Goal: Task Accomplishment & Management: Manage account settings

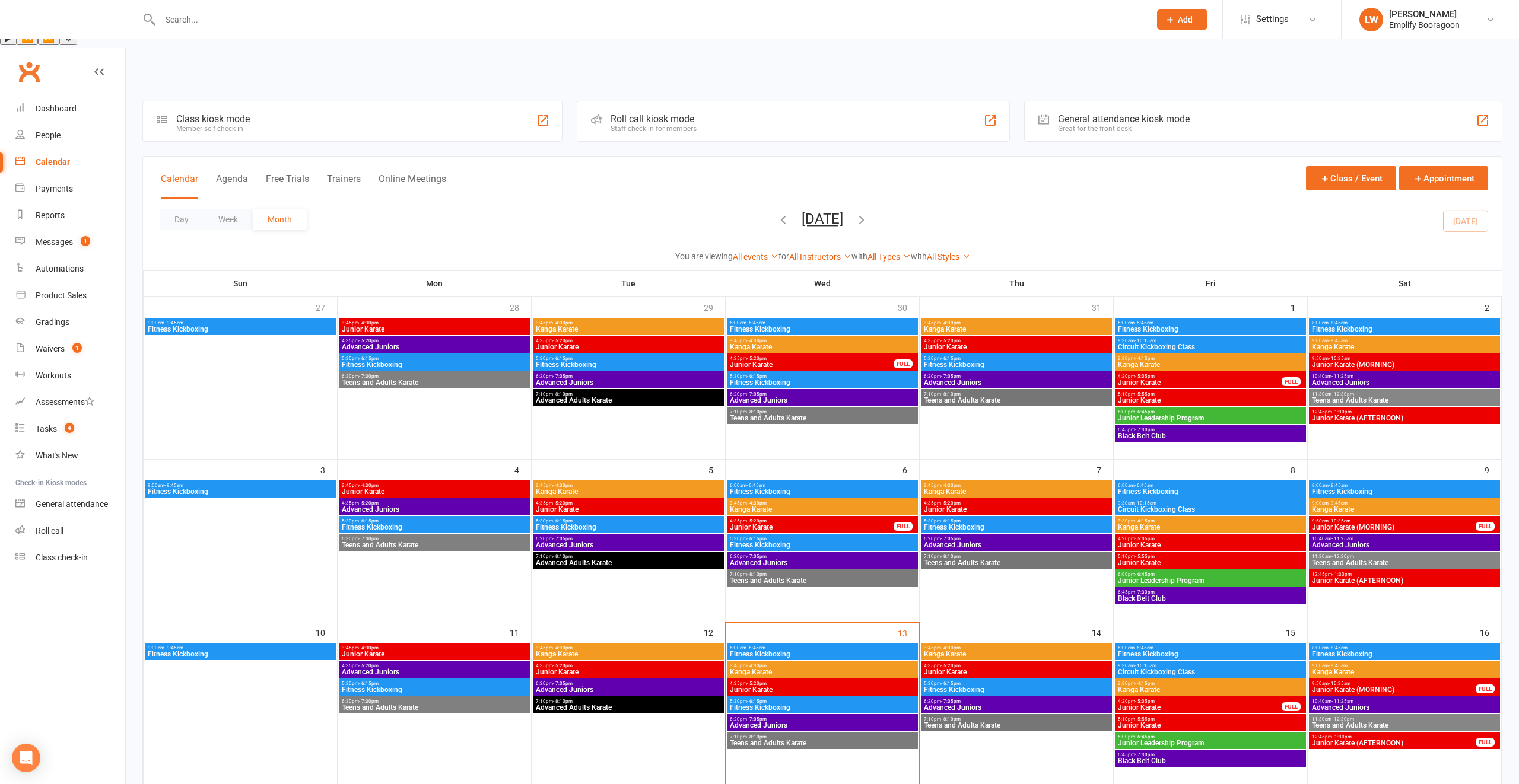
scroll to position [236, 0]
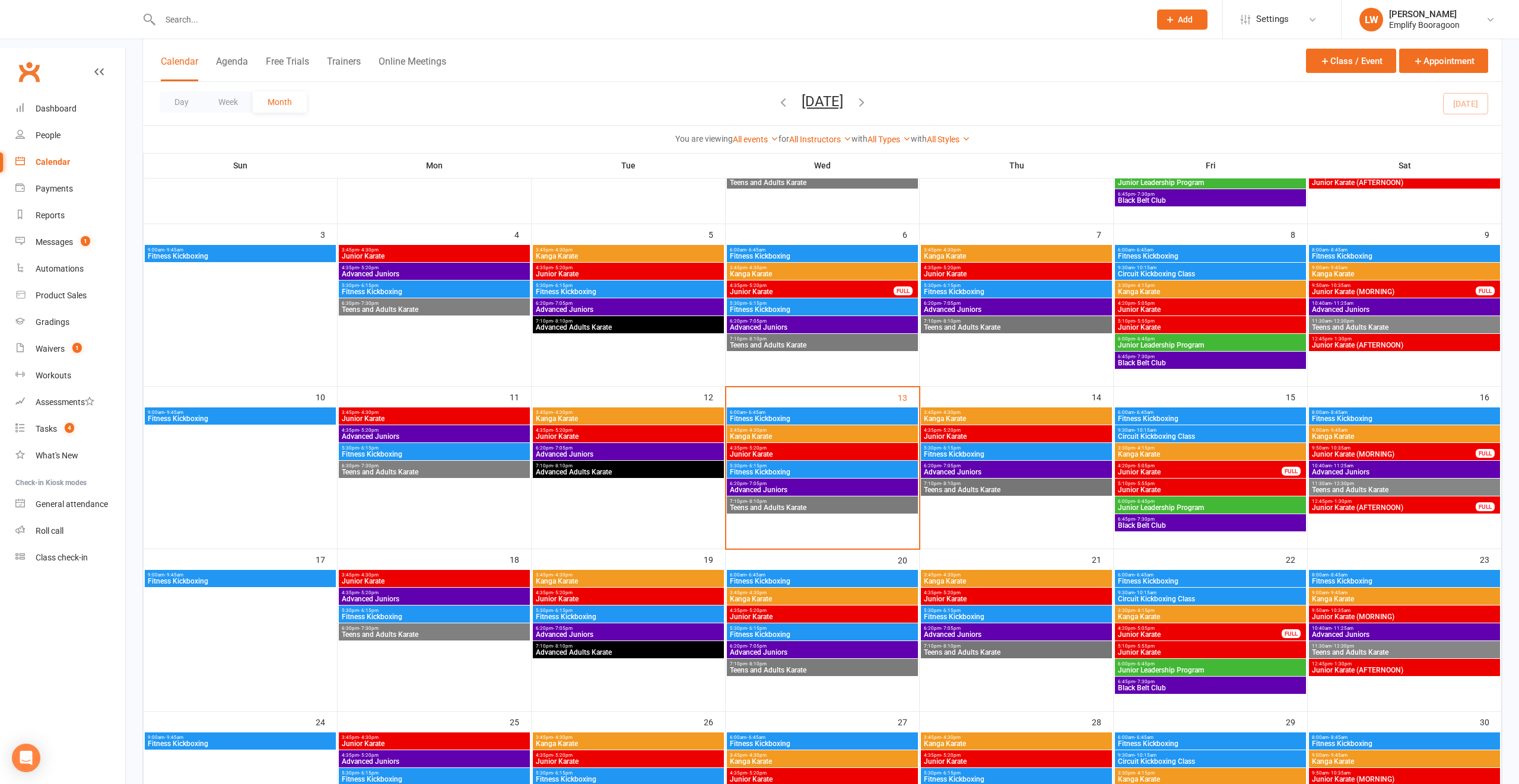
click at [735, 464] on span "5:30pm - 6:15pm" at bounding box center [822, 466] width 186 height 5
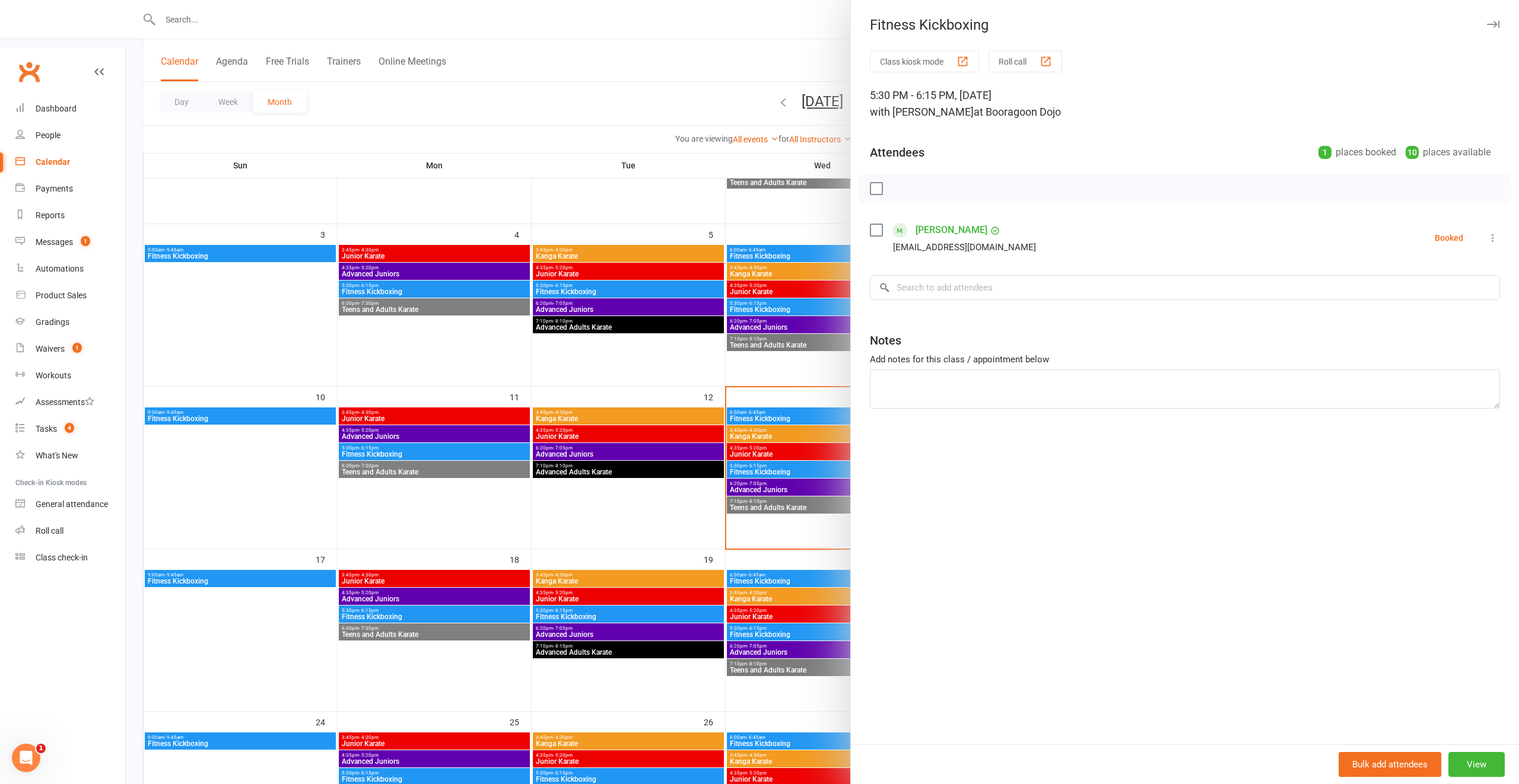
scroll to position [0, 0]
click at [277, 547] on div at bounding box center [822, 392] width 1393 height 784
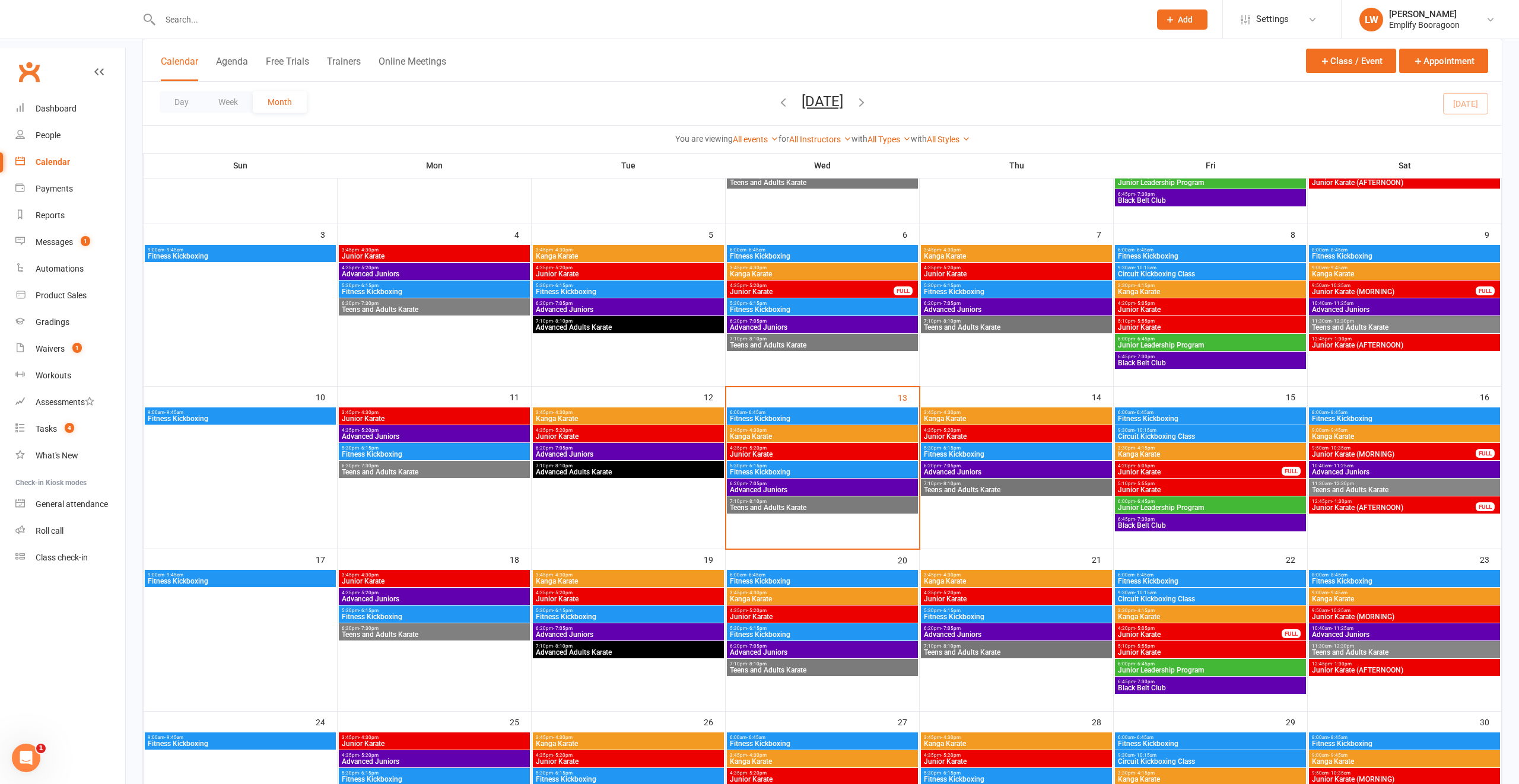
click at [260, 572] on span "9:00am - 9:45am" at bounding box center [240, 574] width 186 height 5
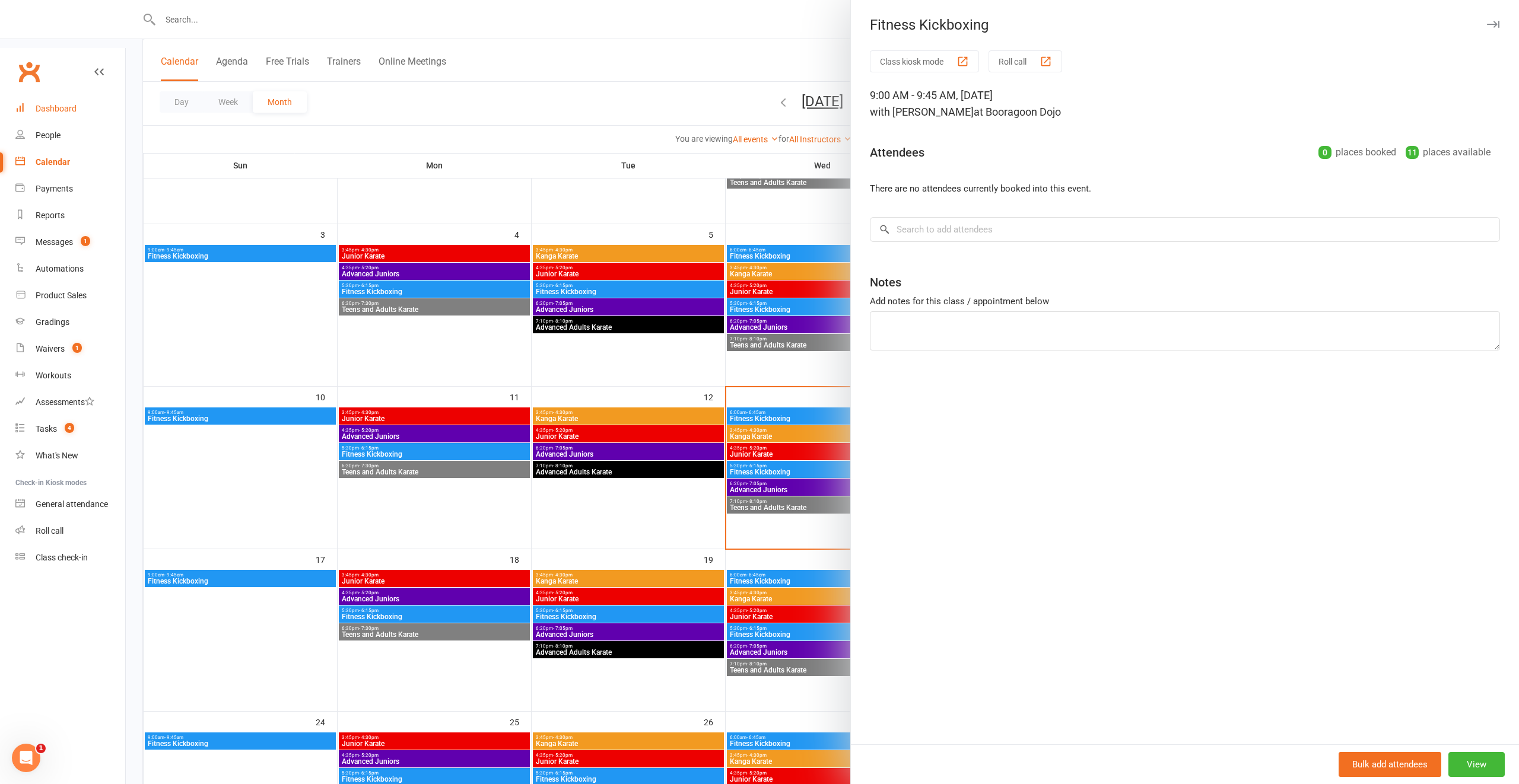
click at [66, 103] on div "Dashboard" at bounding box center [56, 108] width 41 height 9
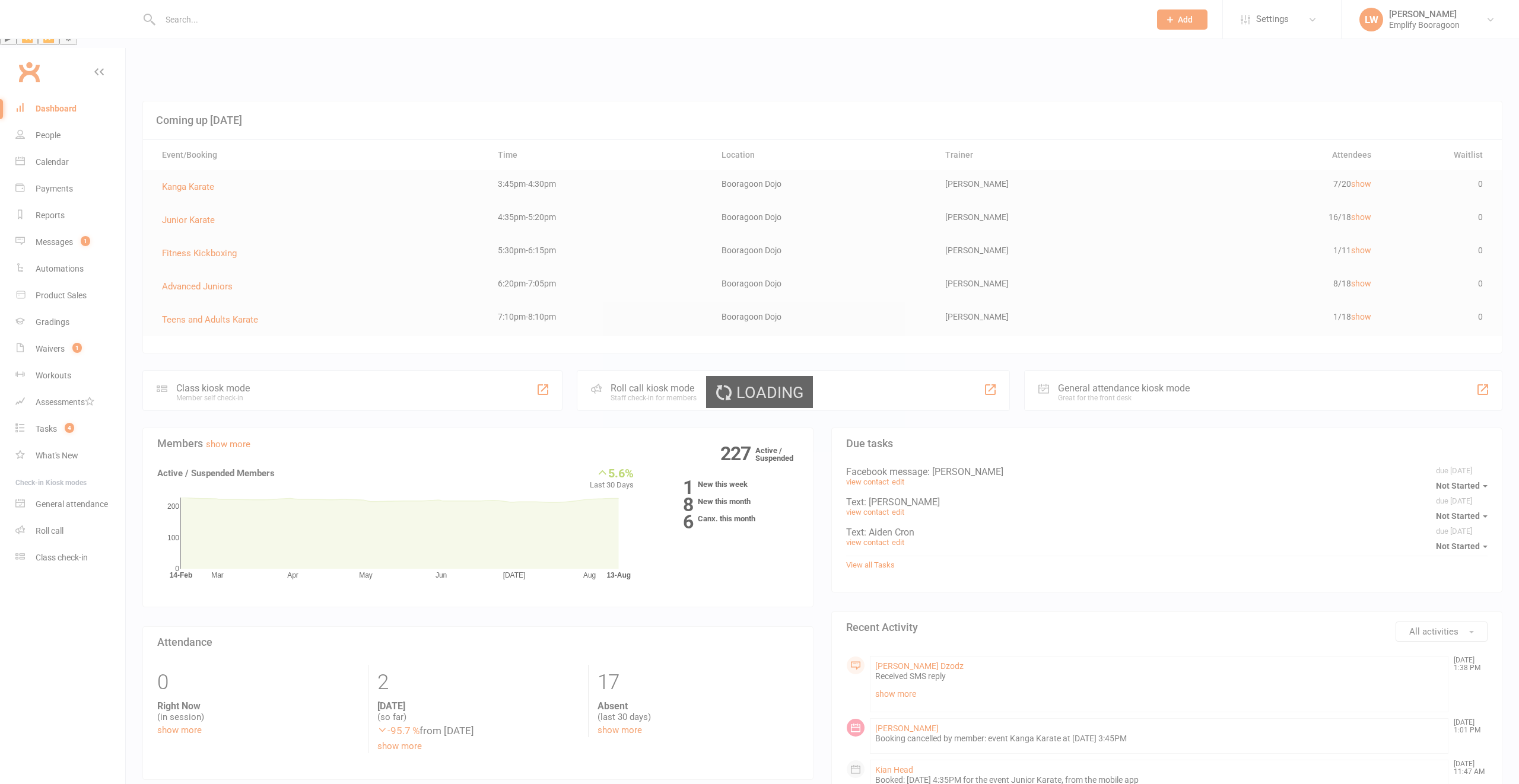
scroll to position [222, 0]
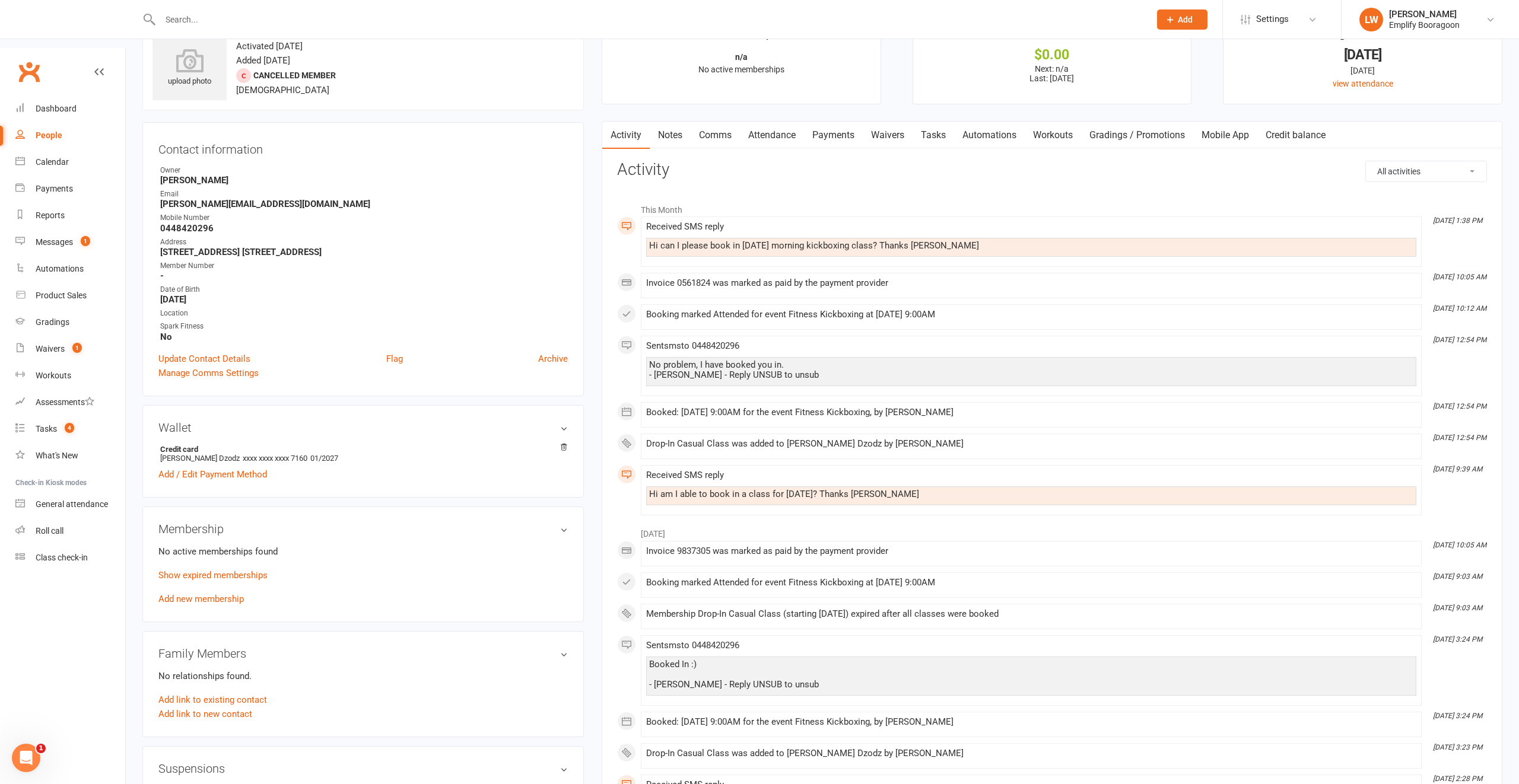
scroll to position [92, 0]
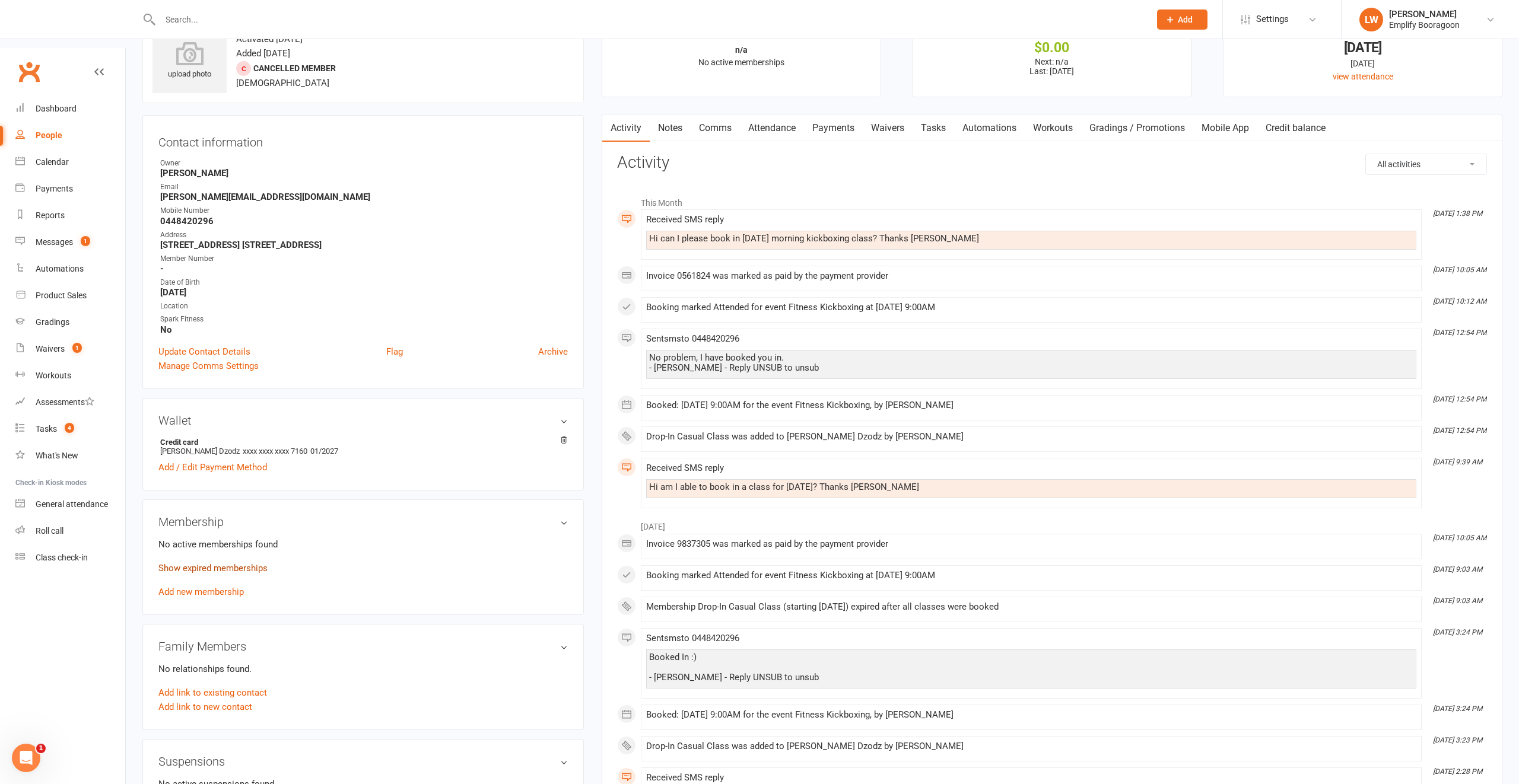
click at [216, 563] on link "Show expired memberships" at bounding box center [213, 568] width 109 height 11
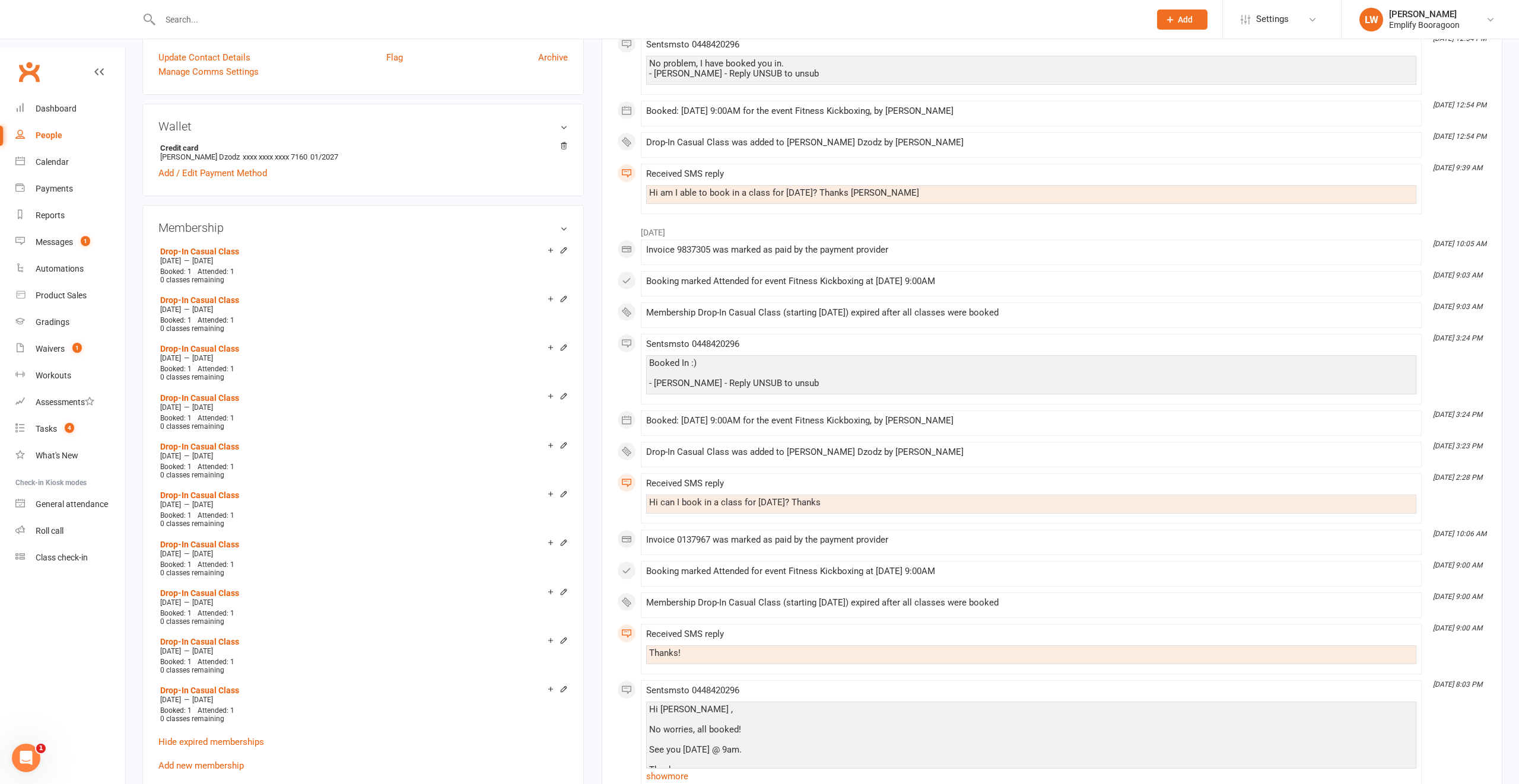
scroll to position [416, 0]
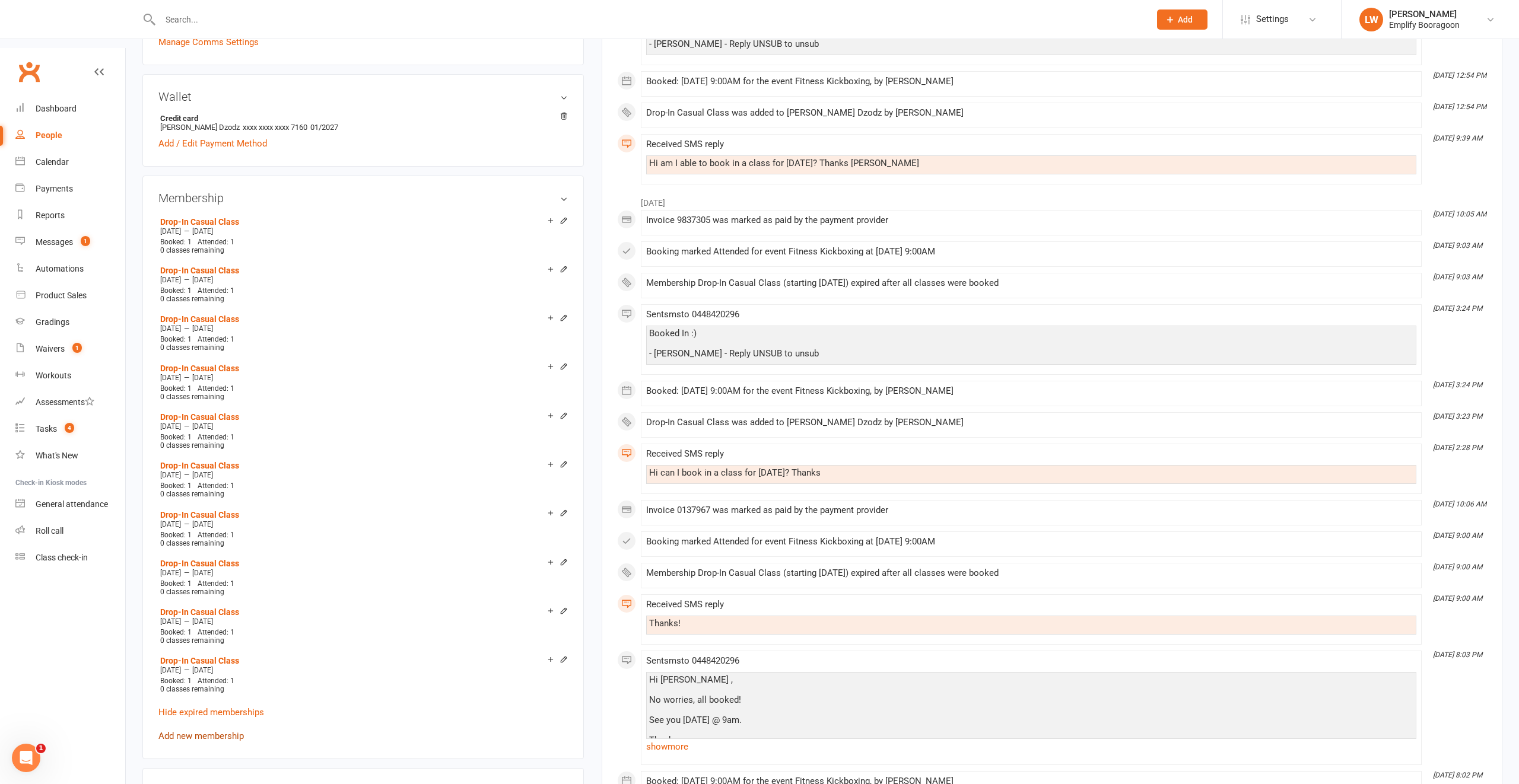
click at [212, 731] on link "Add new membership" at bounding box center [201, 736] width 86 height 11
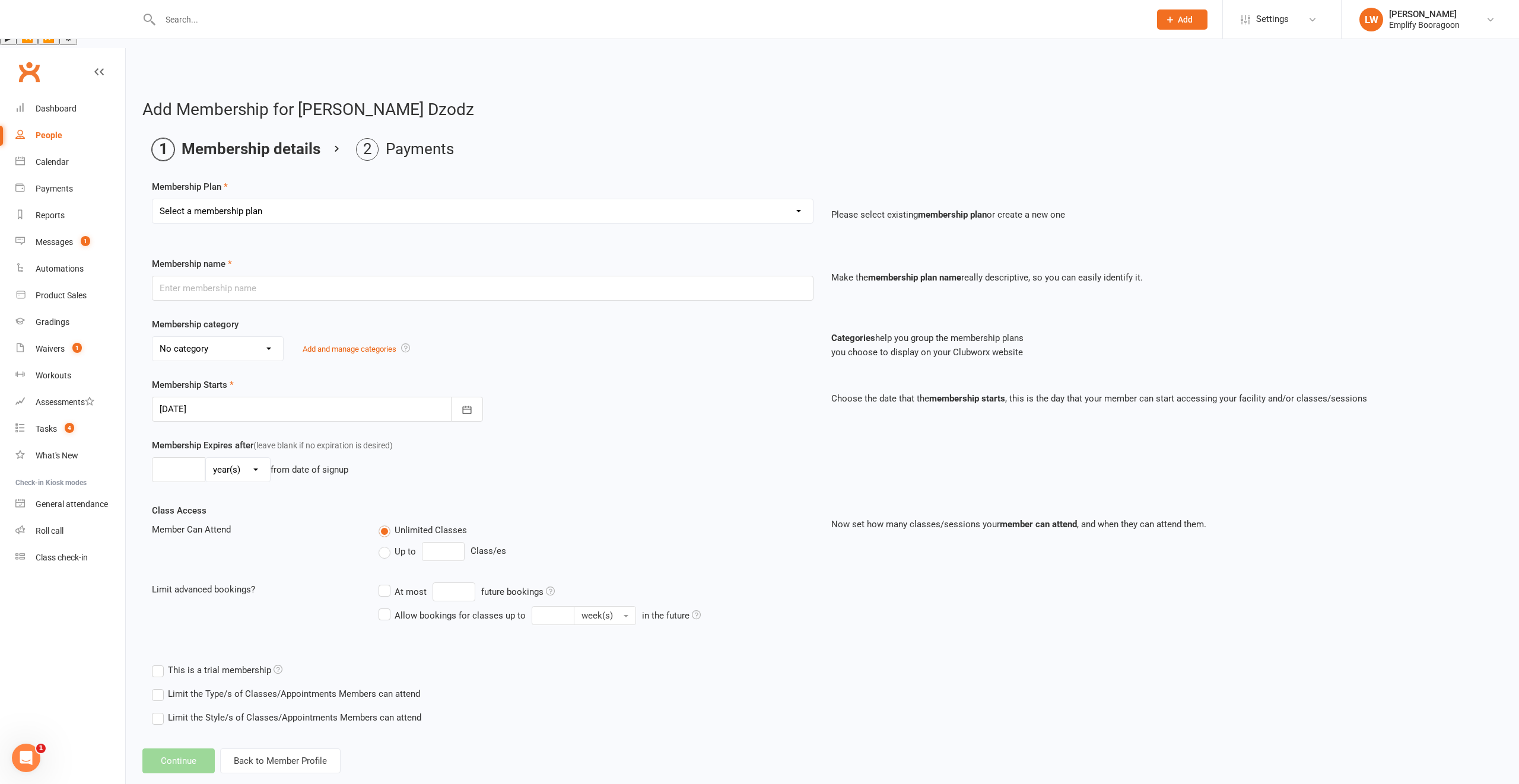
click at [311, 199] on select "Select a membership plan Create new Membership Plan Leadership Team Fitness Kic…" at bounding box center [482, 211] width 661 height 24
select select "8"
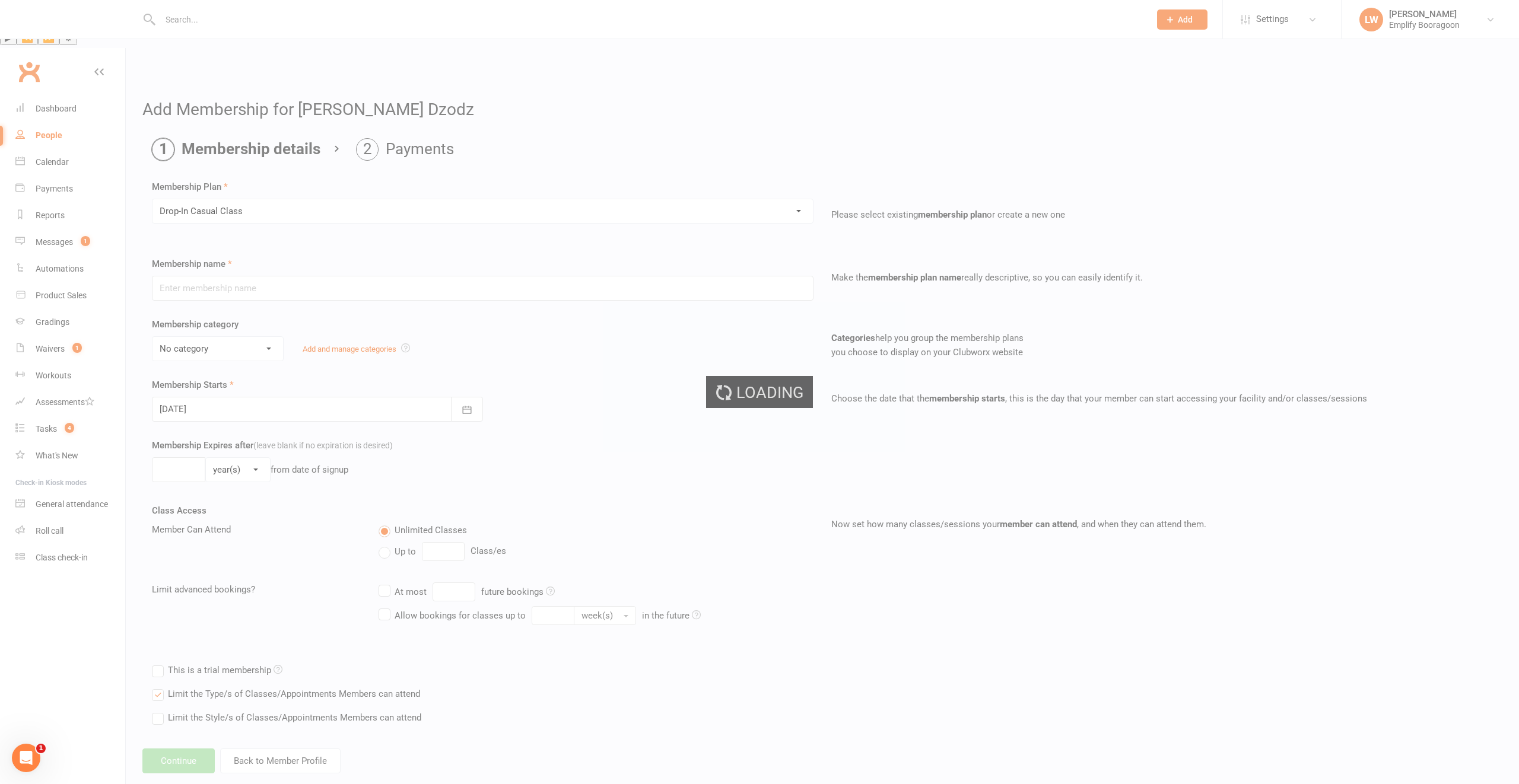
type input "Drop-In Casual Class"
type input "7"
select select "0"
type input "1"
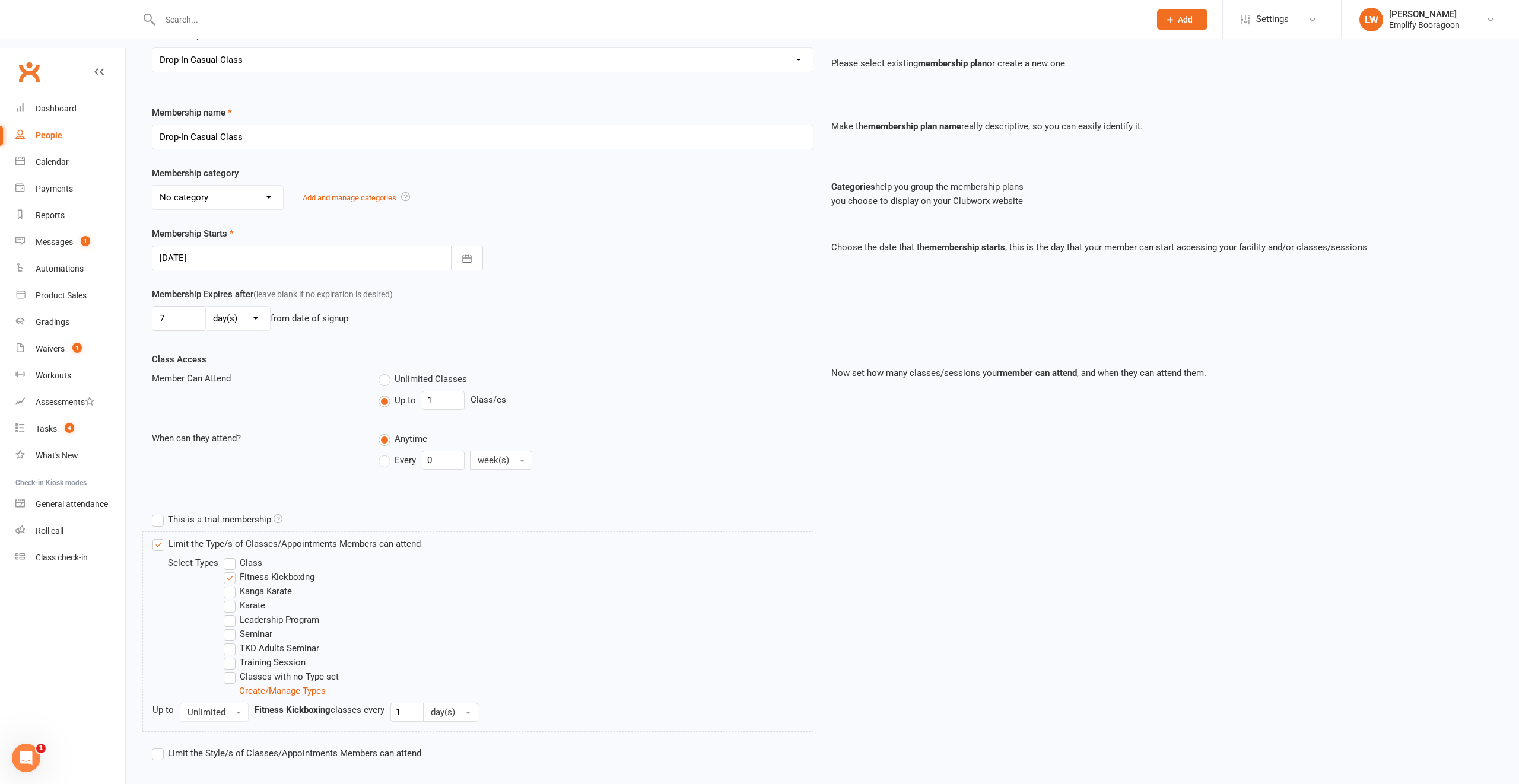
scroll to position [165, 0]
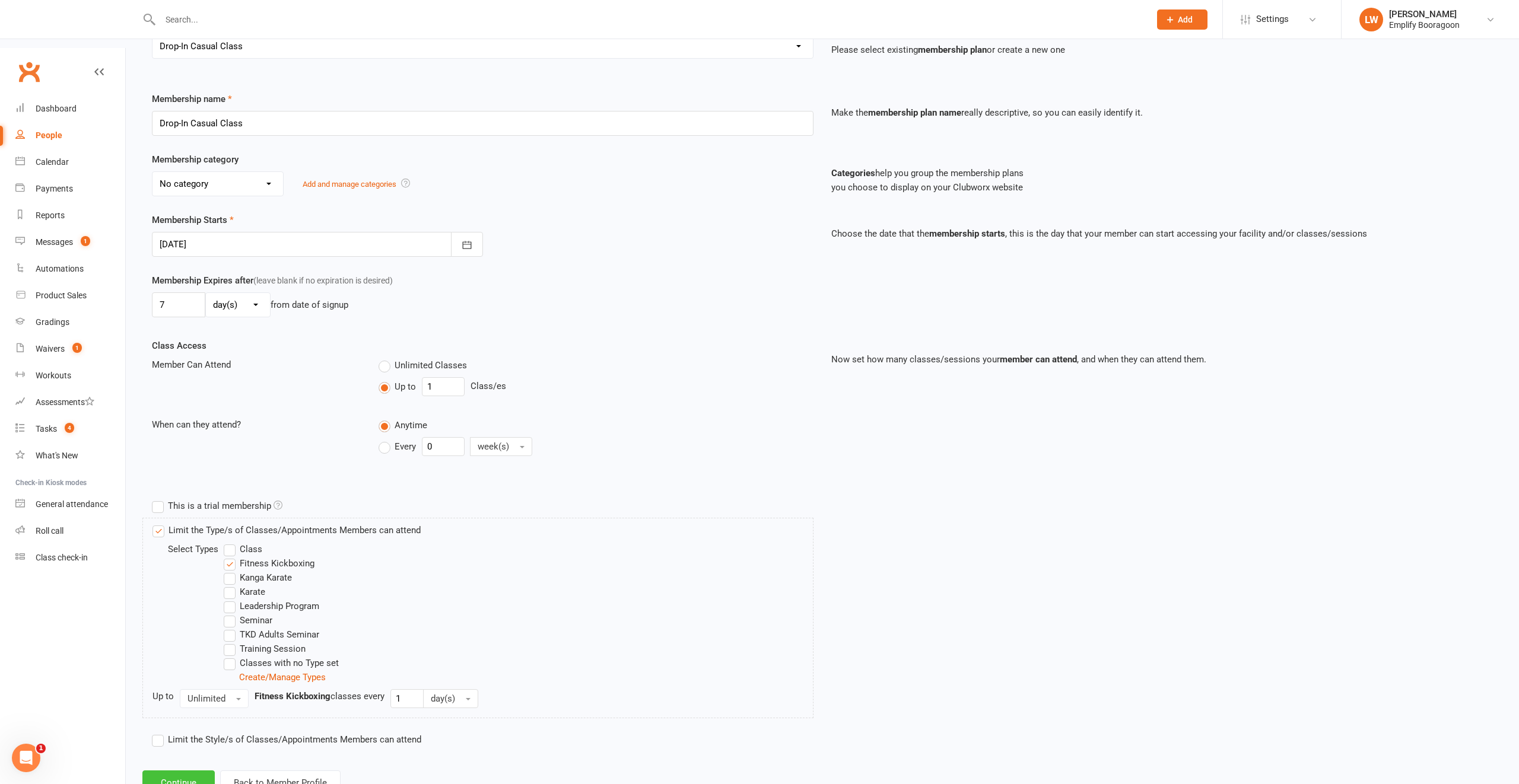
click at [173, 770] on button "Continue" at bounding box center [178, 783] width 73 height 25
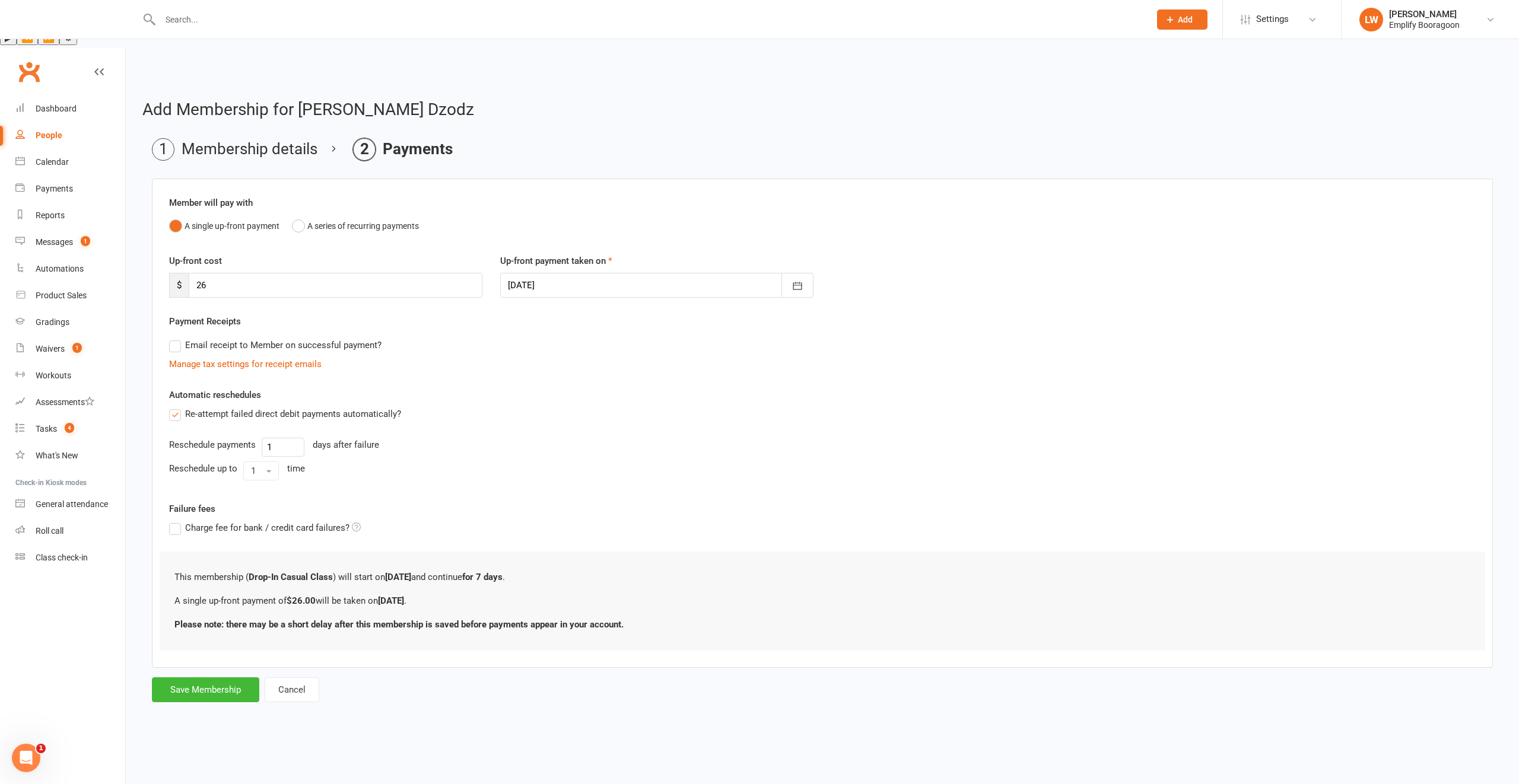
scroll to position [0, 0]
click at [201, 677] on button "Save Membership" at bounding box center [205, 689] width 107 height 25
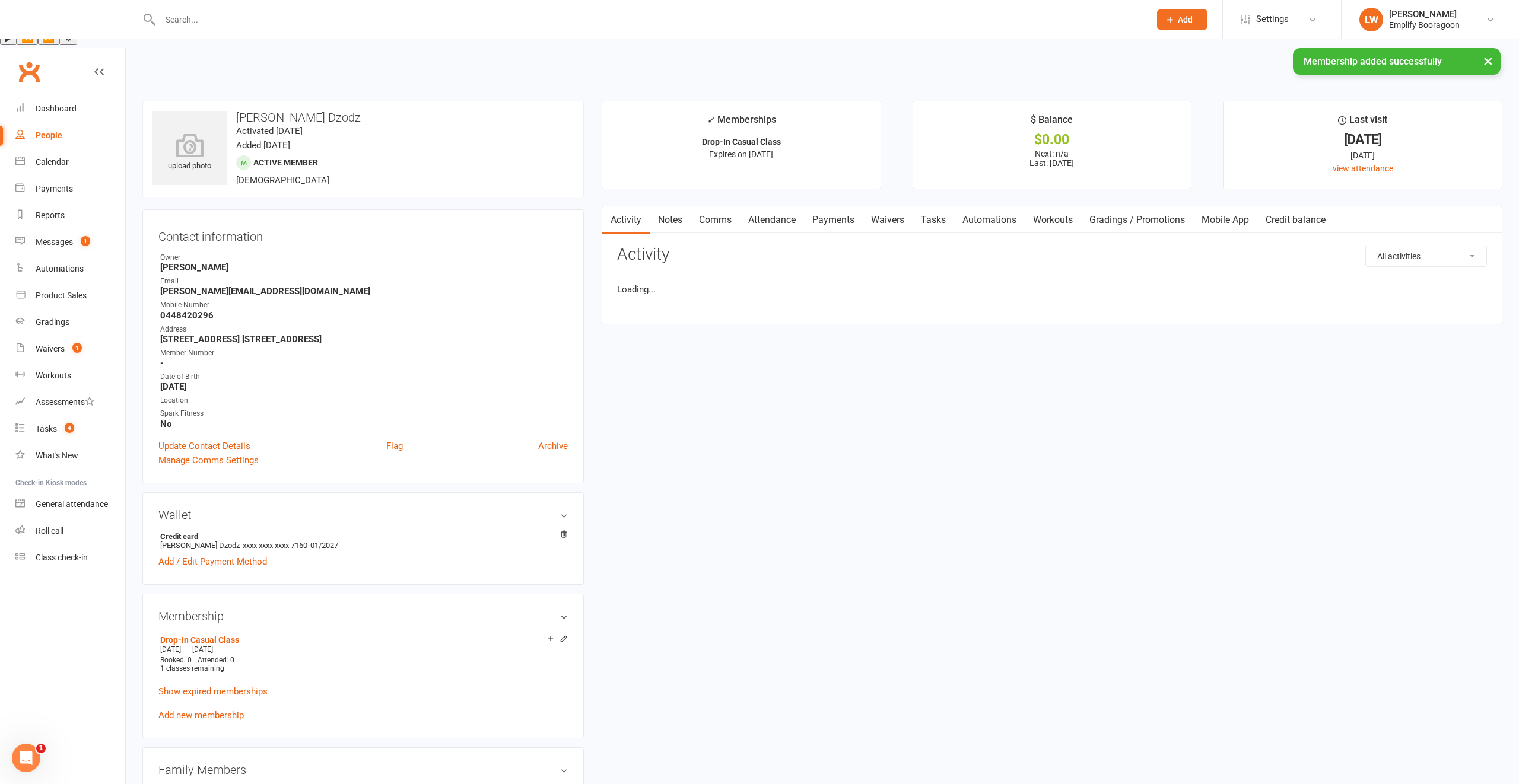
click at [253, 111] on h3 "[PERSON_NAME] Dzodz" at bounding box center [363, 117] width 421 height 13
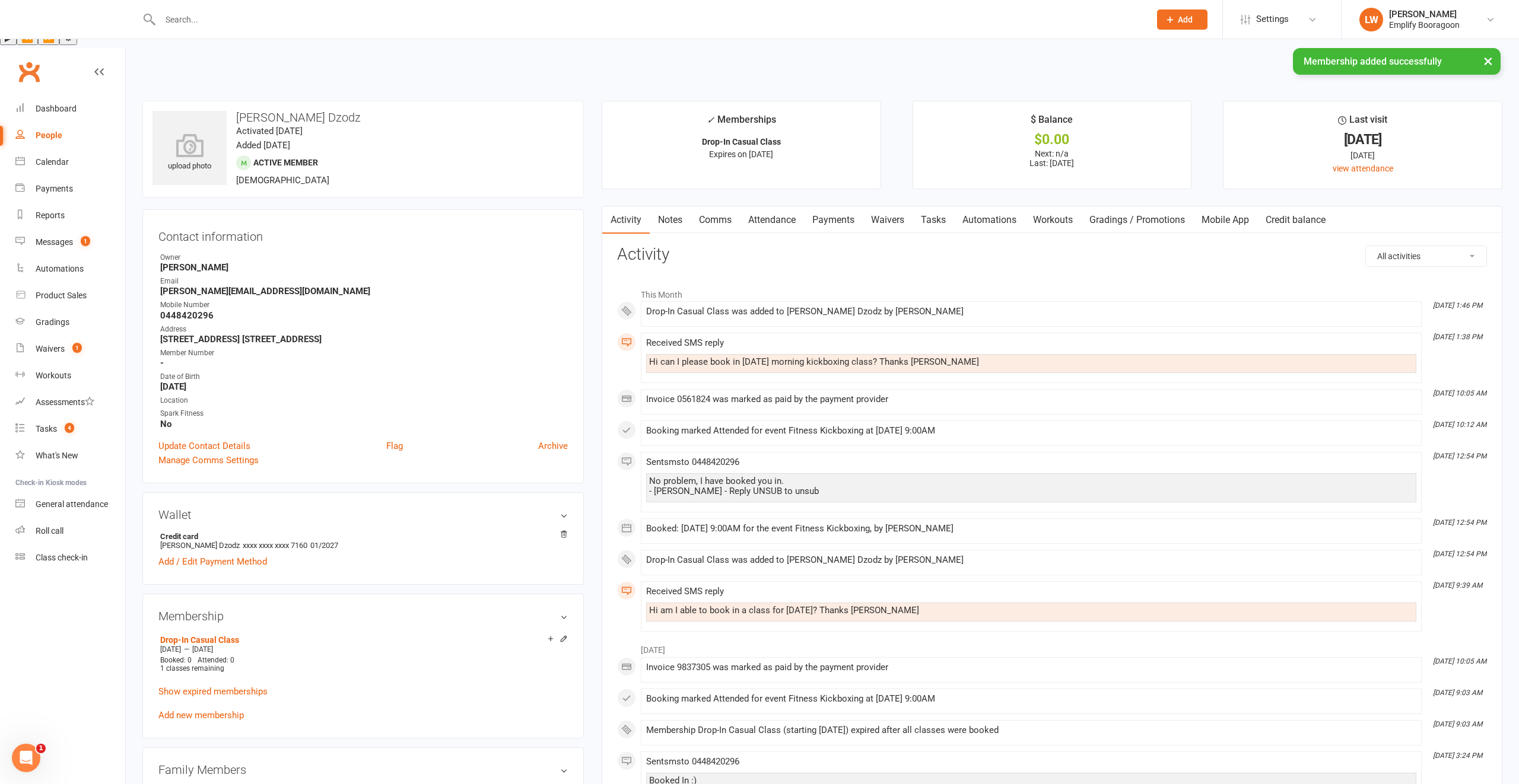
click at [253, 111] on h3 "[PERSON_NAME] Dzodz" at bounding box center [363, 117] width 421 height 13
click at [66, 157] on div "Calendar" at bounding box center [52, 162] width 33 height 9
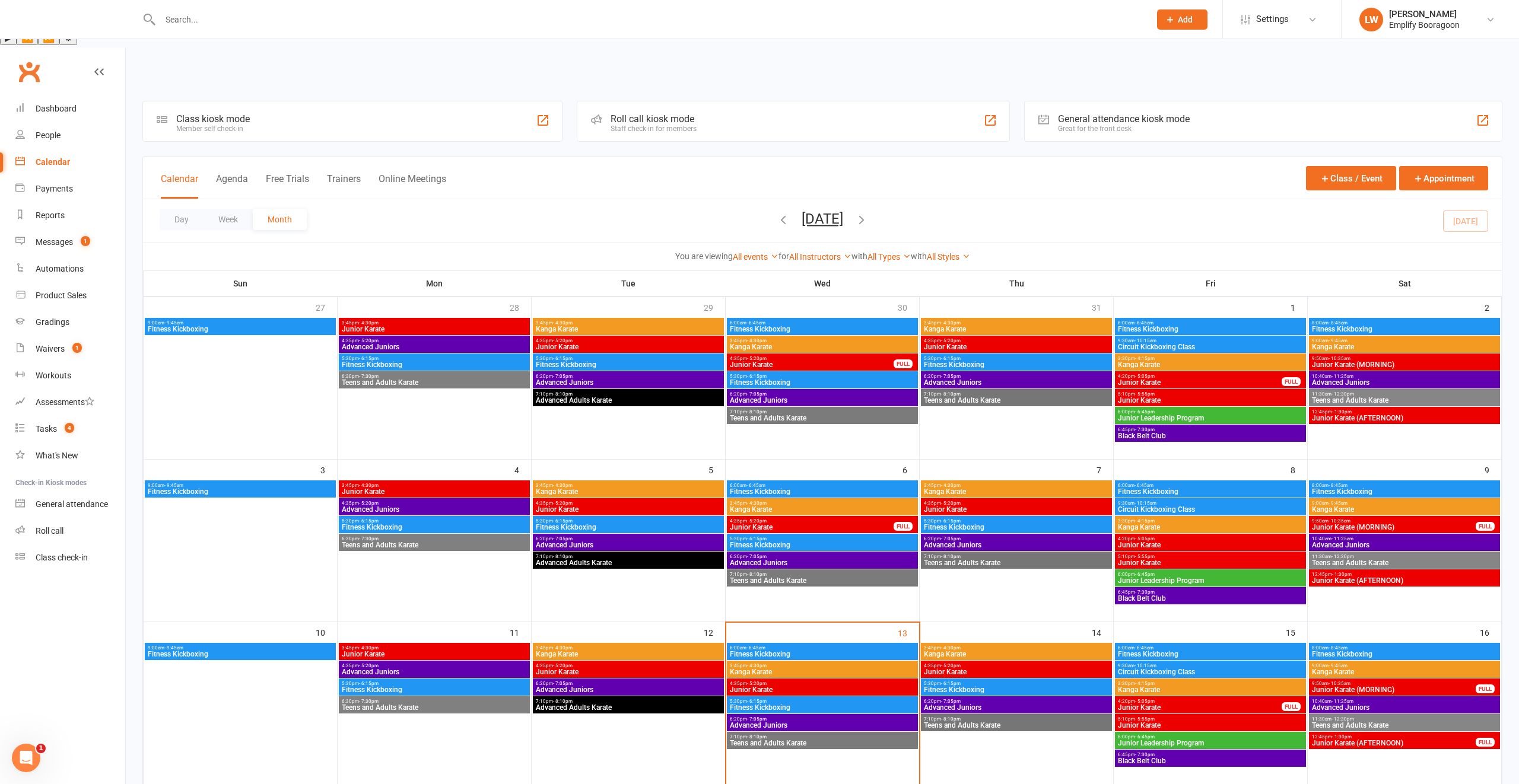
scroll to position [211, 0]
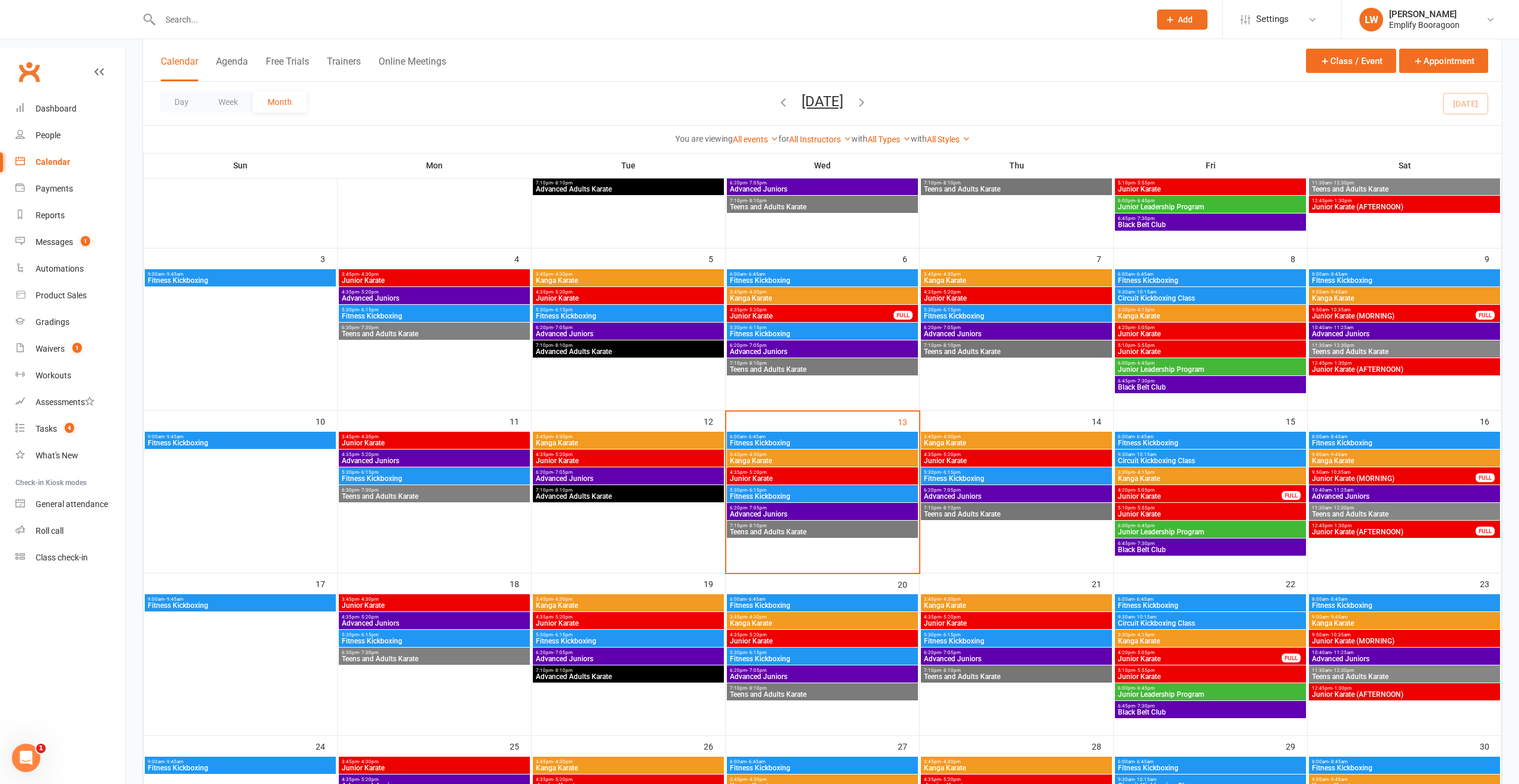
click at [208, 602] on span "Fitness Kickboxing" at bounding box center [240, 606] width 186 height 7
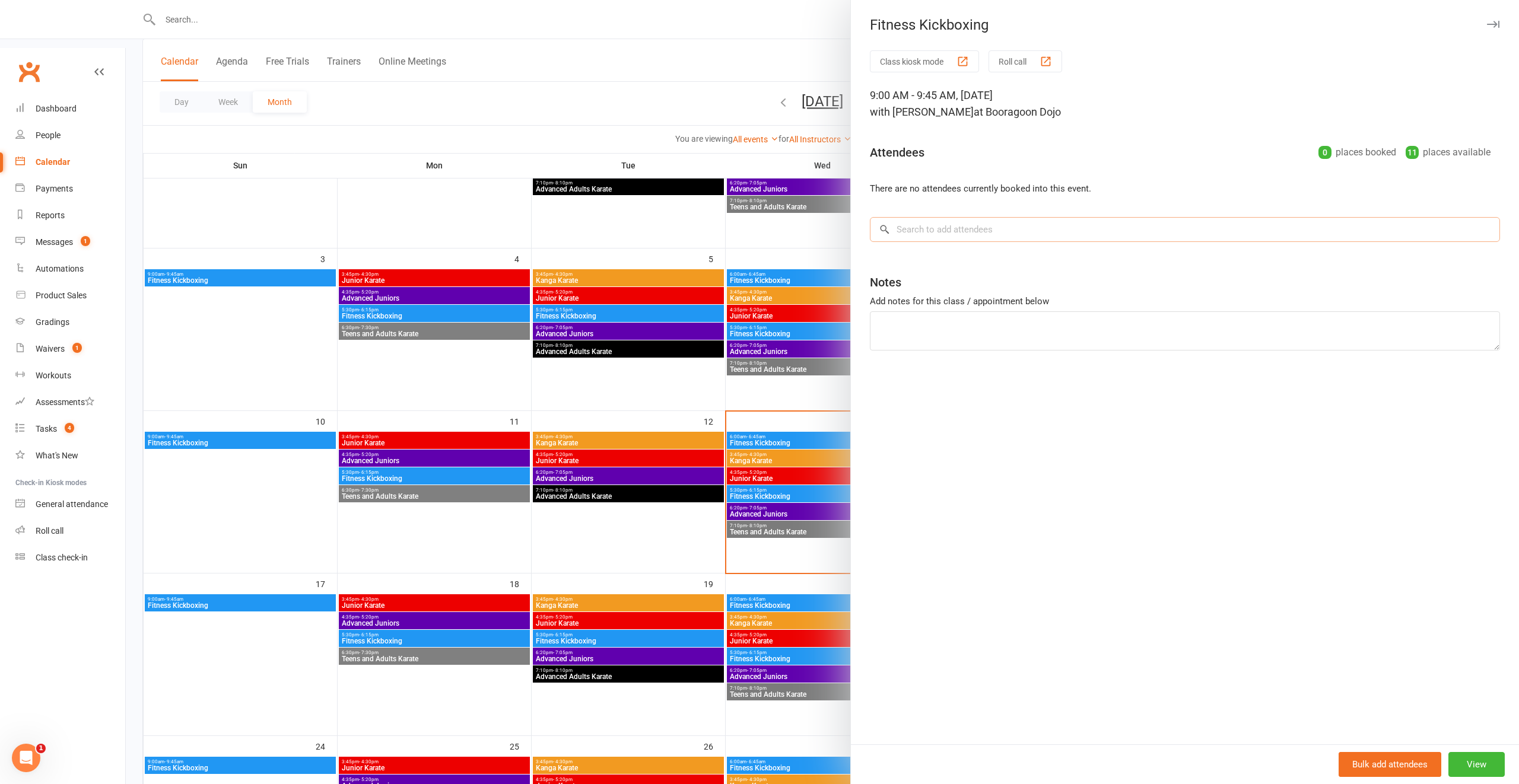
click at [958, 236] on input "search" at bounding box center [1185, 229] width 630 height 25
paste input "[PERSON_NAME] Dzodz"
type input "[PERSON_NAME] Dzodz"
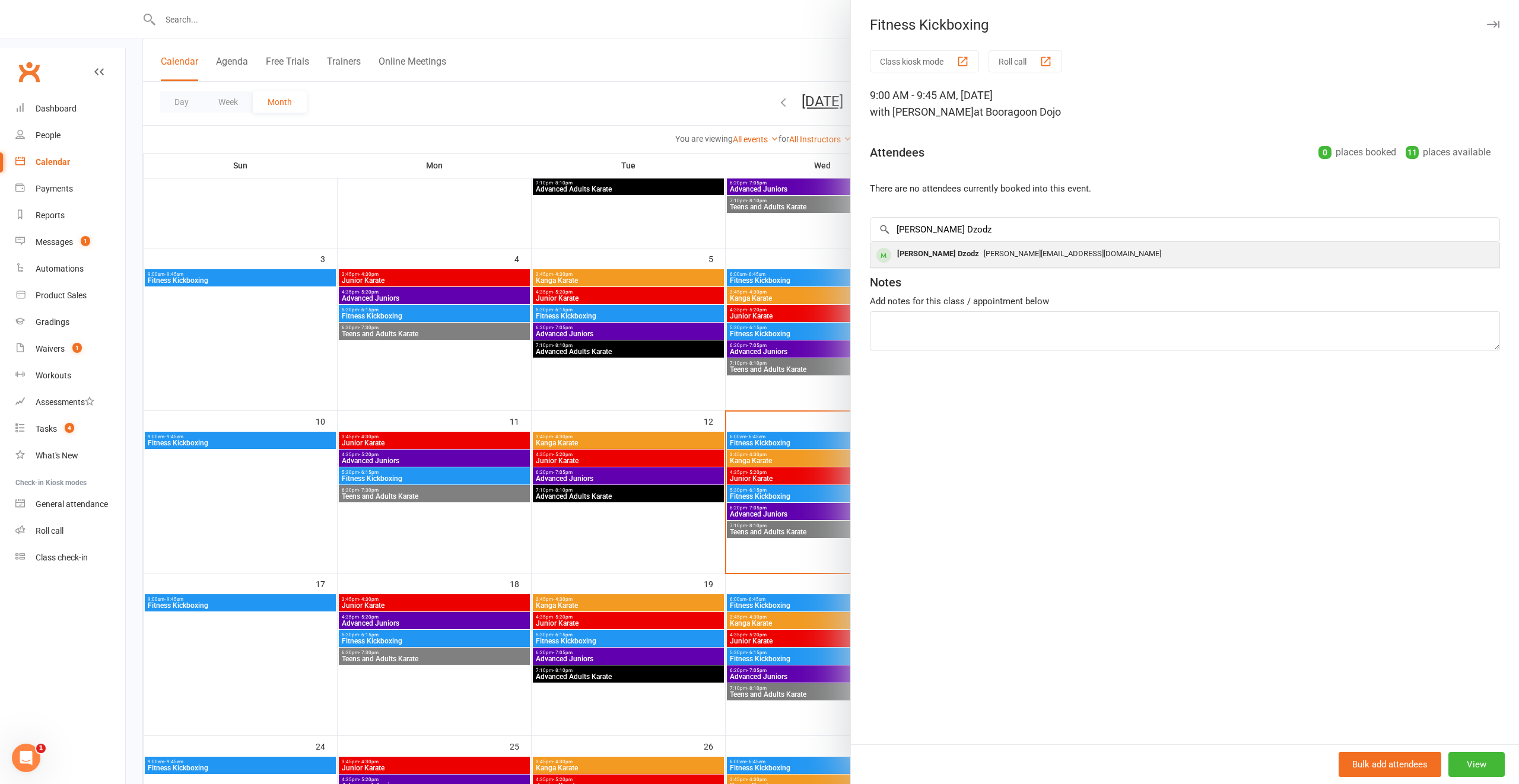
click at [983, 255] on span "imogene.dzo@gmail.com" at bounding box center [1072, 254] width 178 height 9
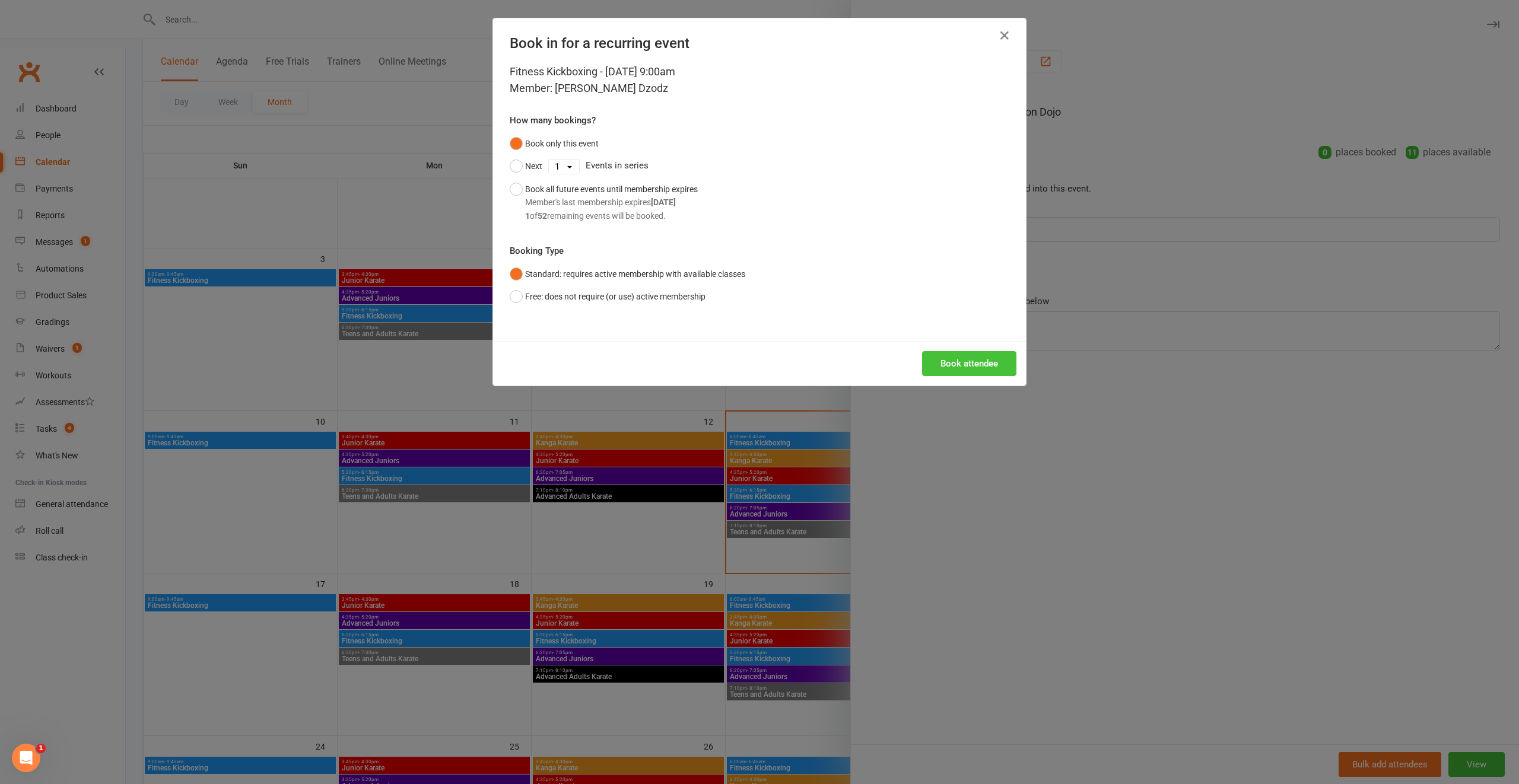
click at [966, 371] on button "Book attendee" at bounding box center [968, 364] width 94 height 25
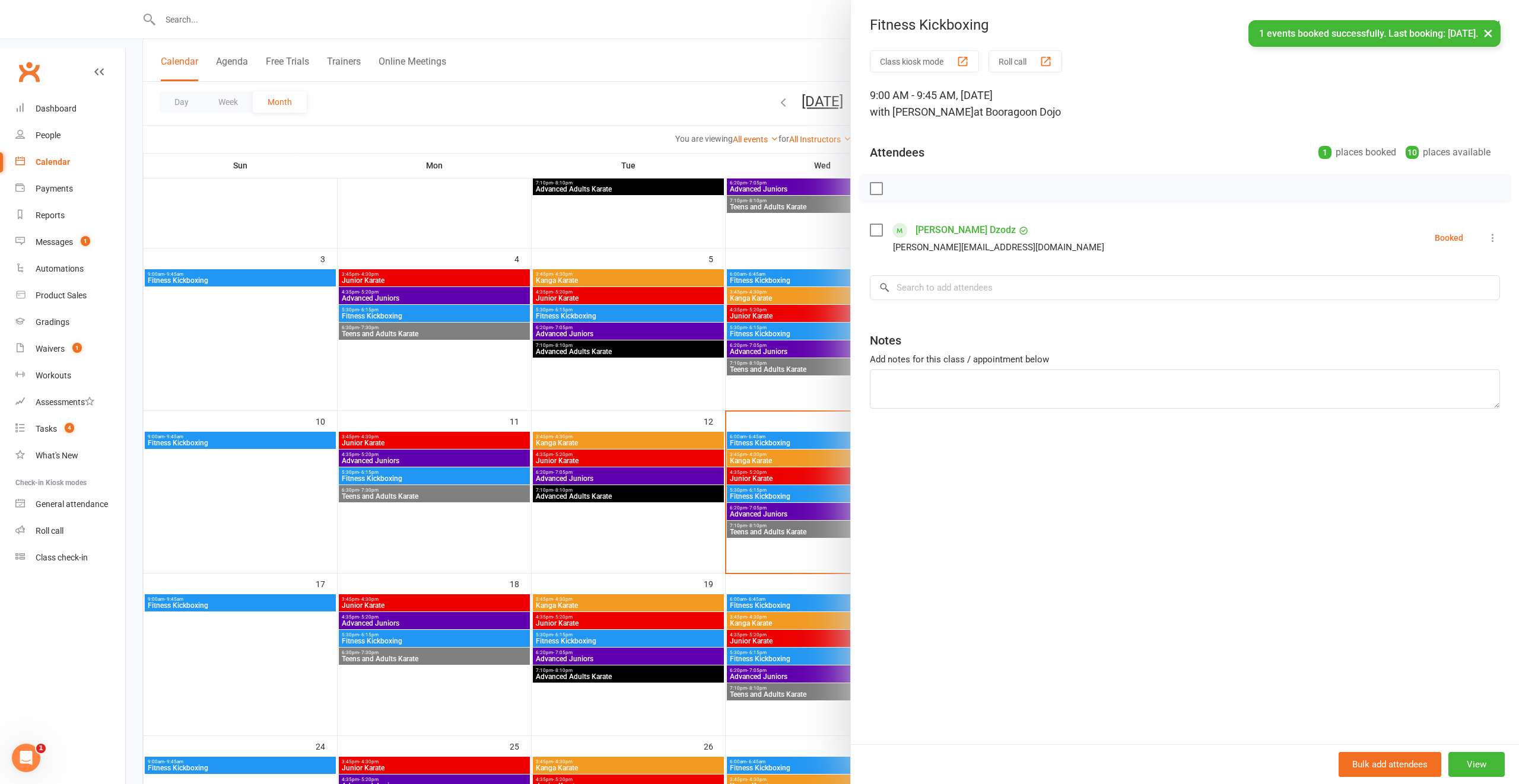
click at [958, 229] on link "[PERSON_NAME] Dzodz" at bounding box center [965, 230] width 100 height 19
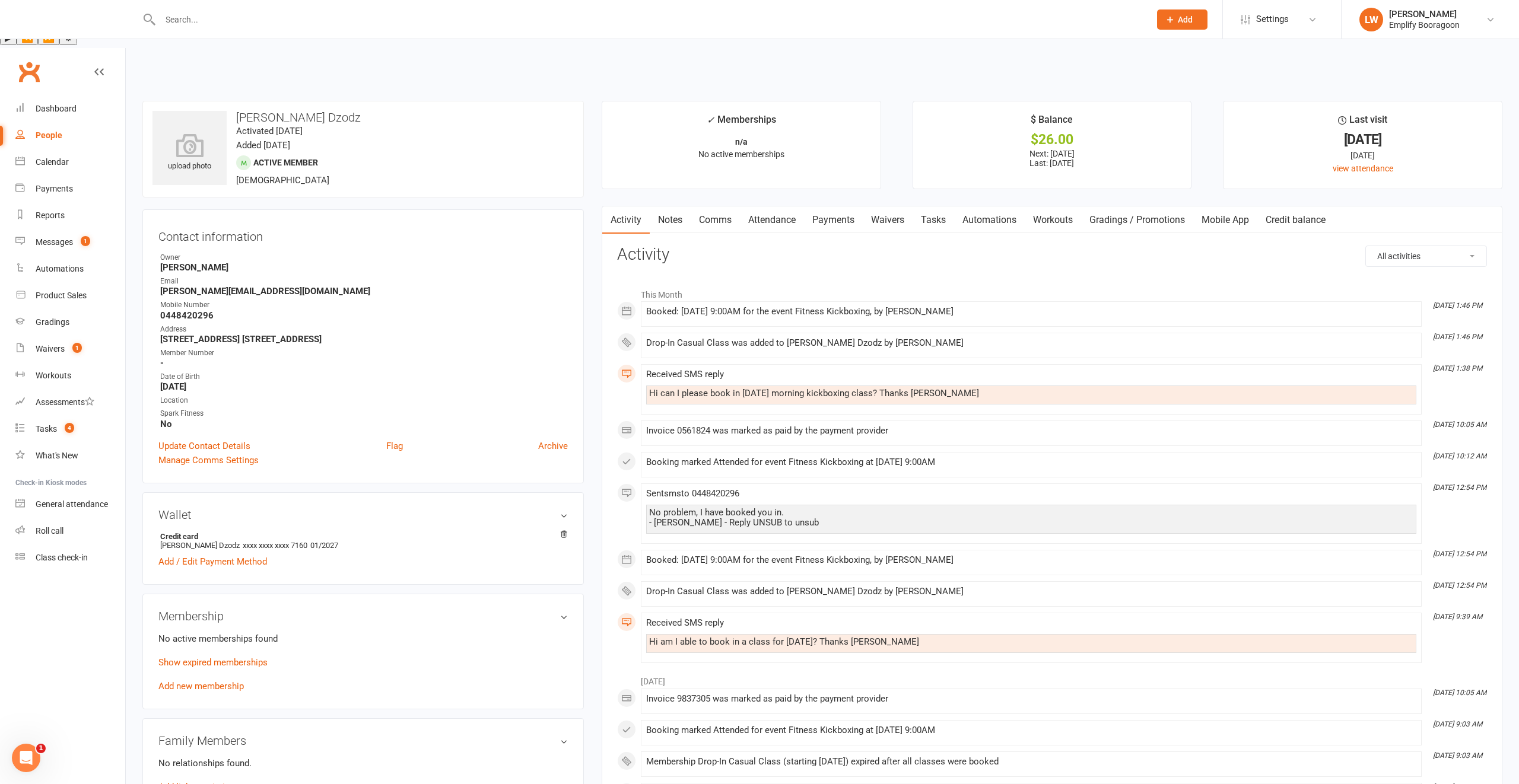
click at [718, 206] on link "Comms" at bounding box center [715, 220] width 49 height 27
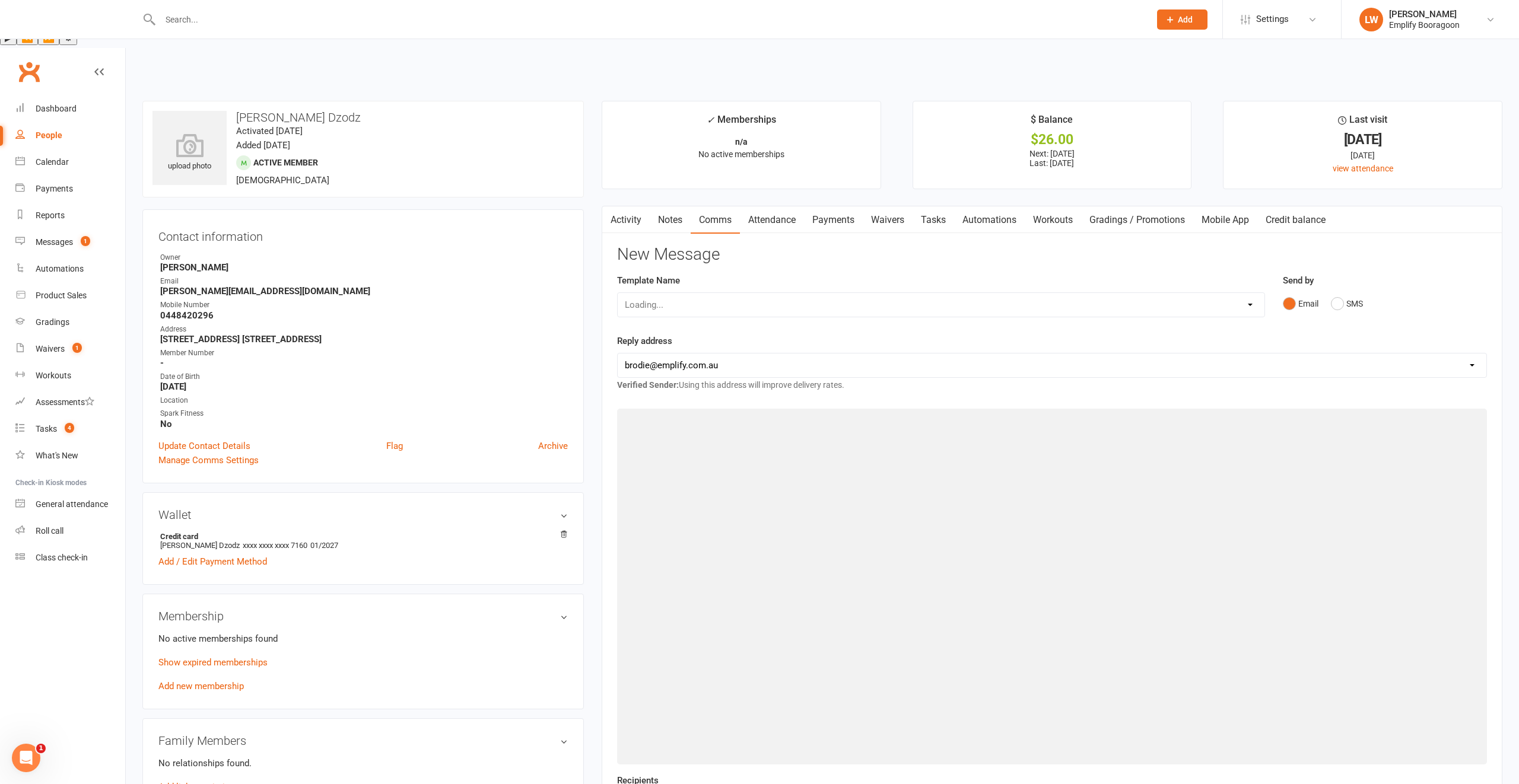
scroll to position [222, 0]
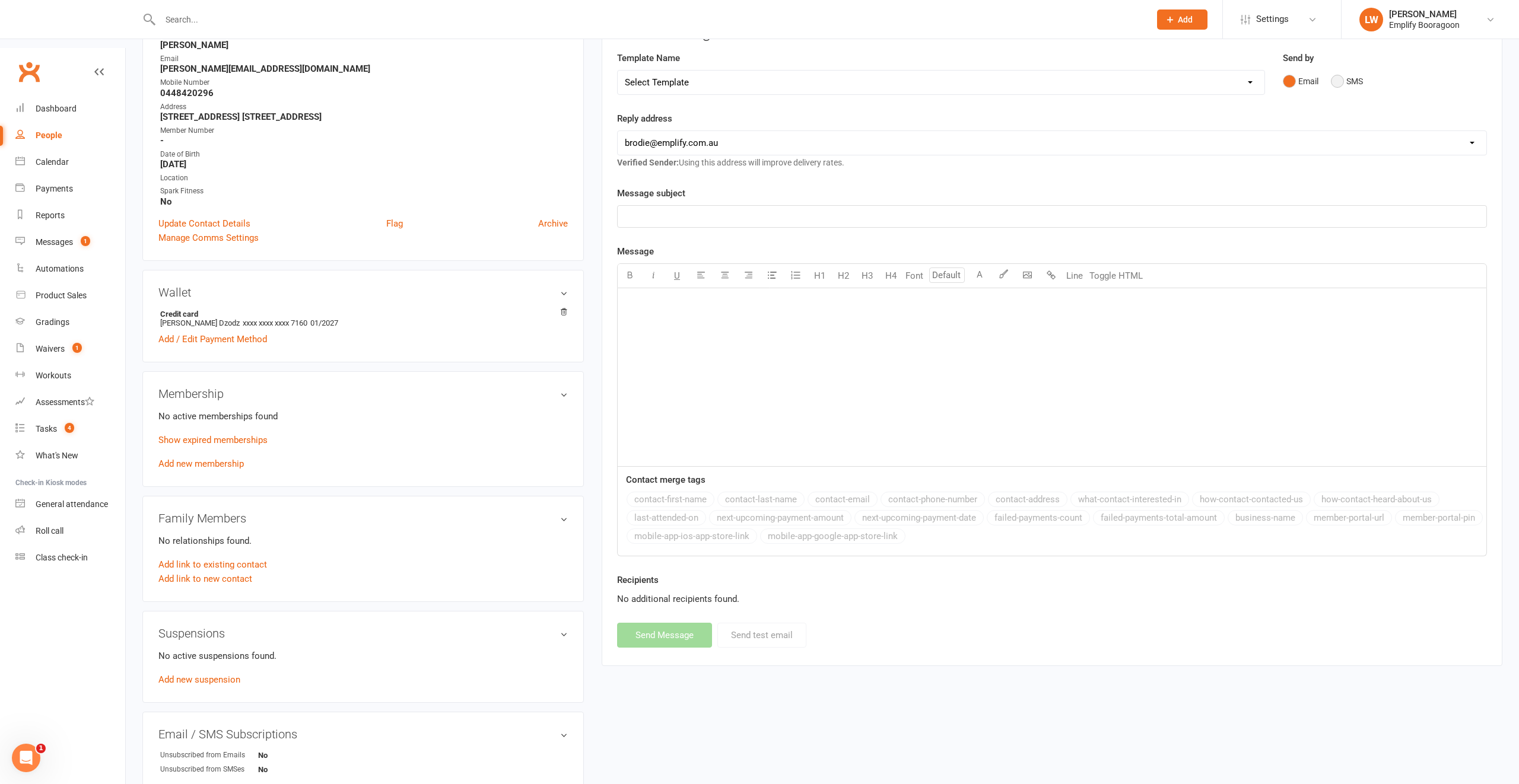
click at [1335, 93] on button "SMS" at bounding box center [1346, 80] width 32 height 22
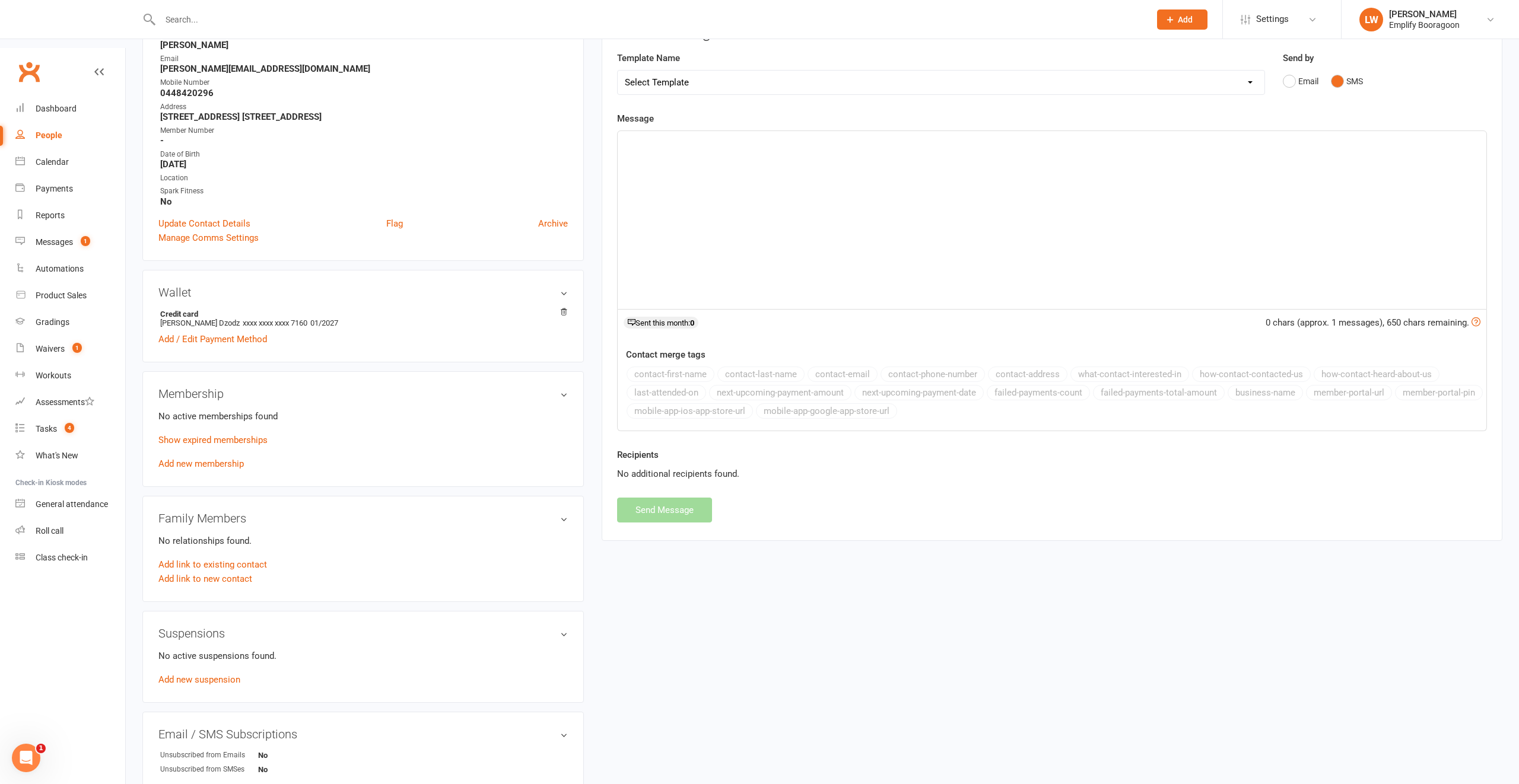
scroll to position [25, 0]
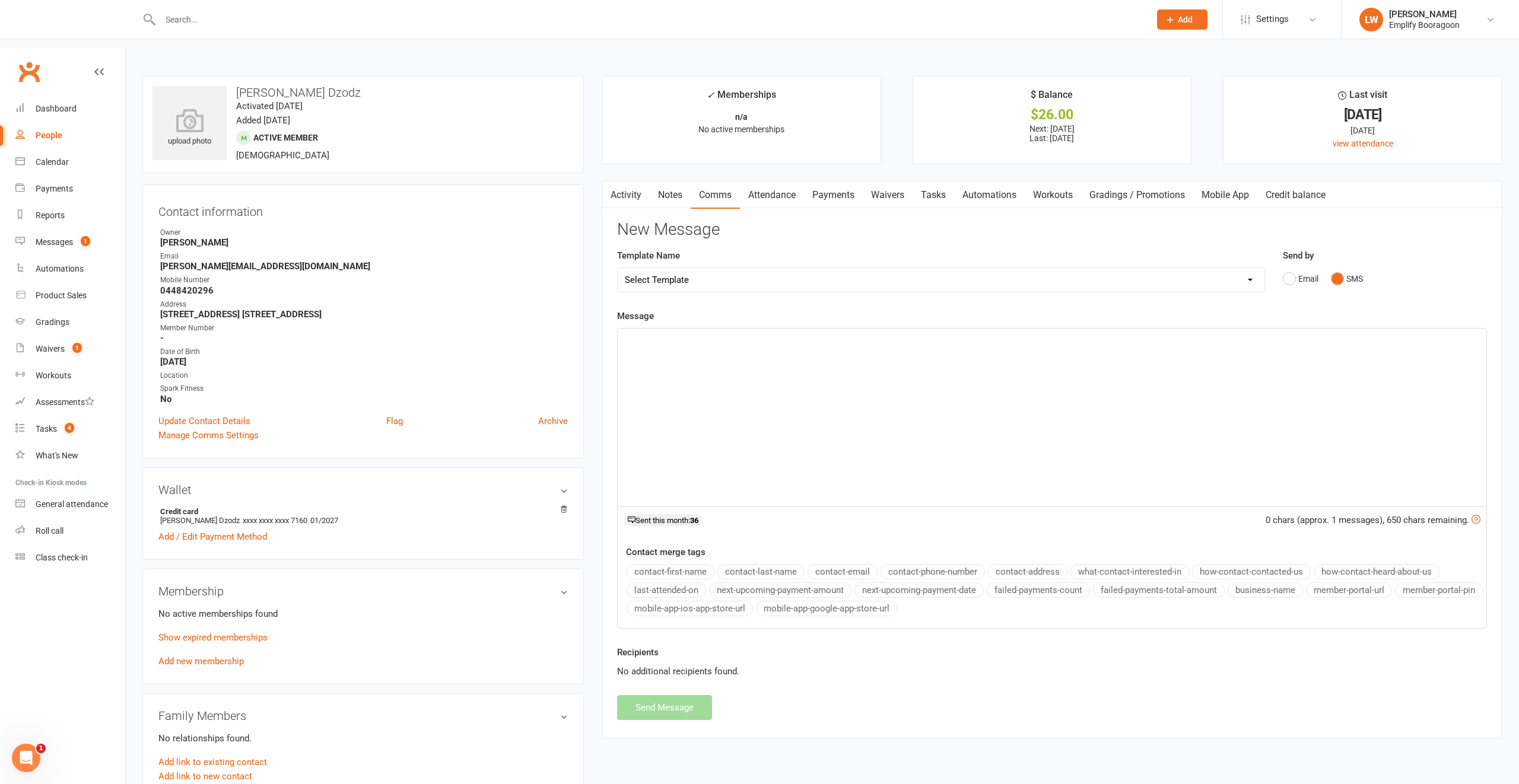
click at [993, 351] on div "﻿" at bounding box center [1052, 418] width 868 height 178
click at [649, 695] on button "Send Message" at bounding box center [664, 707] width 95 height 25
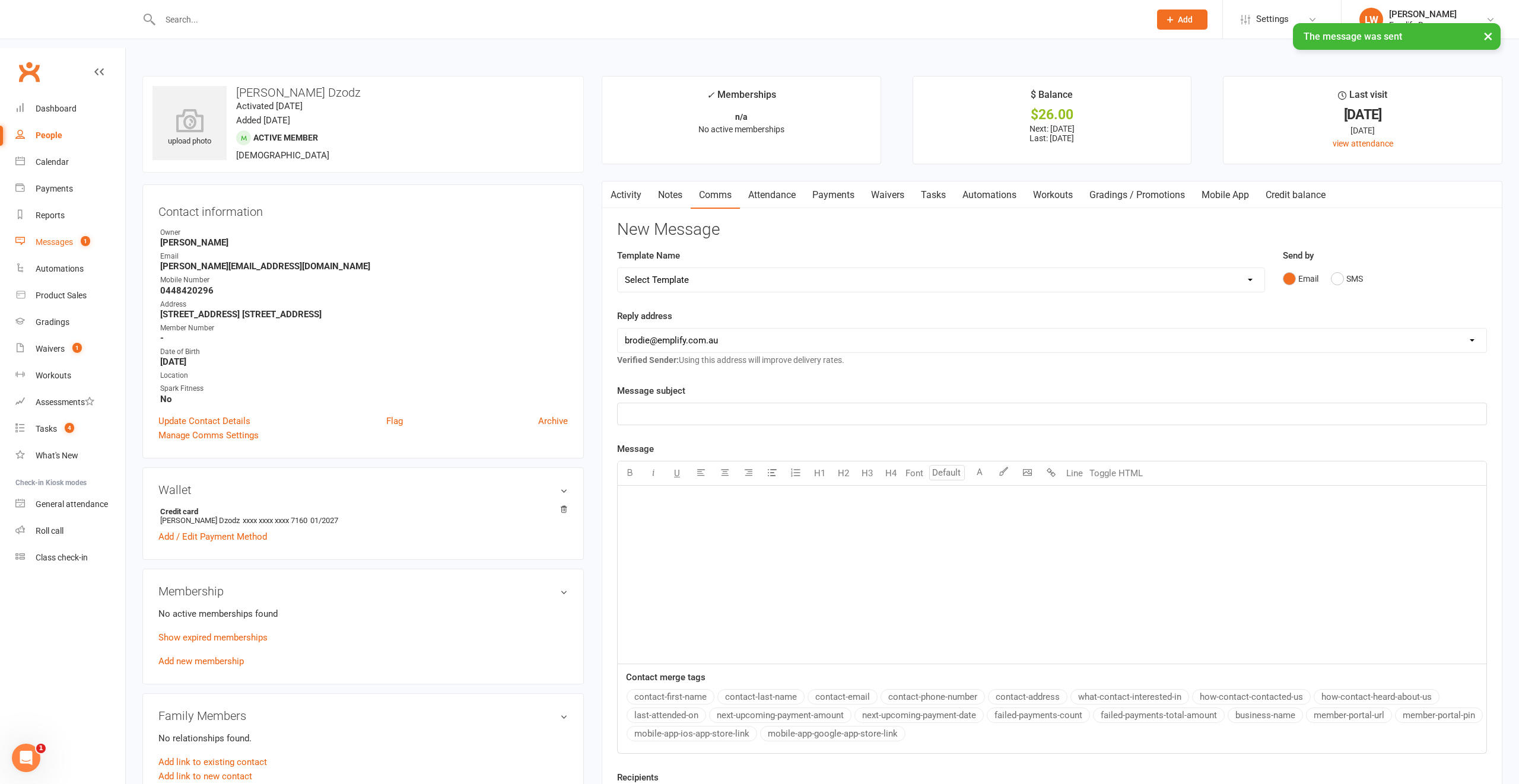
click at [49, 237] on div "Messages" at bounding box center [55, 241] width 37 height 9
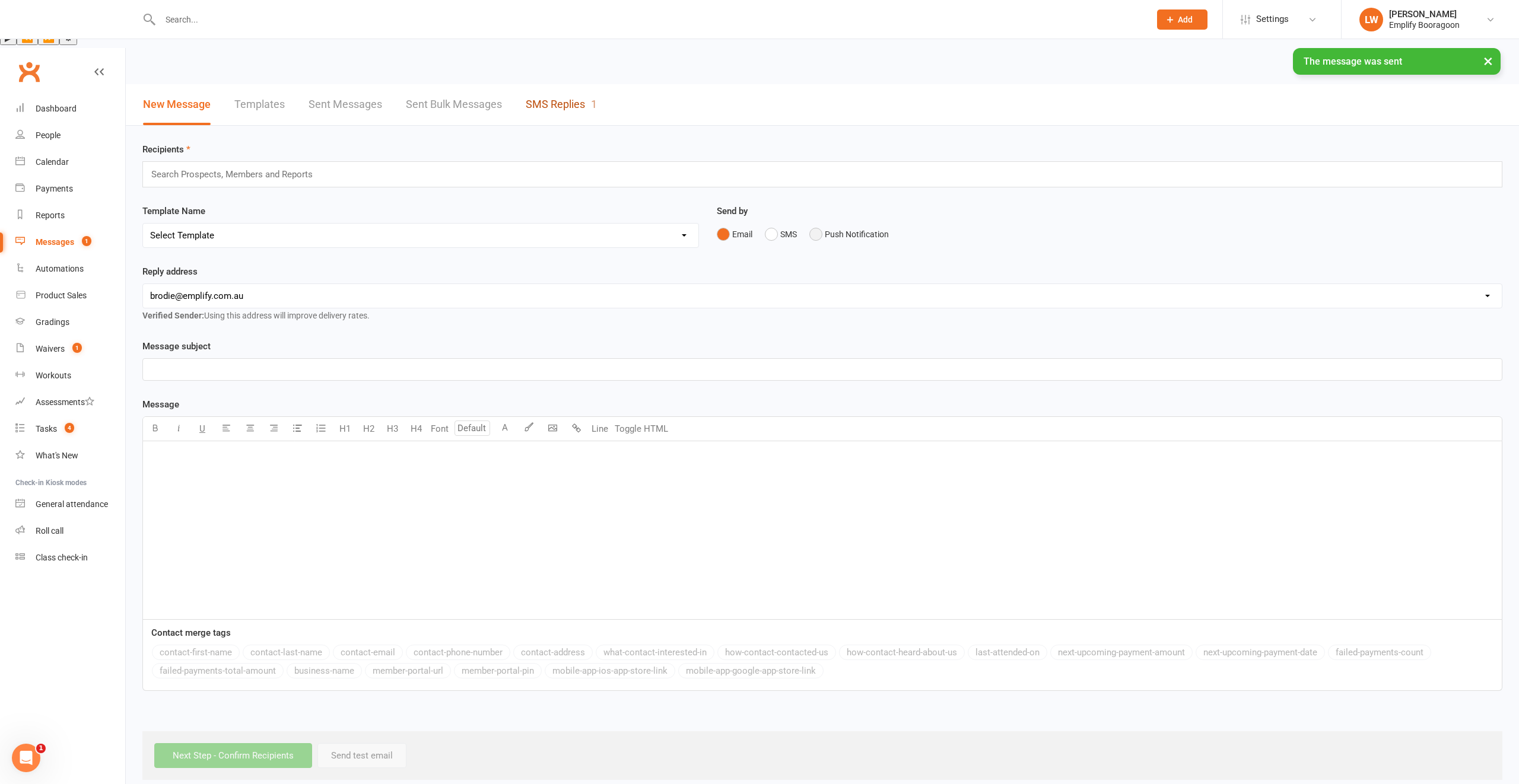
click at [569, 84] on link "SMS Replies 1" at bounding box center [561, 104] width 71 height 41
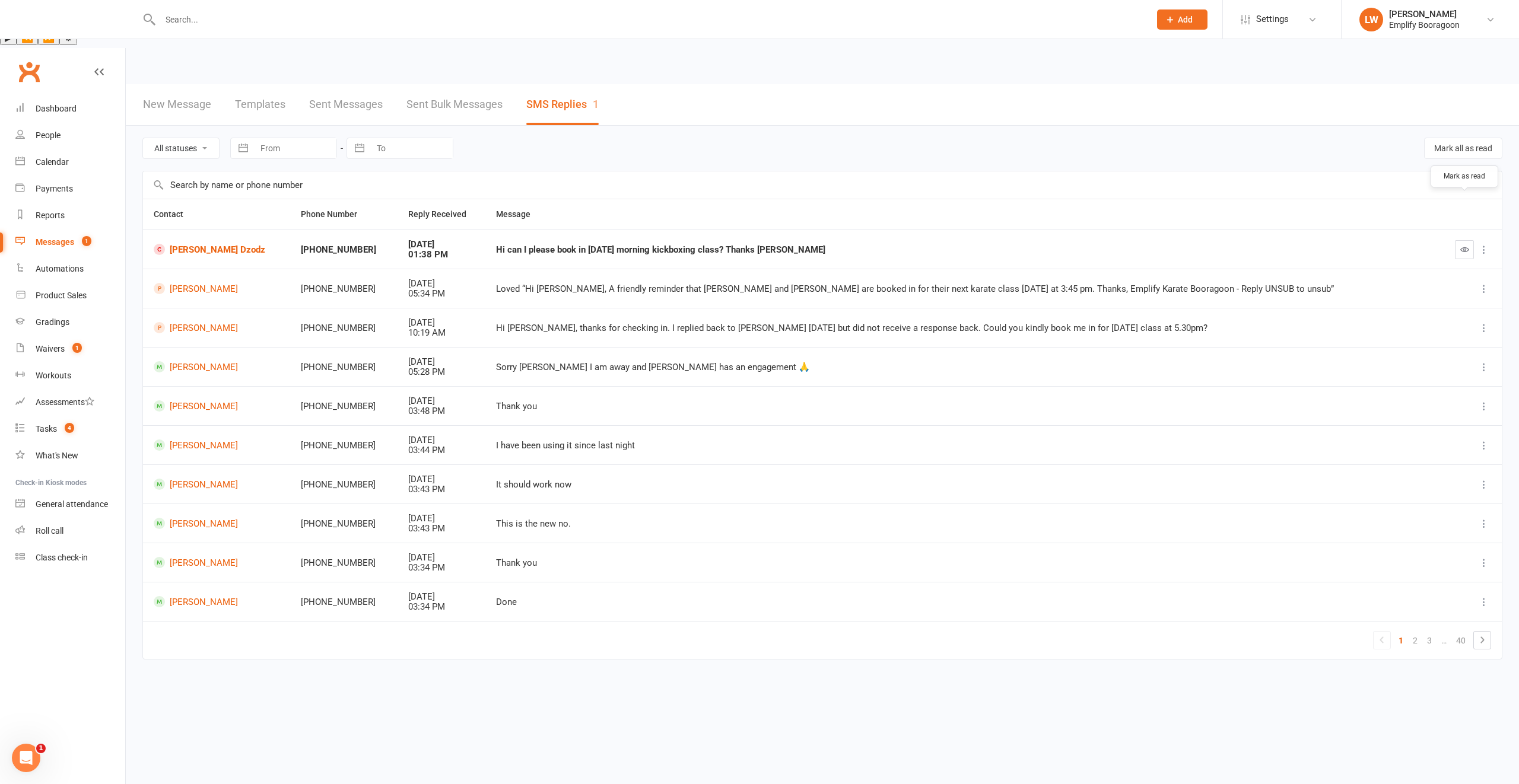
click at [1457, 240] on button "button" at bounding box center [1464, 249] width 19 height 19
click at [62, 103] on div "Dashboard" at bounding box center [56, 108] width 41 height 9
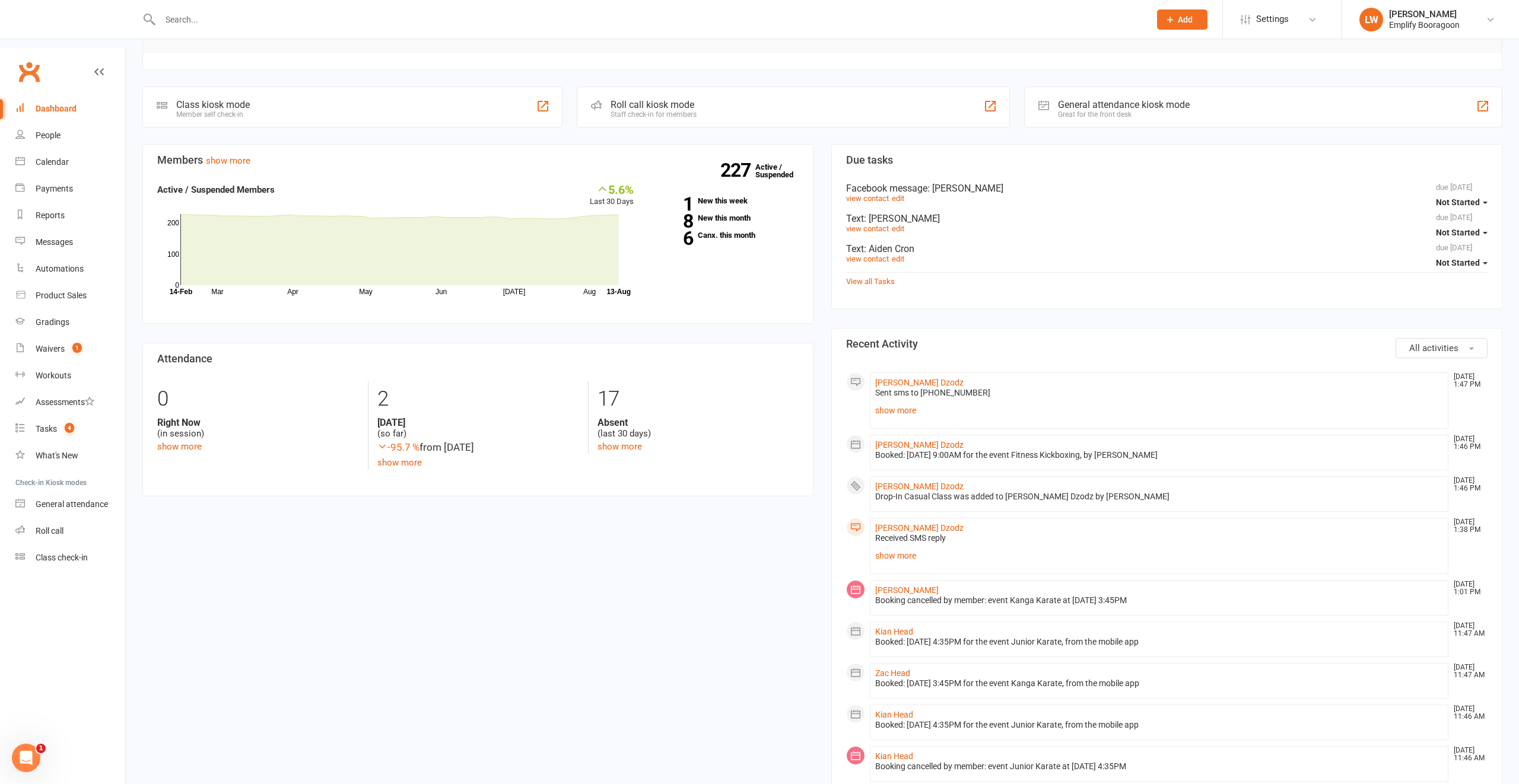
scroll to position [288, 0]
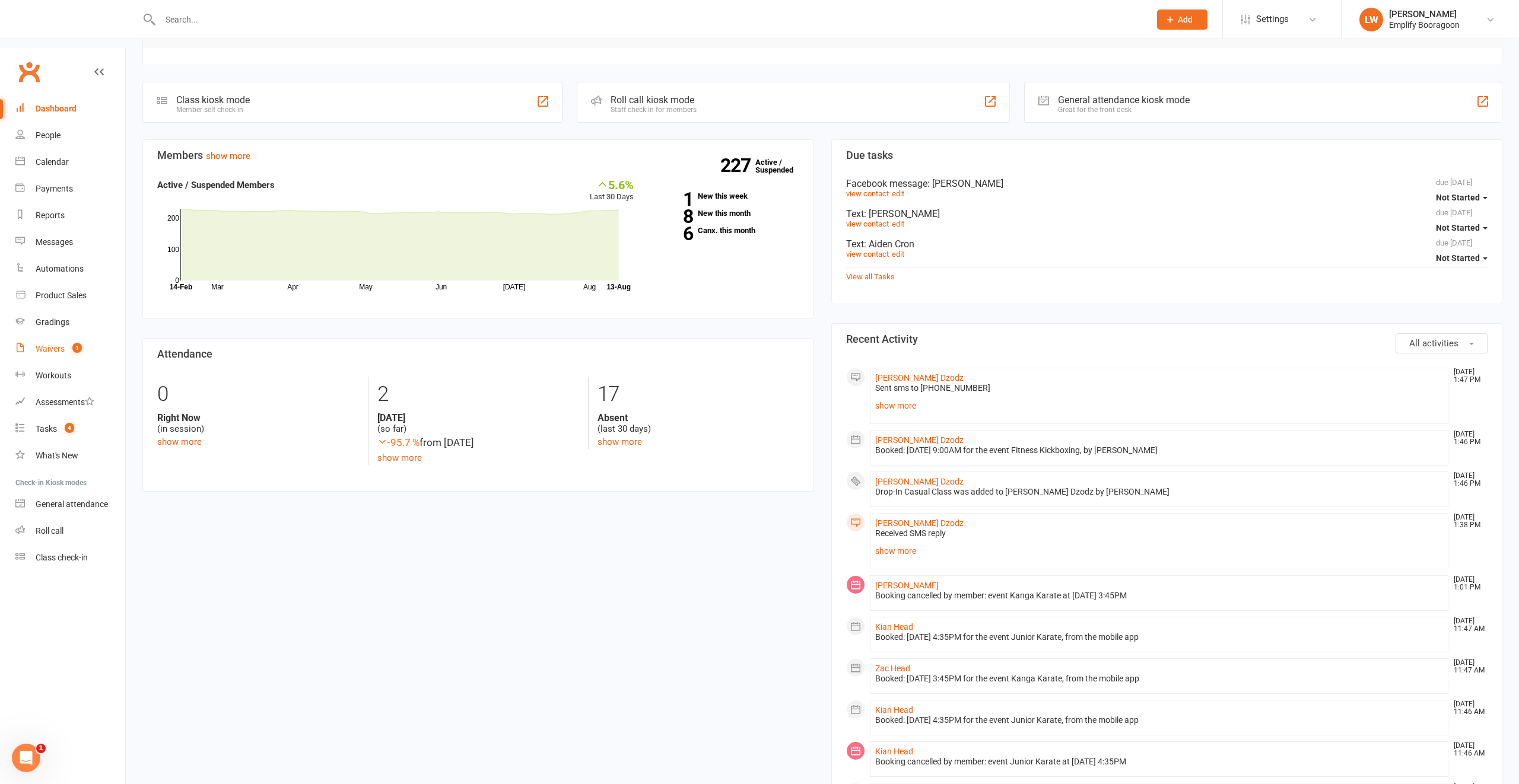
click at [56, 344] on div "Waivers" at bounding box center [50, 349] width 29 height 9
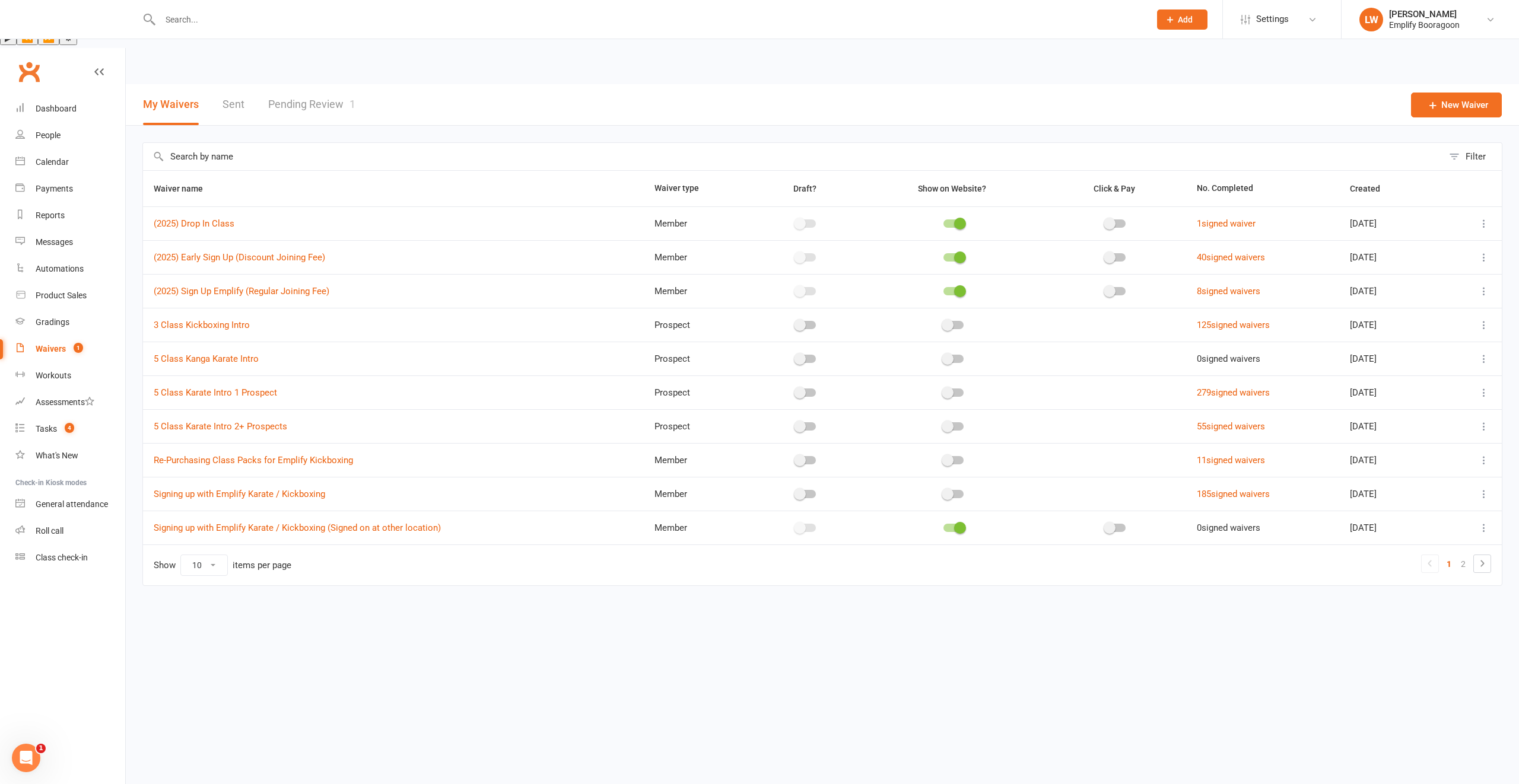
click at [328, 84] on link "Pending Review 1" at bounding box center [311, 104] width 87 height 41
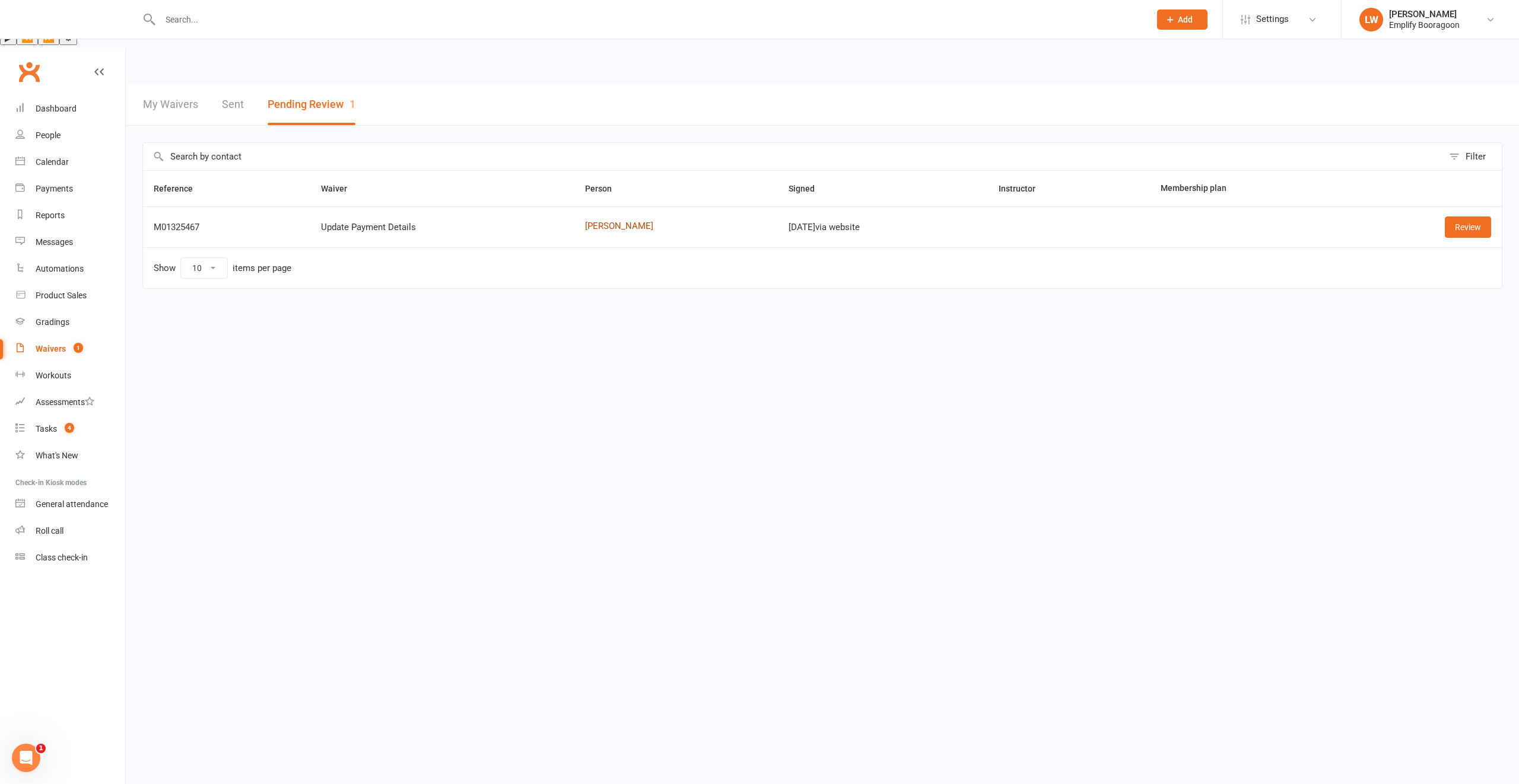
click at [620, 221] on link "Angella Mwenyango" at bounding box center [676, 226] width 182 height 10
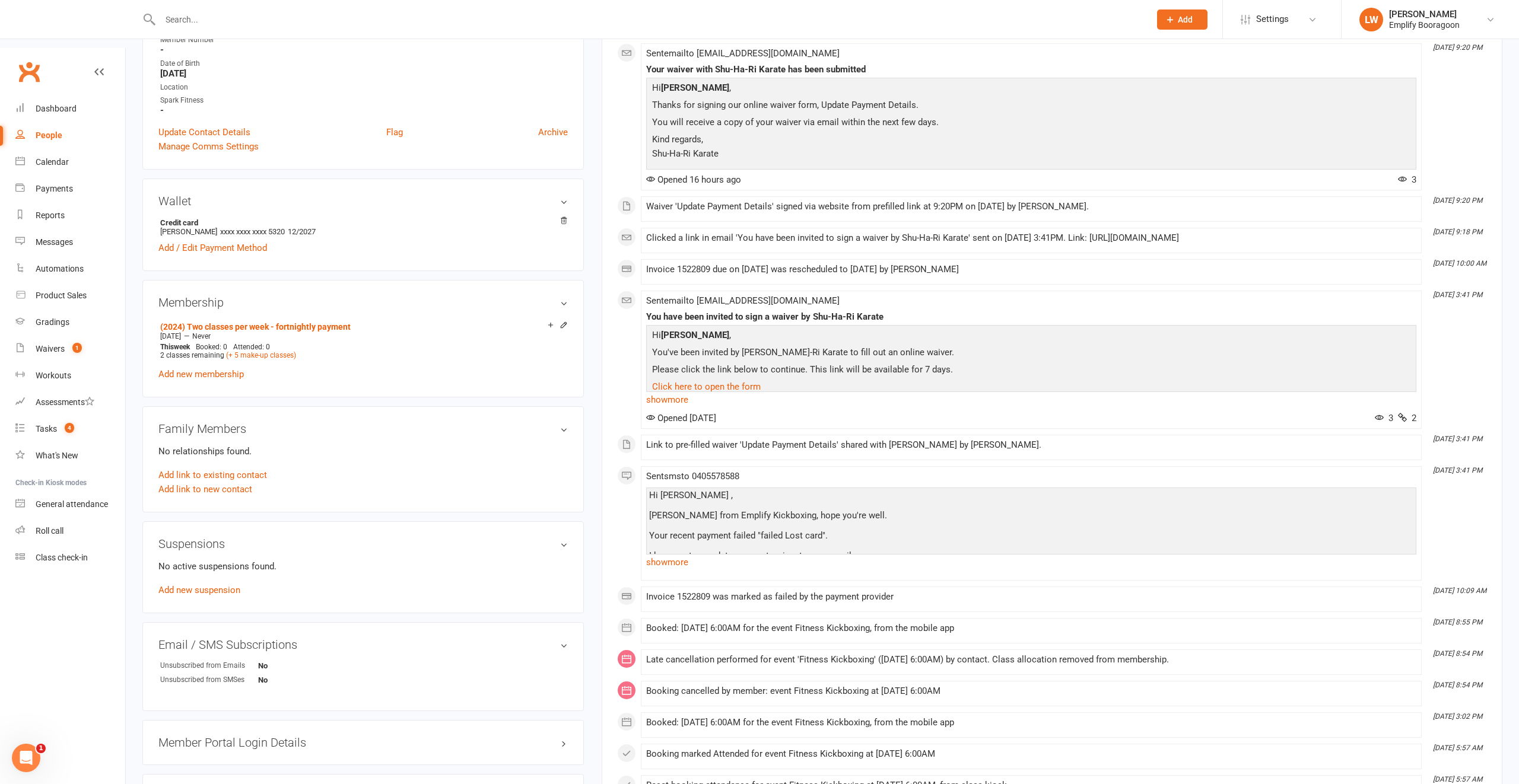
scroll to position [297, 0]
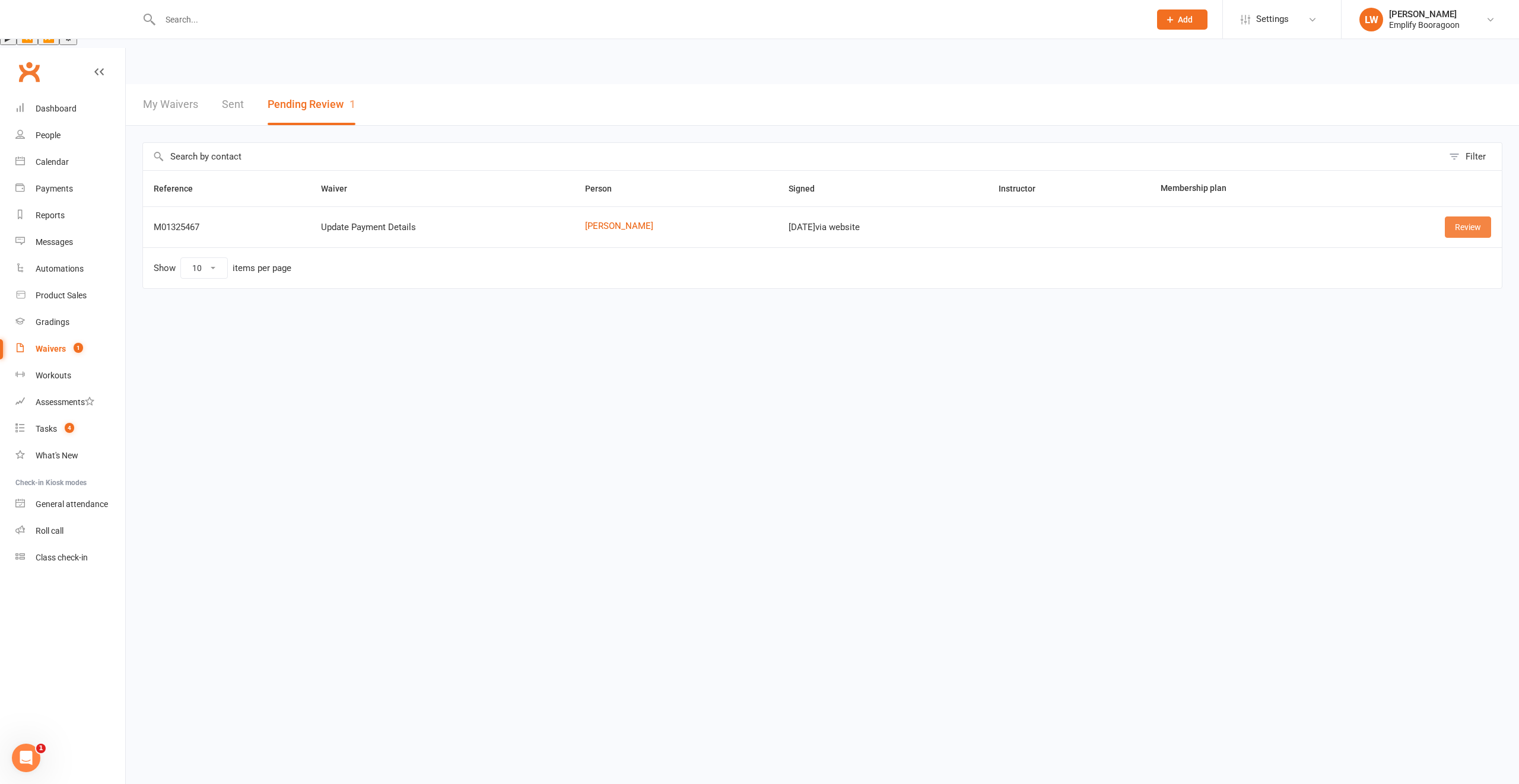
click at [1482, 216] on link "Review" at bounding box center [1468, 227] width 46 height 22
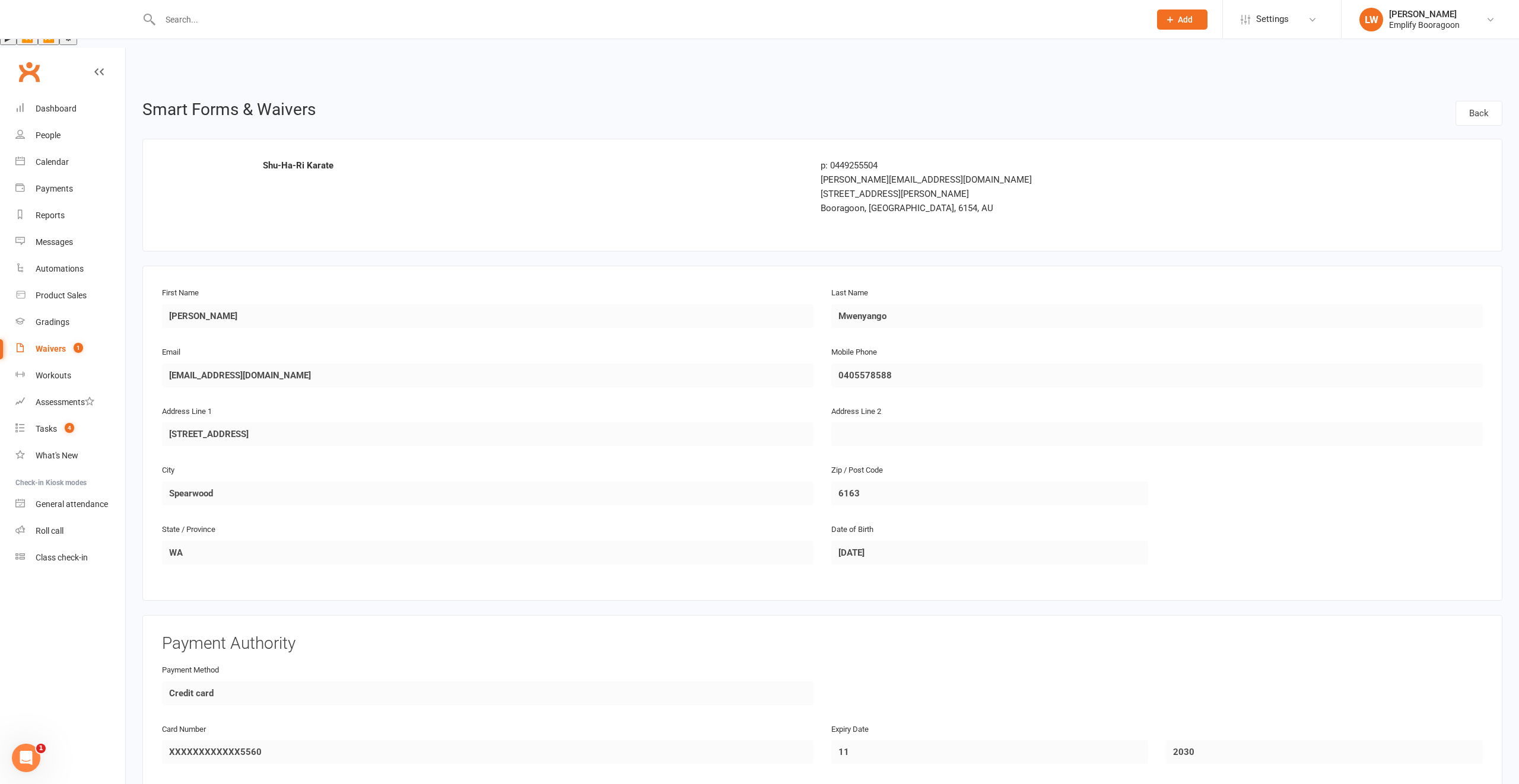
scroll to position [267, 0]
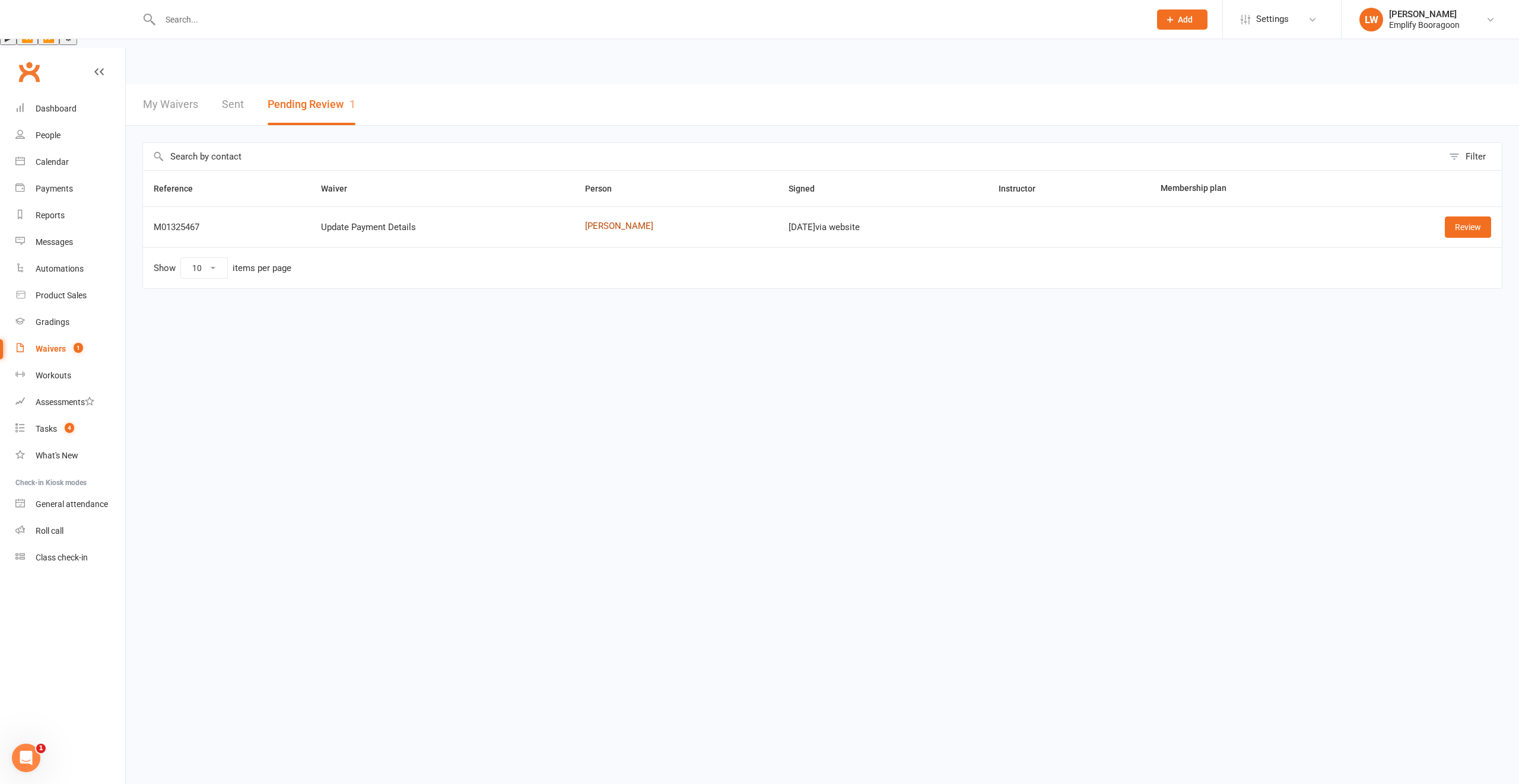
click at [585, 221] on link "Angella Mwenyango" at bounding box center [676, 226] width 182 height 10
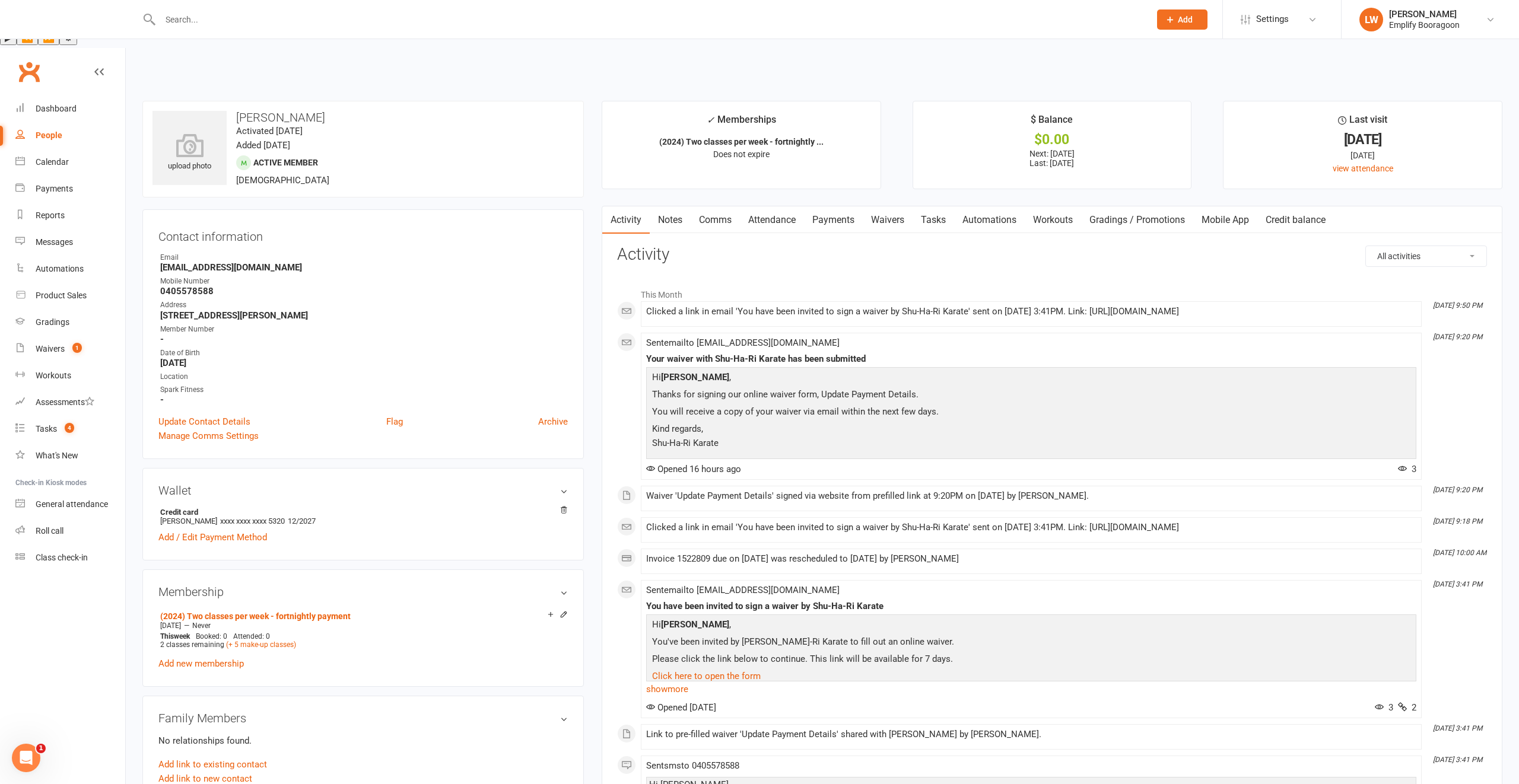
scroll to position [103, 0]
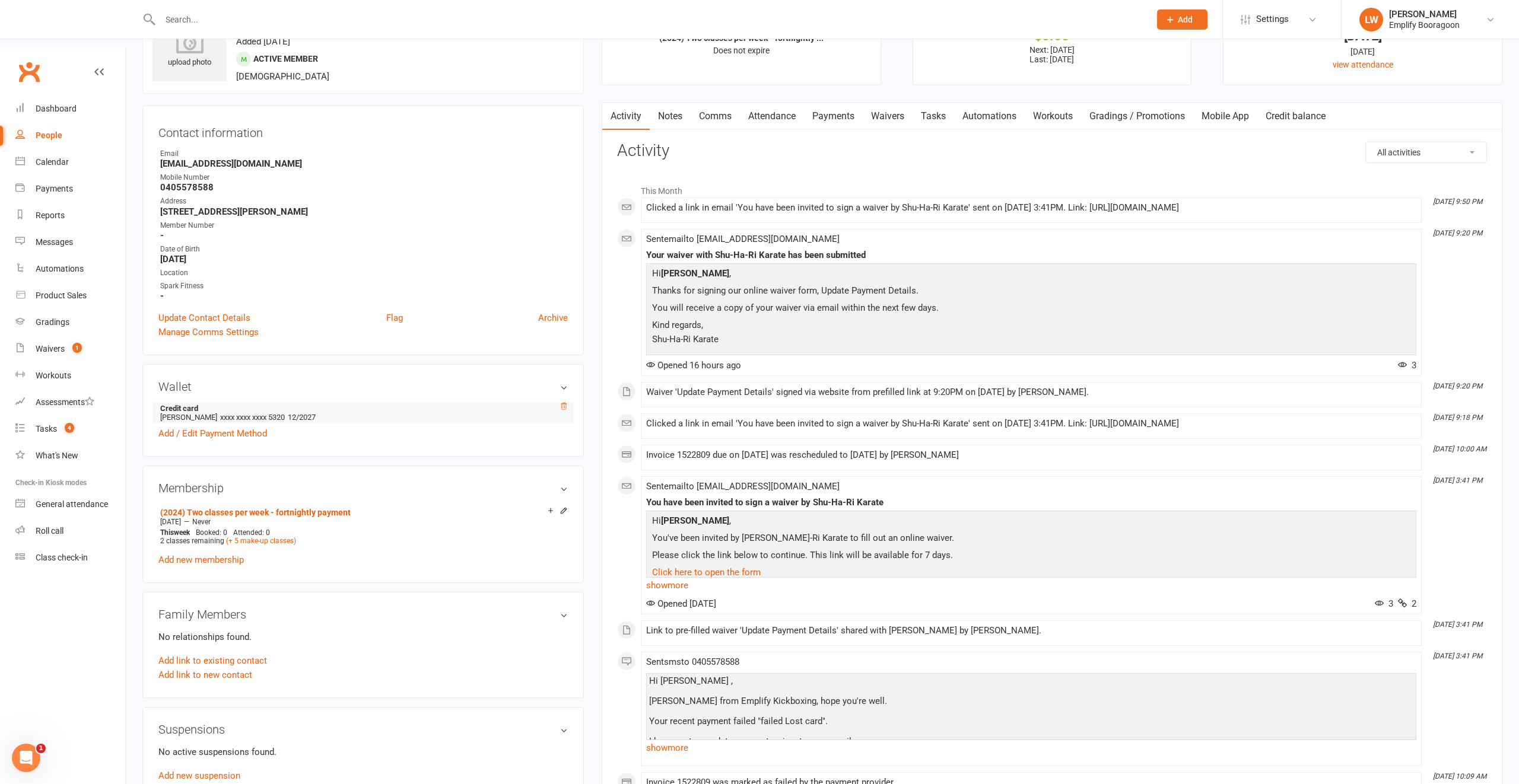
click at [562, 402] on icon at bounding box center [564, 407] width 9 height 9
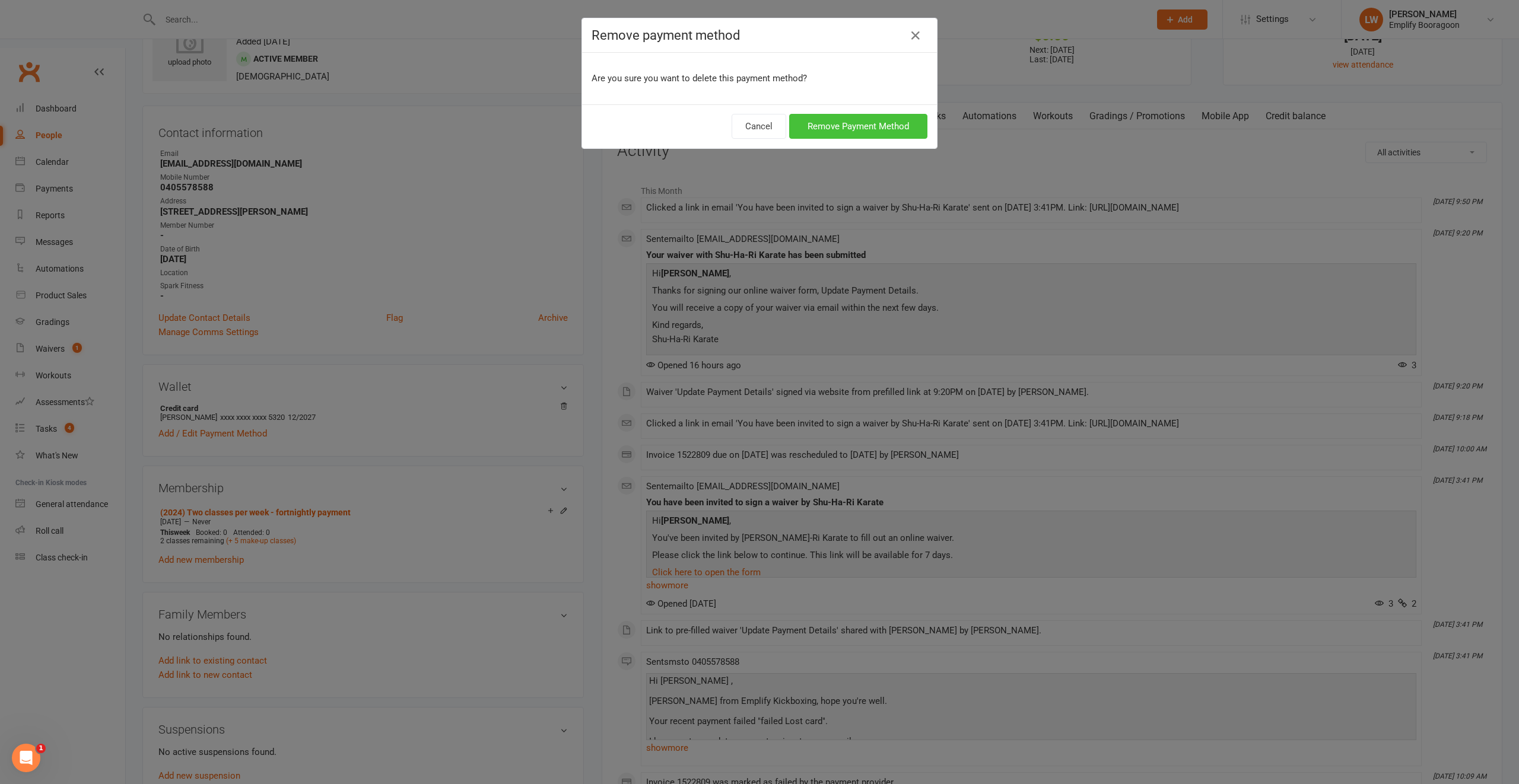
click at [878, 124] on button "Remove Payment Method" at bounding box center [858, 126] width 138 height 25
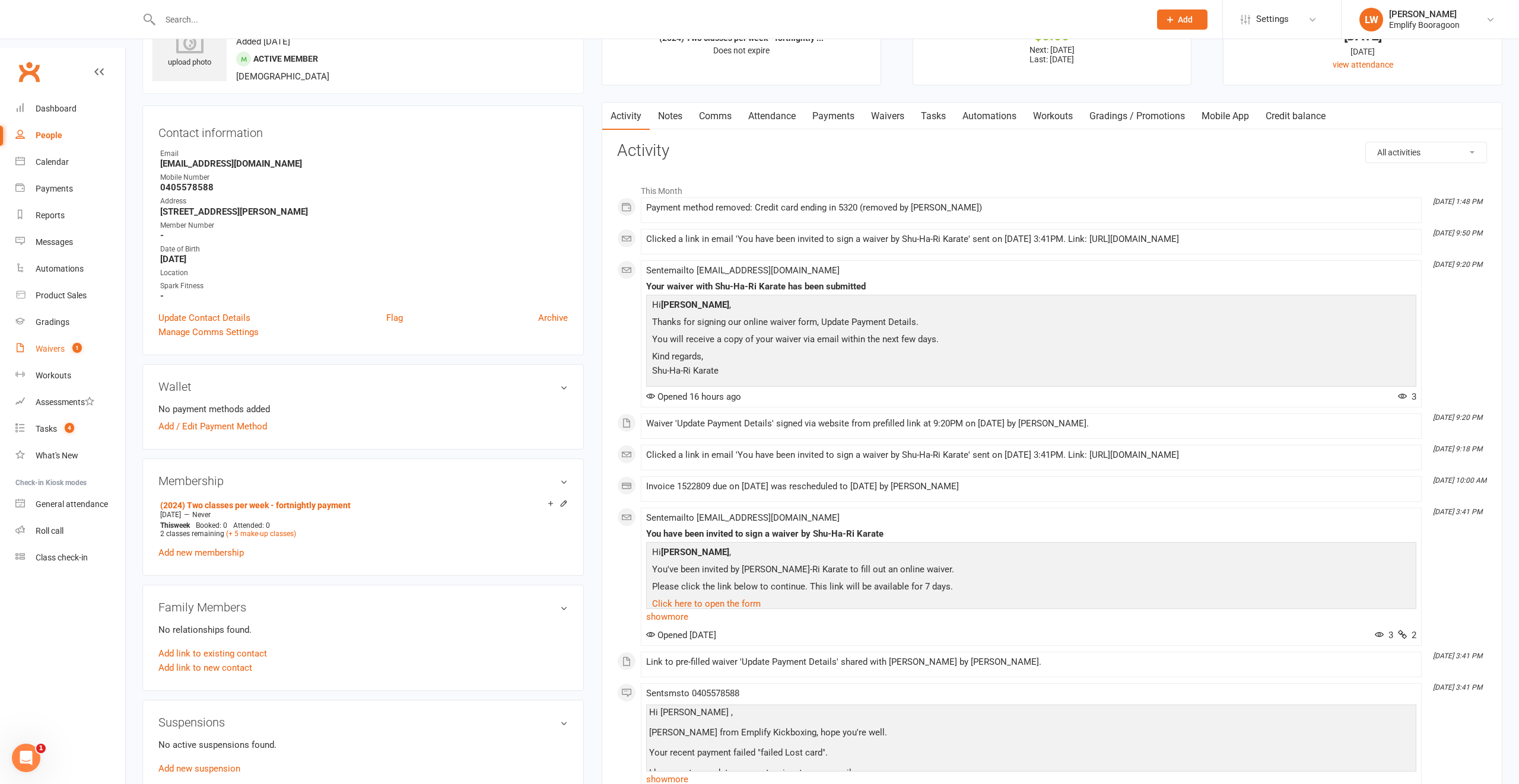
click at [45, 344] on div "Waivers" at bounding box center [50, 349] width 29 height 9
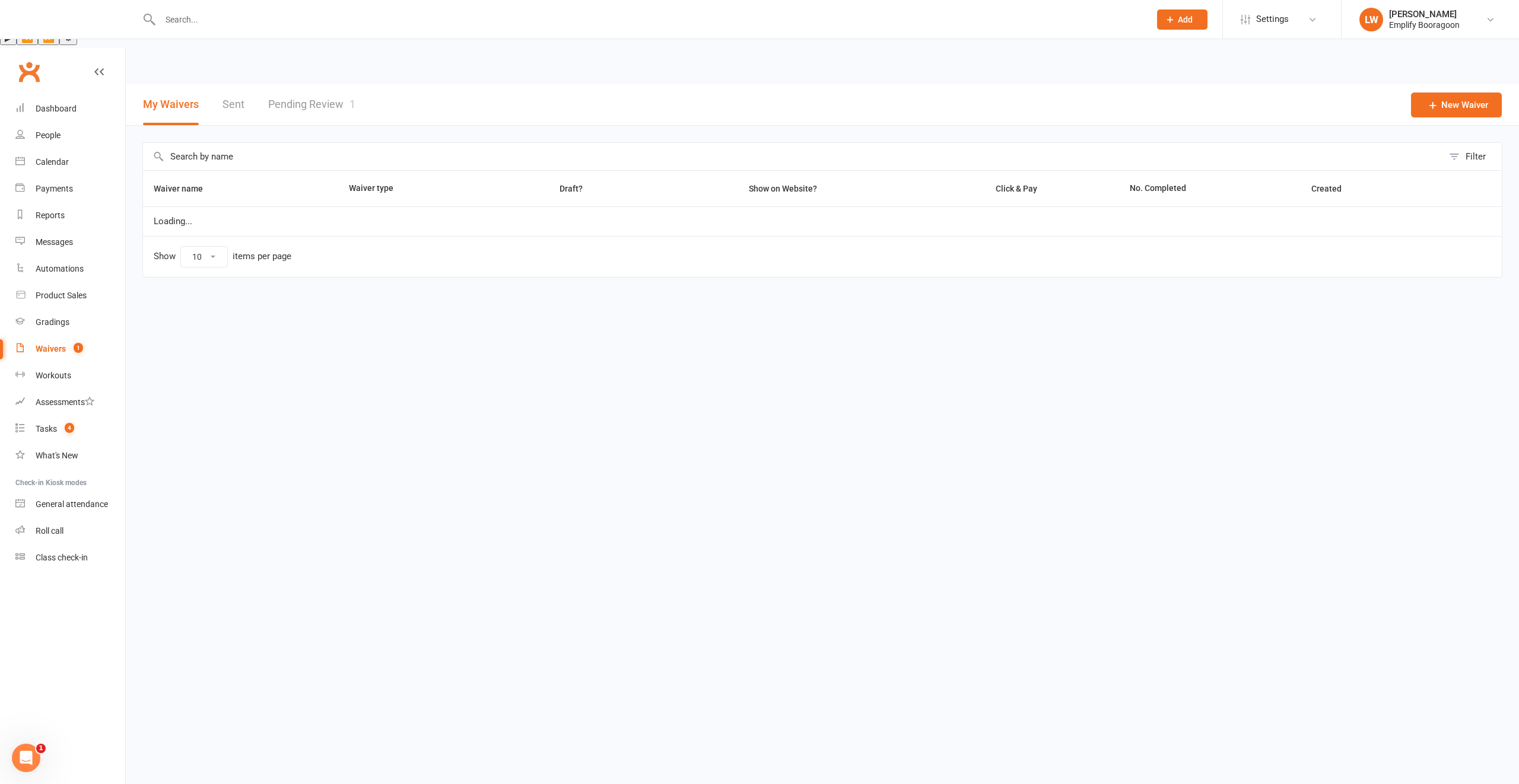
click at [293, 84] on link "Pending Review 1" at bounding box center [311, 104] width 87 height 41
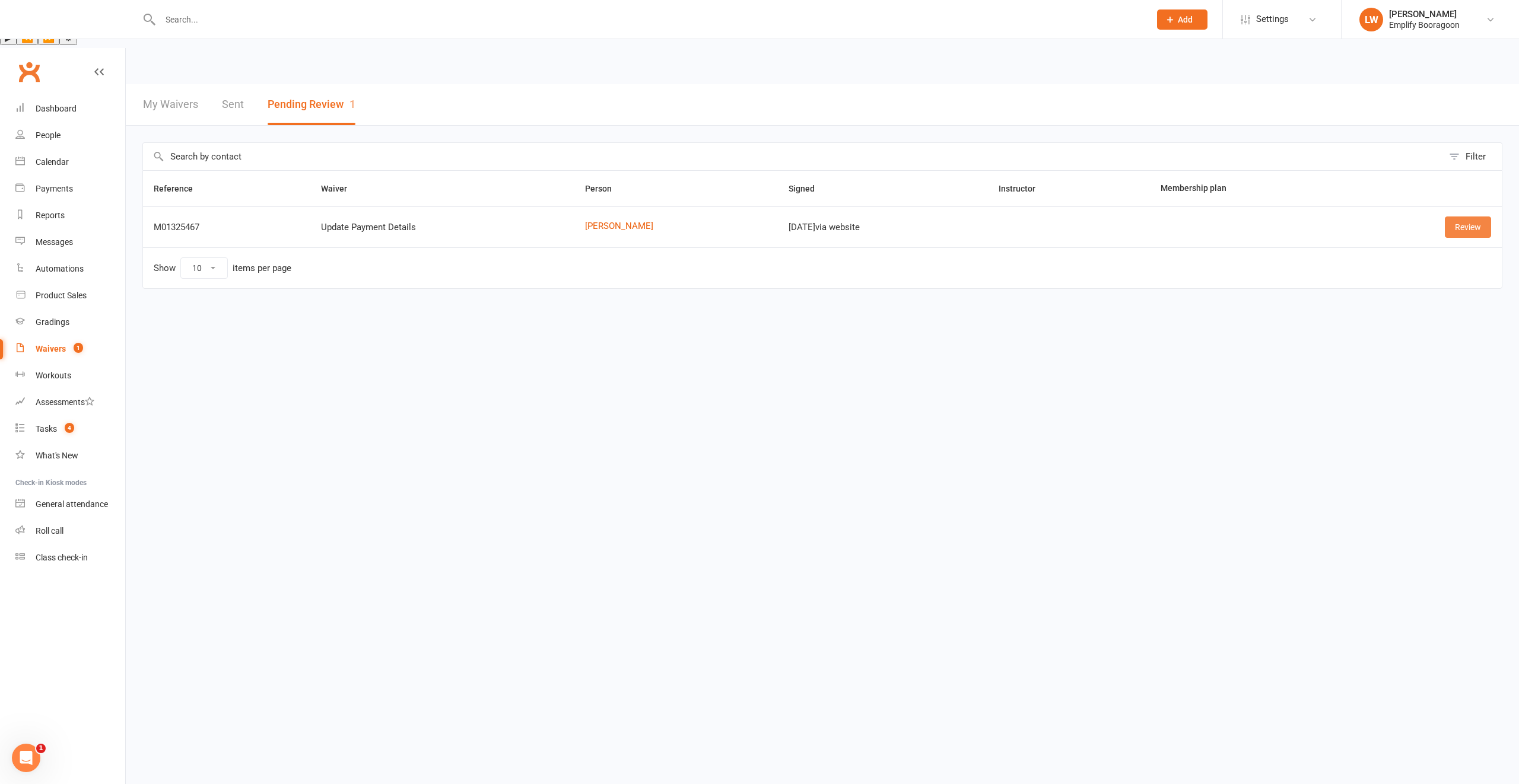
click at [1452, 216] on link "Review" at bounding box center [1468, 227] width 46 height 22
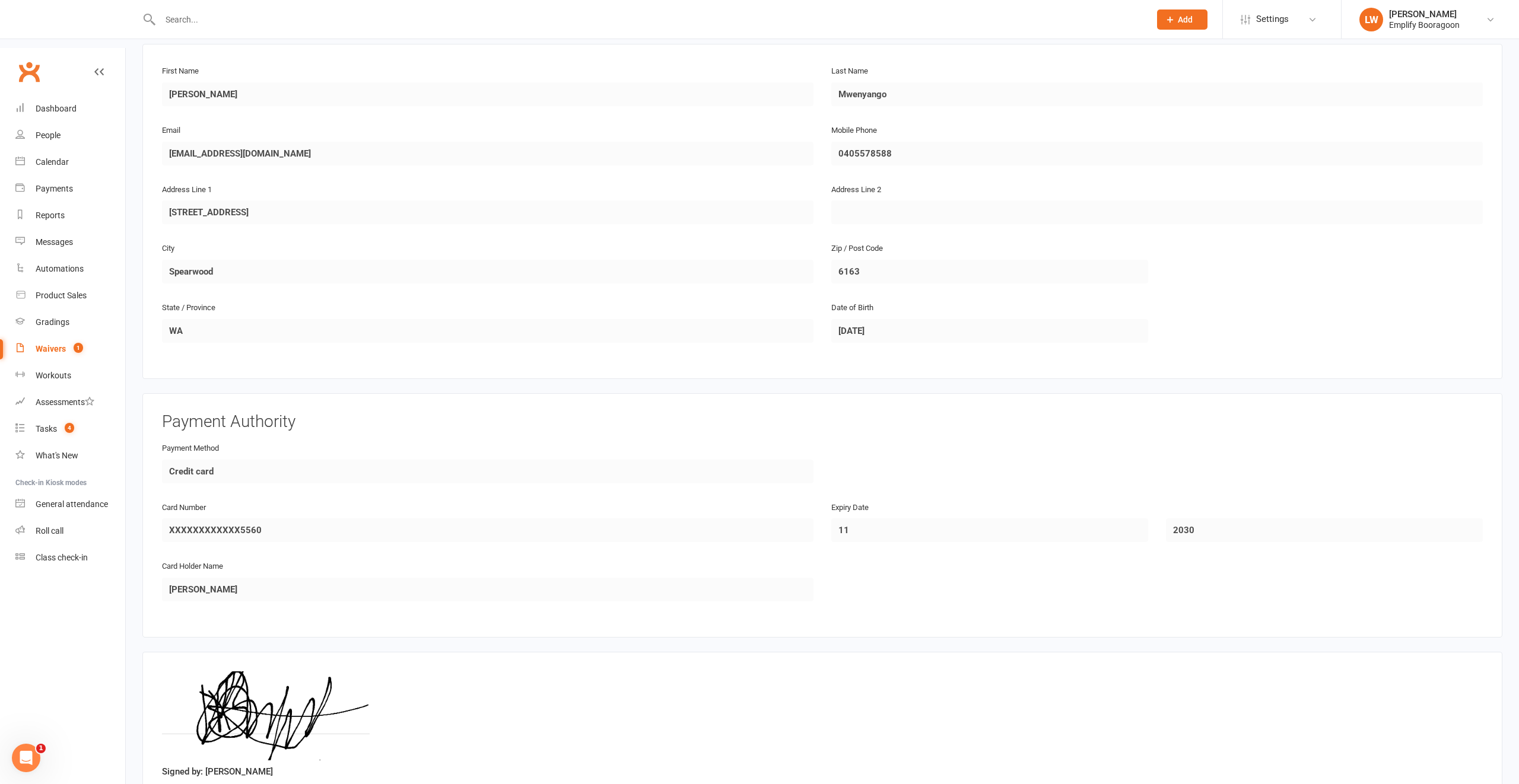
scroll to position [267, 0]
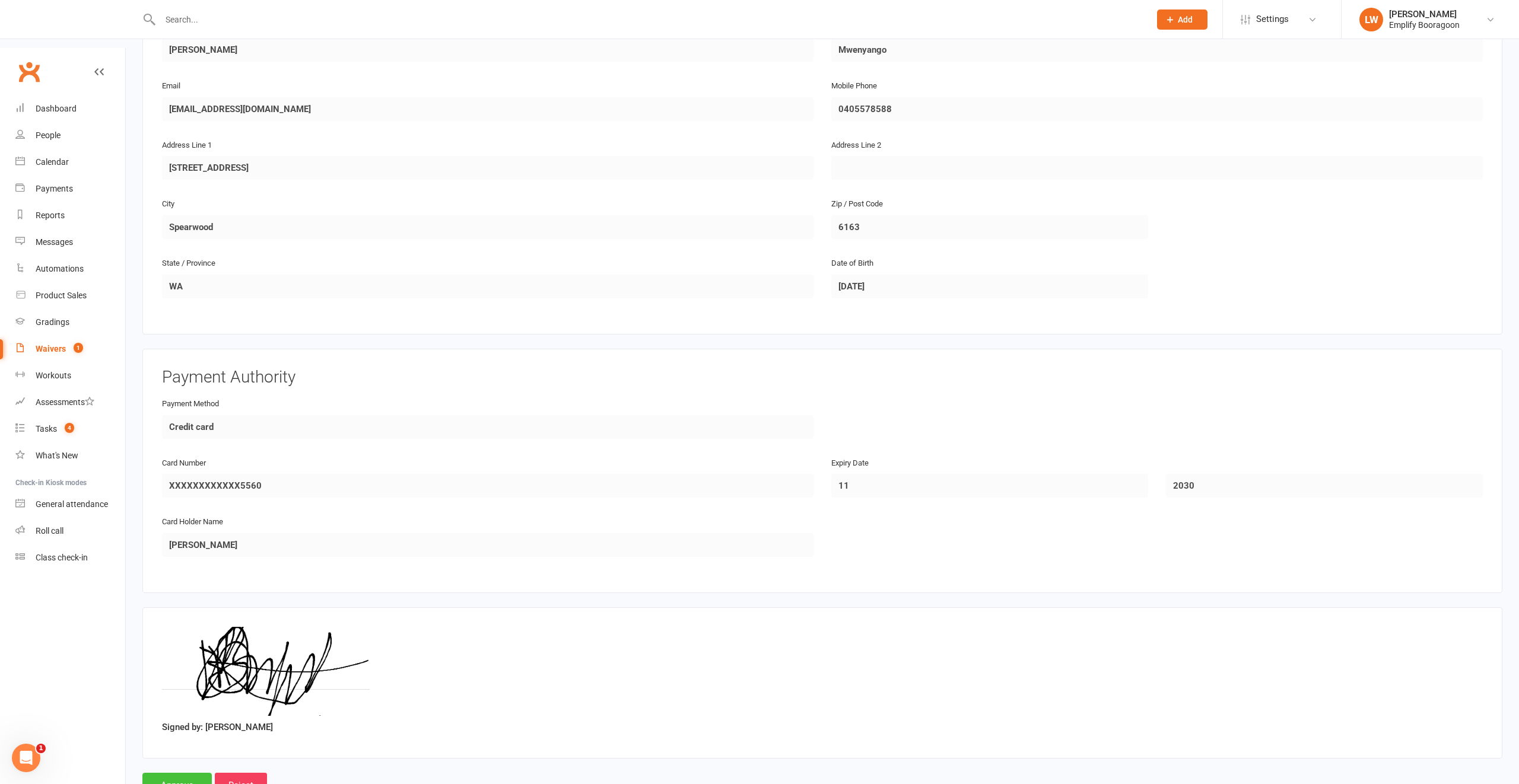
click at [180, 773] on input "Approve" at bounding box center [177, 785] width 70 height 25
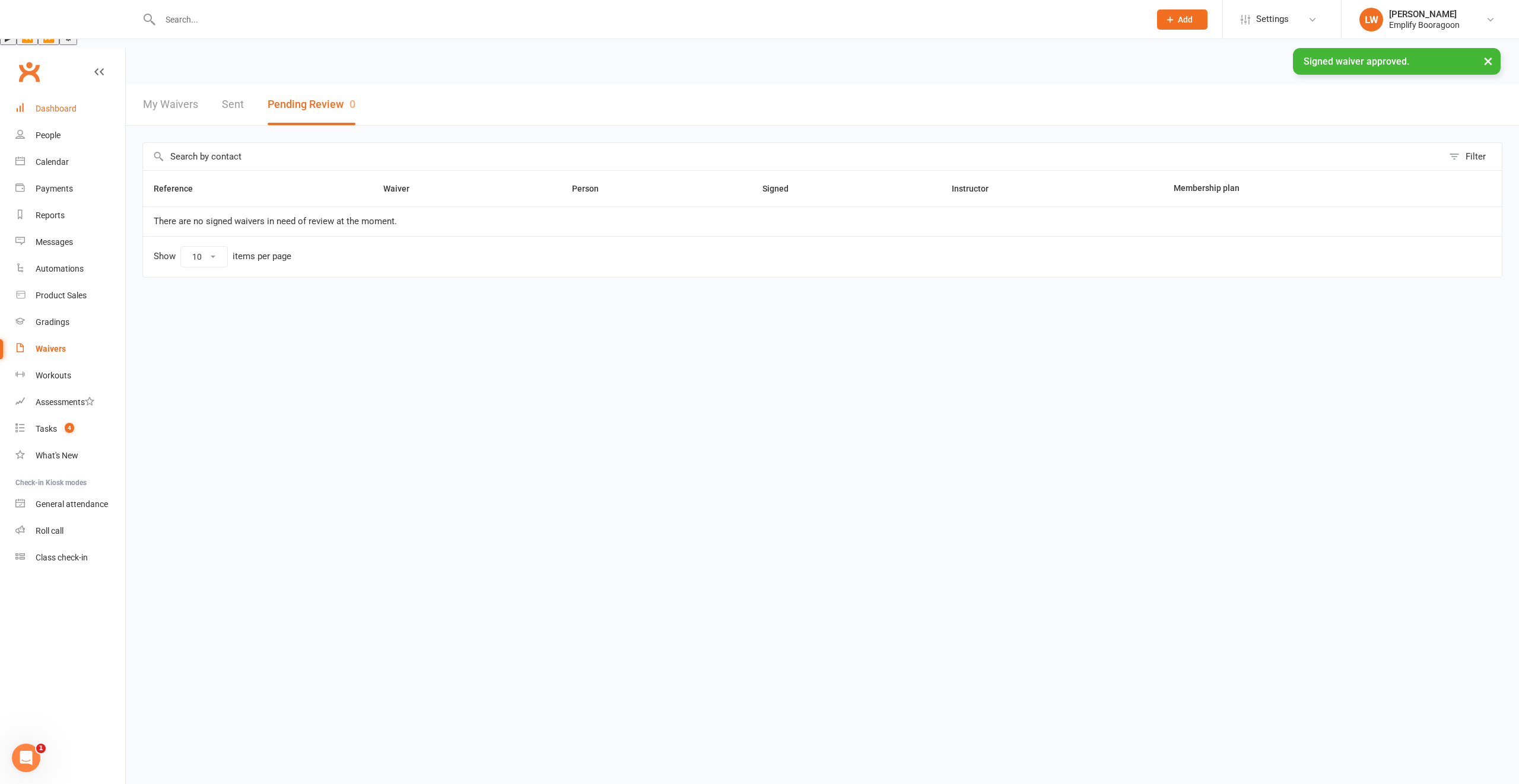
click at [56, 103] on div "Dashboard" at bounding box center [56, 108] width 41 height 9
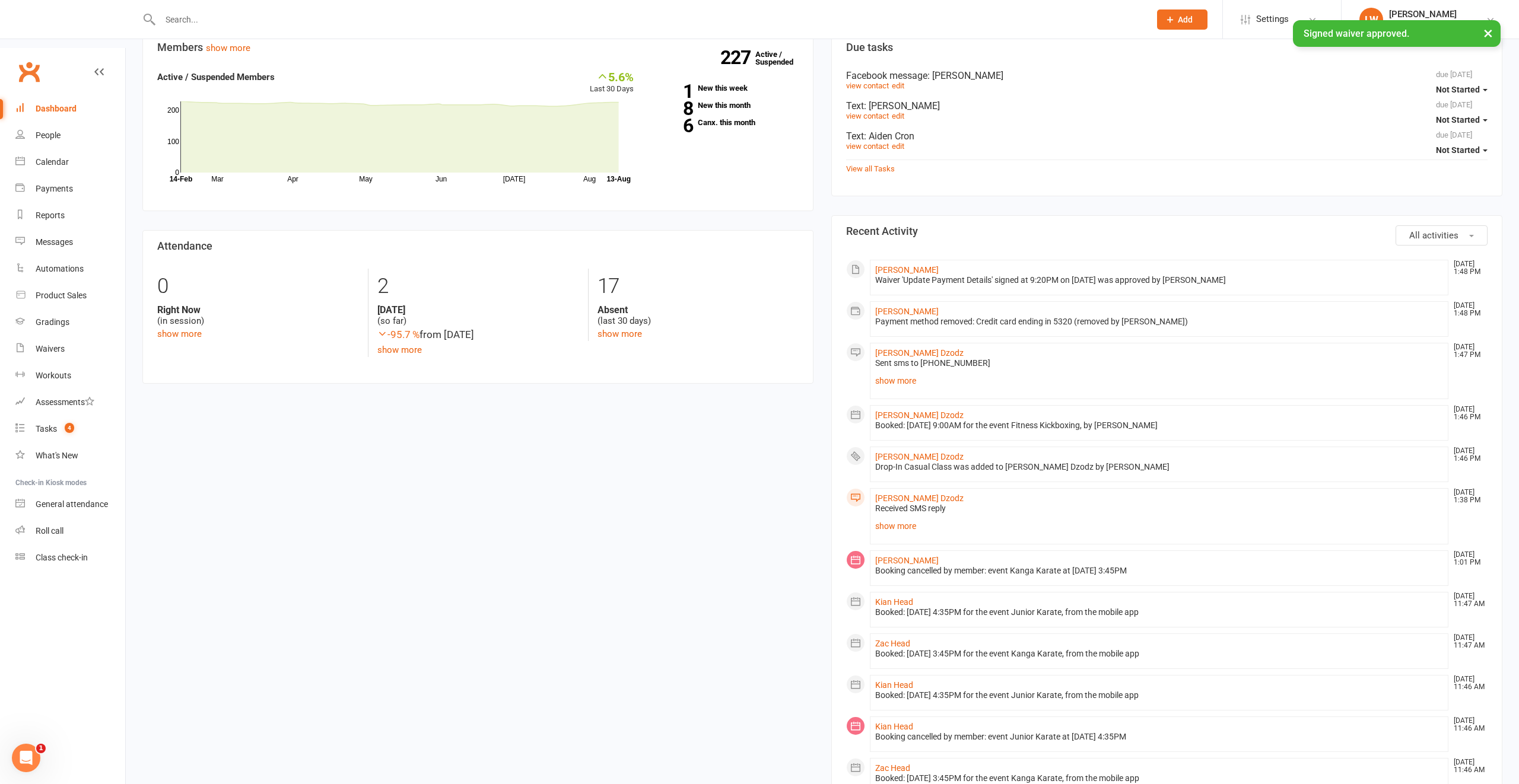
scroll to position [405, 0]
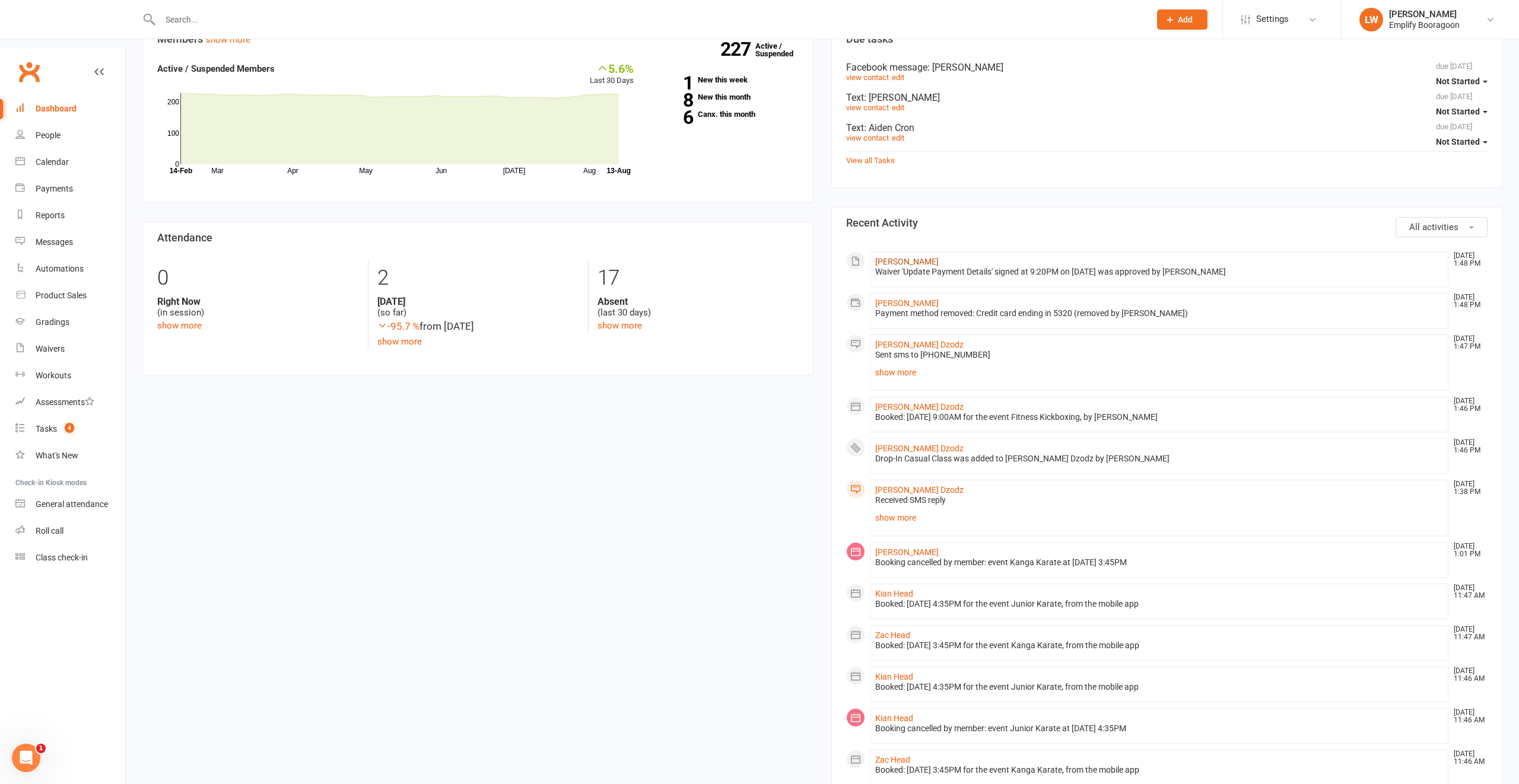
click at [907, 257] on link "Angella Mwenyango" at bounding box center [907, 261] width 63 height 9
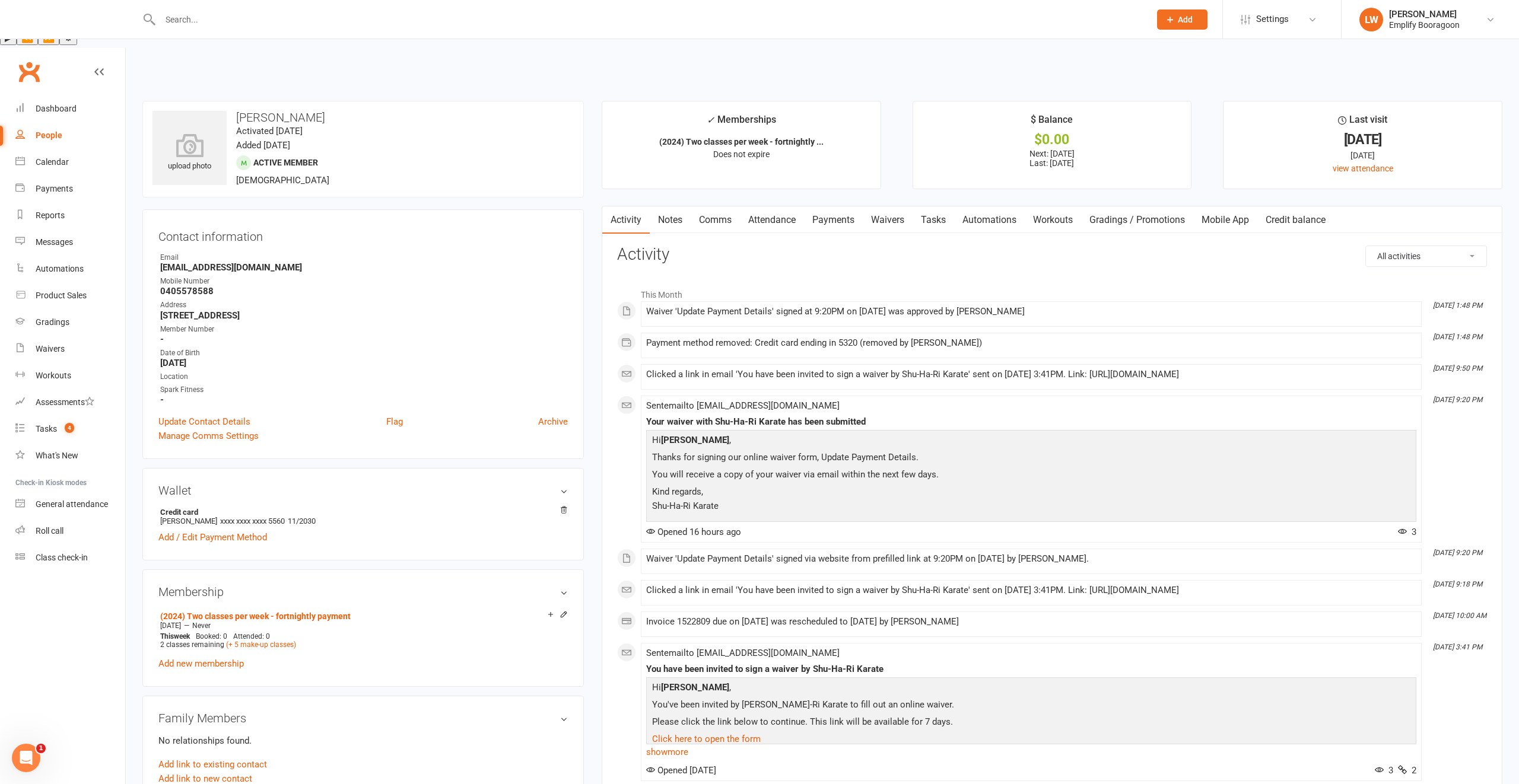
click at [847, 206] on link "Payments" at bounding box center [833, 220] width 59 height 27
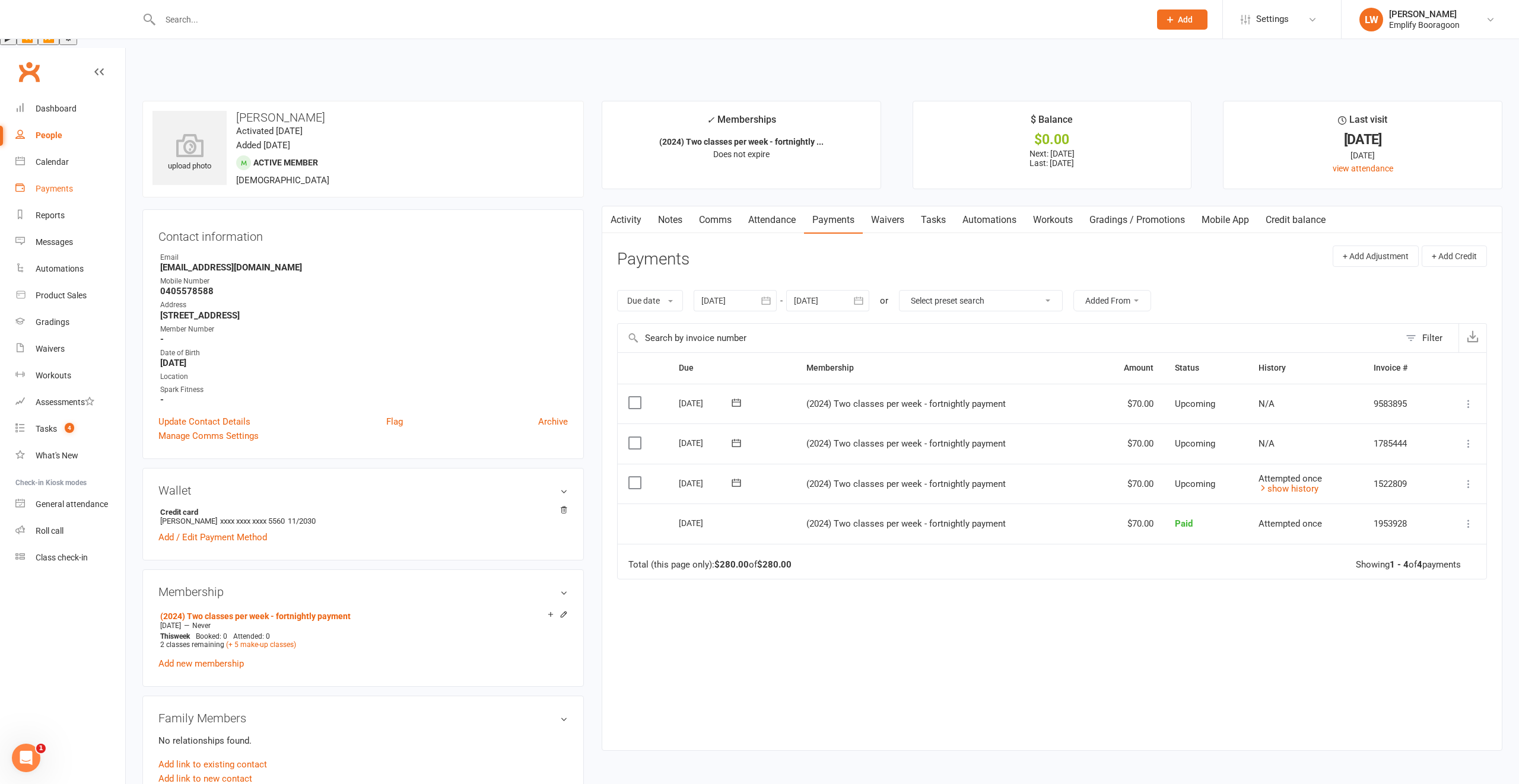
click at [36, 184] on div "Payments" at bounding box center [55, 188] width 37 height 9
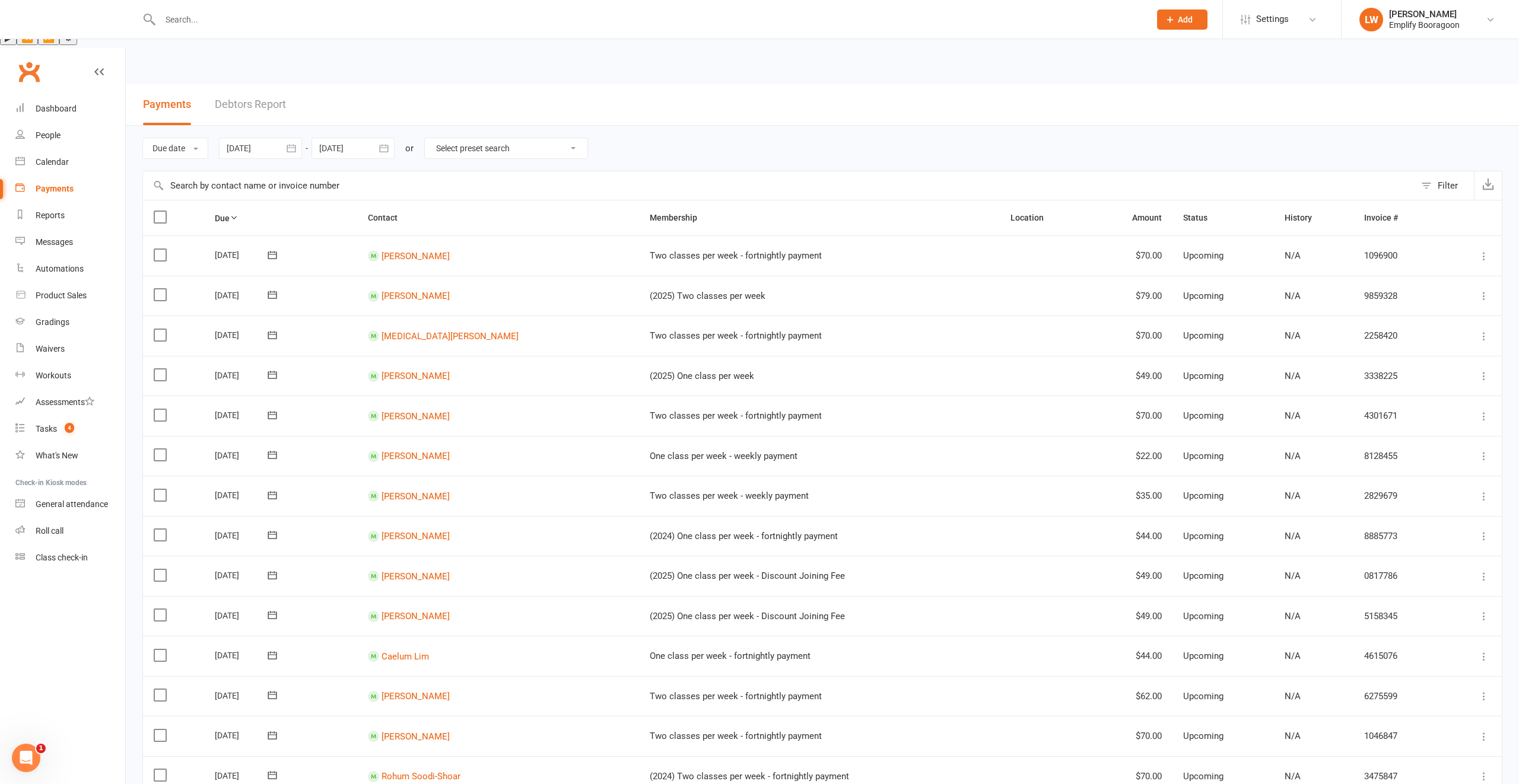
click at [239, 84] on link "Debtors Report" at bounding box center [250, 104] width 71 height 41
click at [249, 60] on html "Text to Speech ▶ ⏪ ⏩ ⚙ Voice options Rate: 1 Pitch: 1 Voice: 🇺🇸 Alex 🇮🇹 Alice 🇸…" at bounding box center [759, 722] width 1519 height 1444
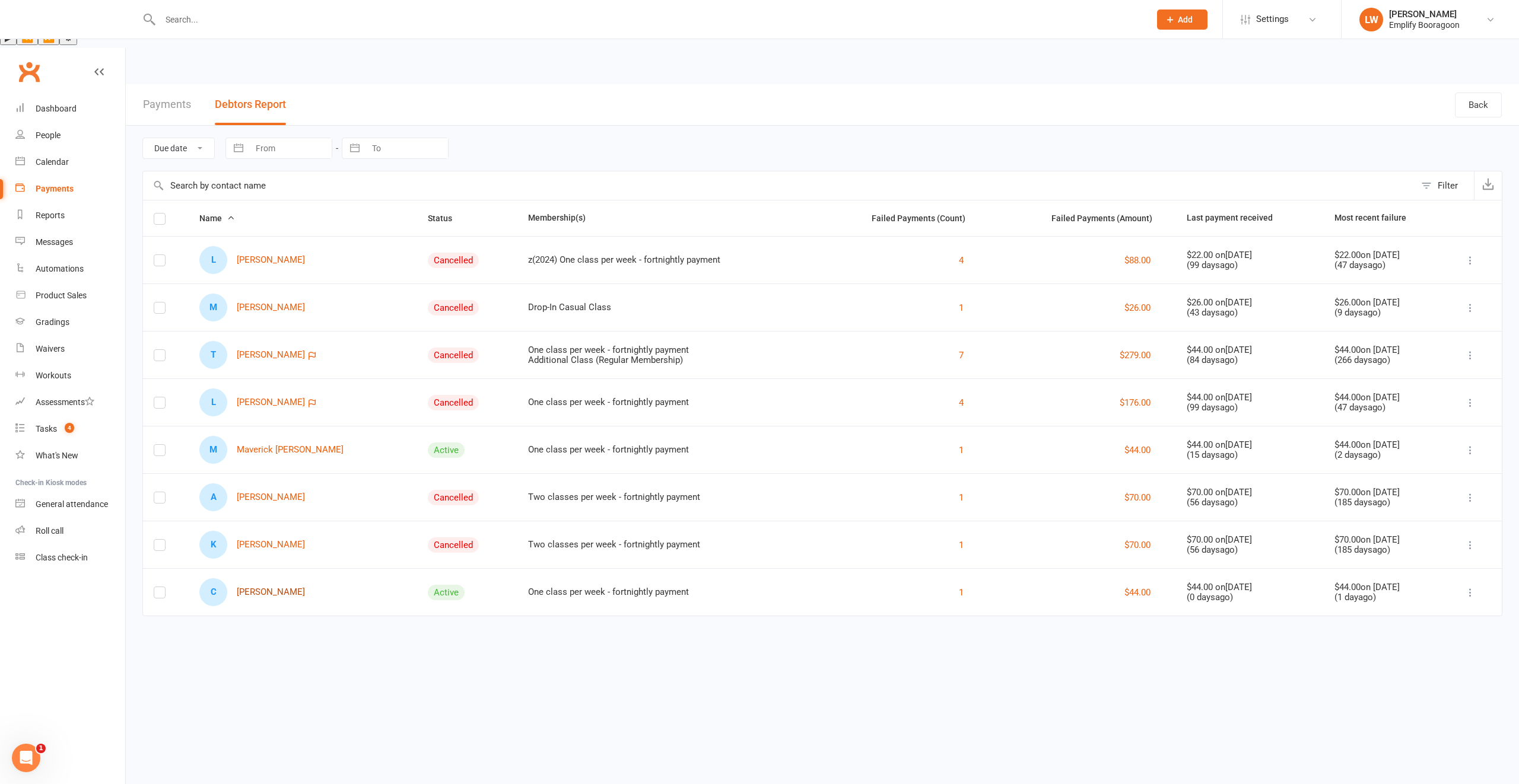
click at [262, 578] on link "C Cormac Walshe" at bounding box center [252, 592] width 106 height 28
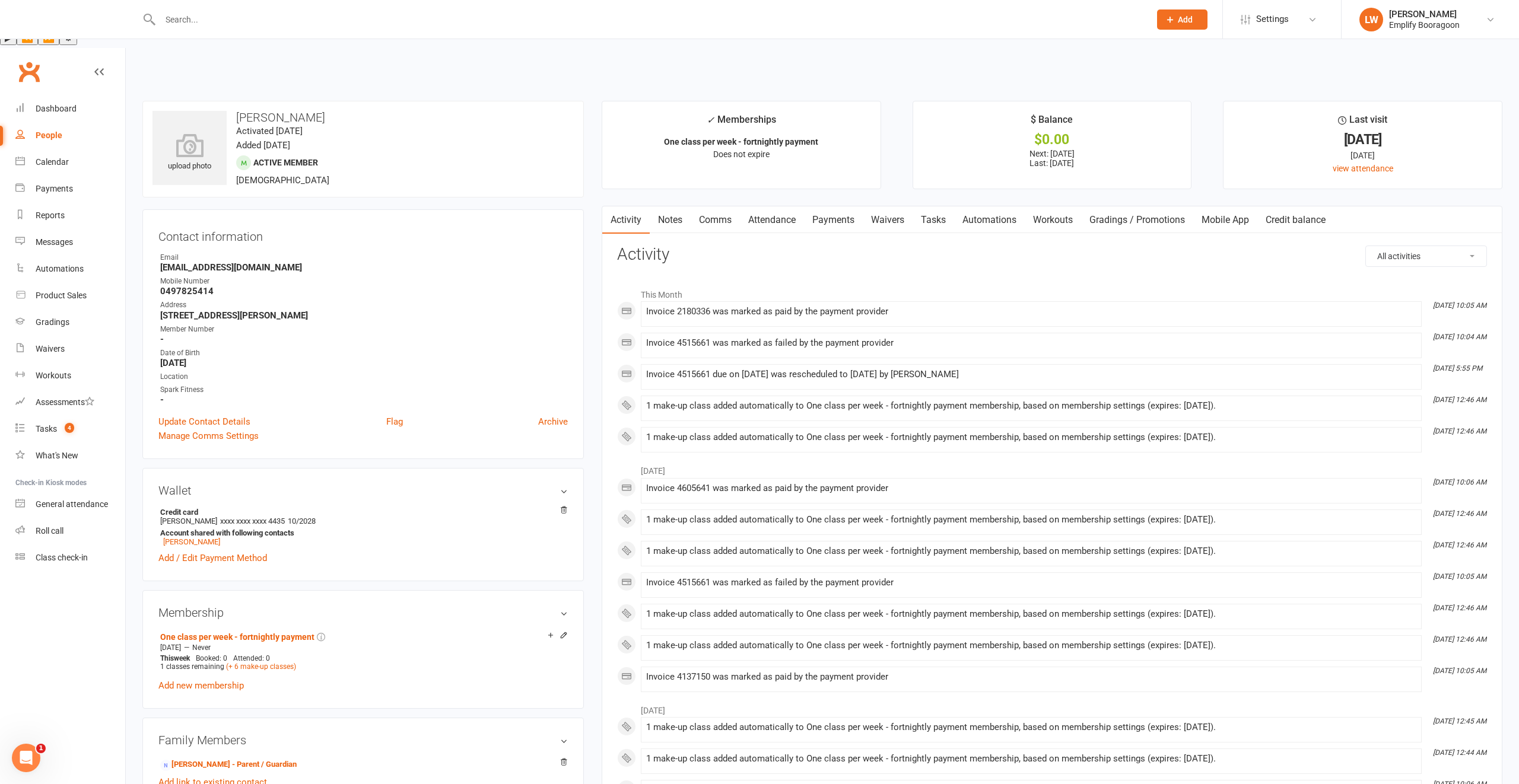
click at [837, 206] on link "Payments" at bounding box center [833, 220] width 59 height 27
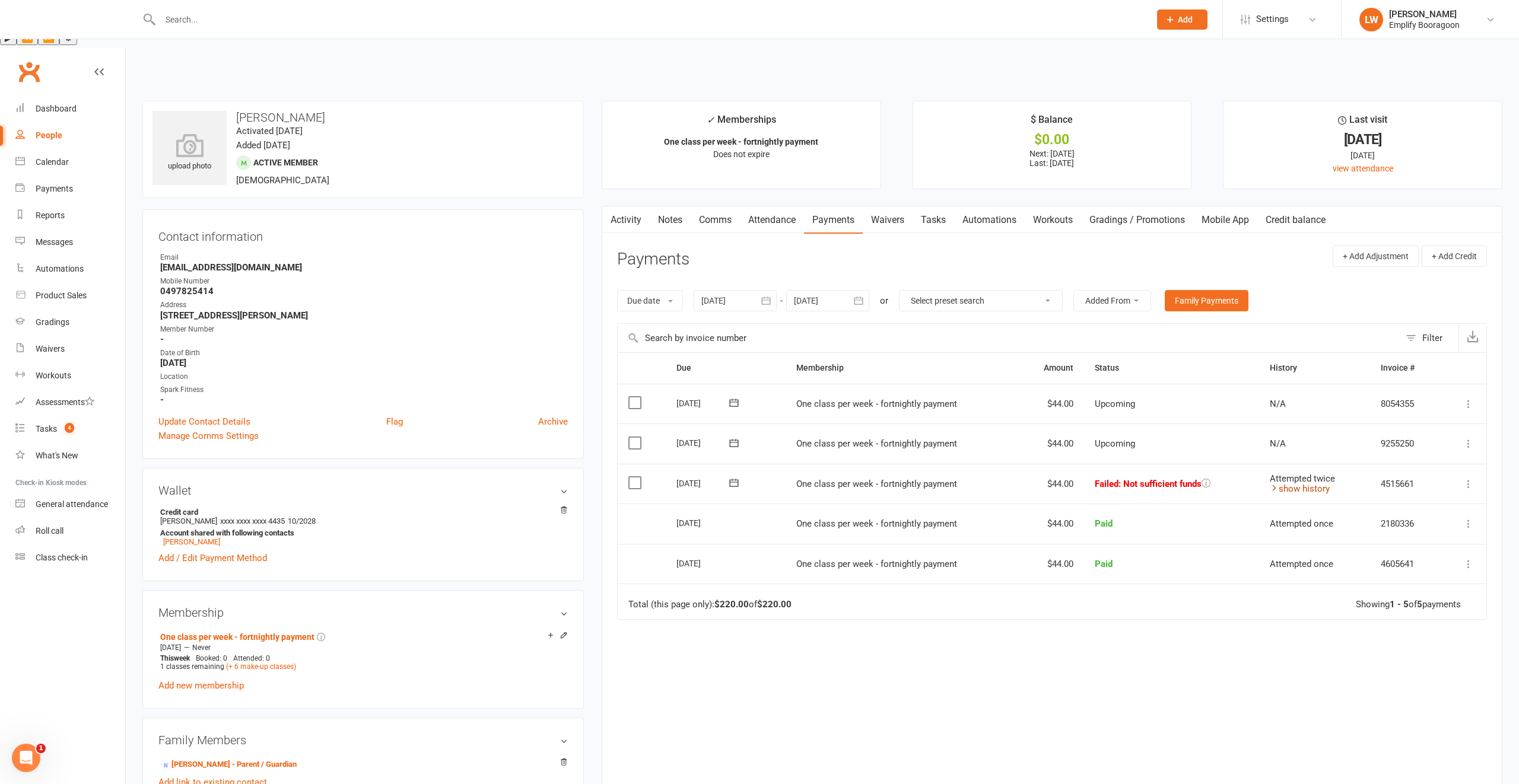
click at [1295, 484] on link "show history" at bounding box center [1299, 489] width 60 height 11
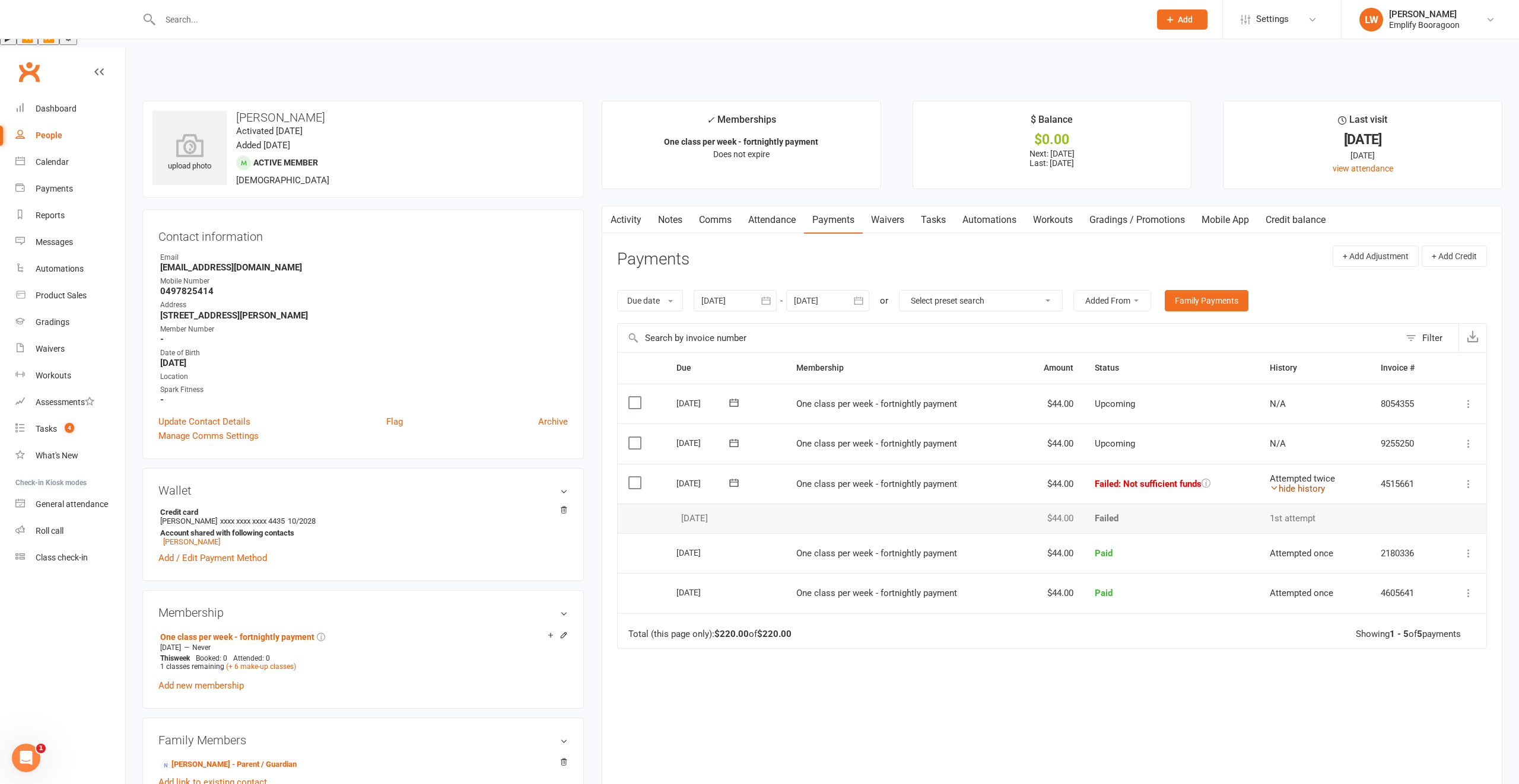
click at [1295, 484] on link "hide history" at bounding box center [1297, 489] width 55 height 11
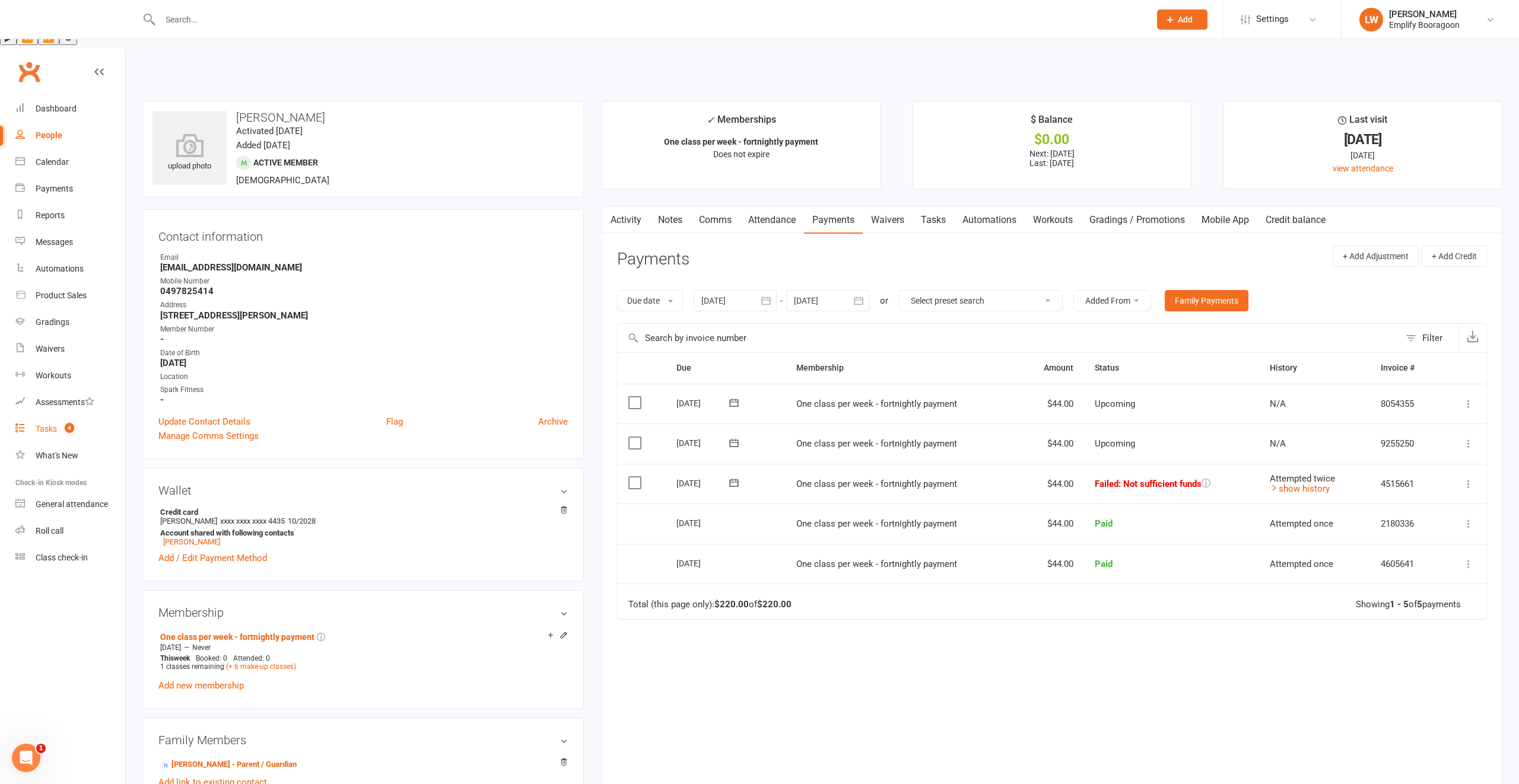
click at [56, 424] on div "Tasks" at bounding box center [47, 428] width 22 height 9
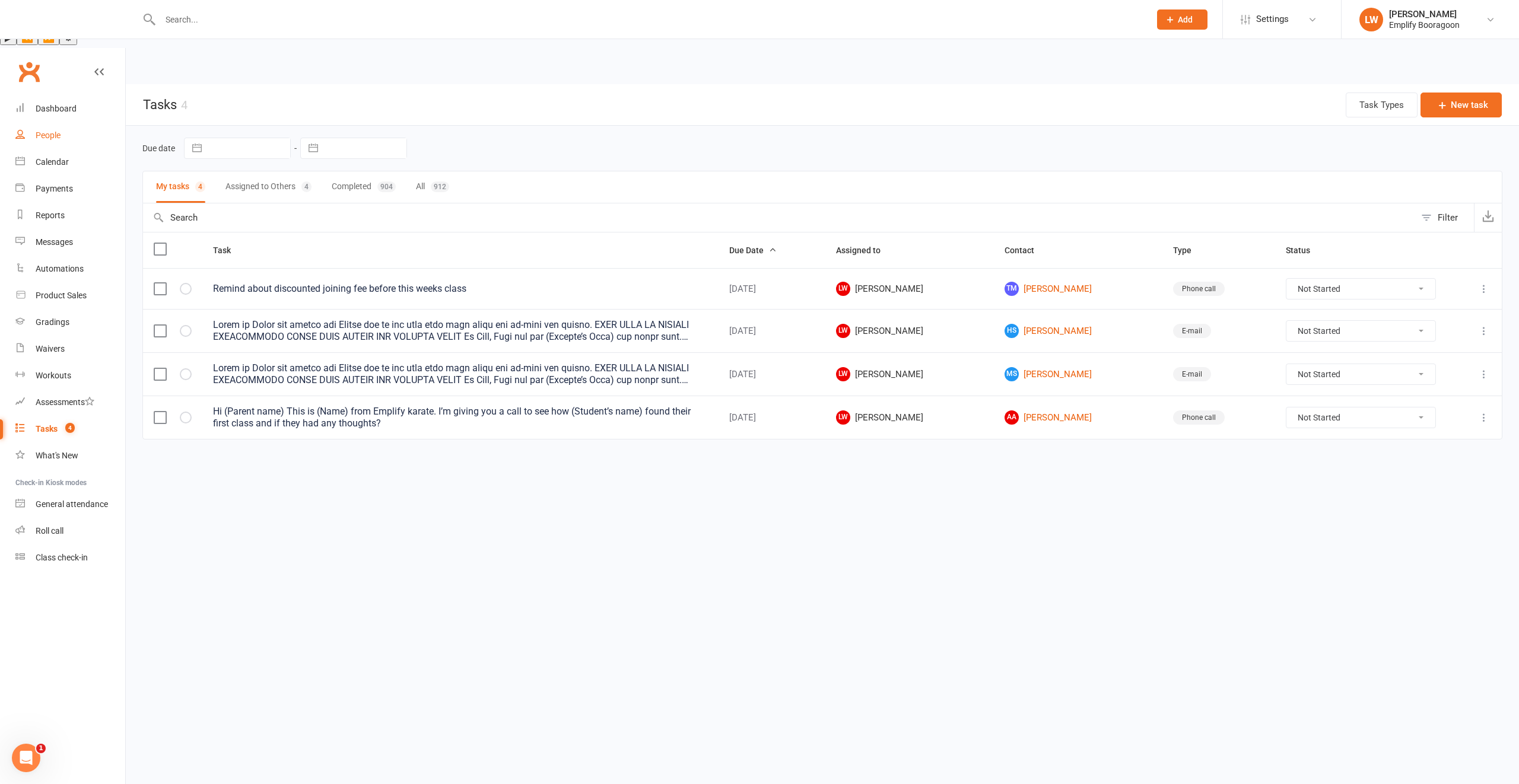
click at [79, 122] on link "People" at bounding box center [70, 135] width 110 height 27
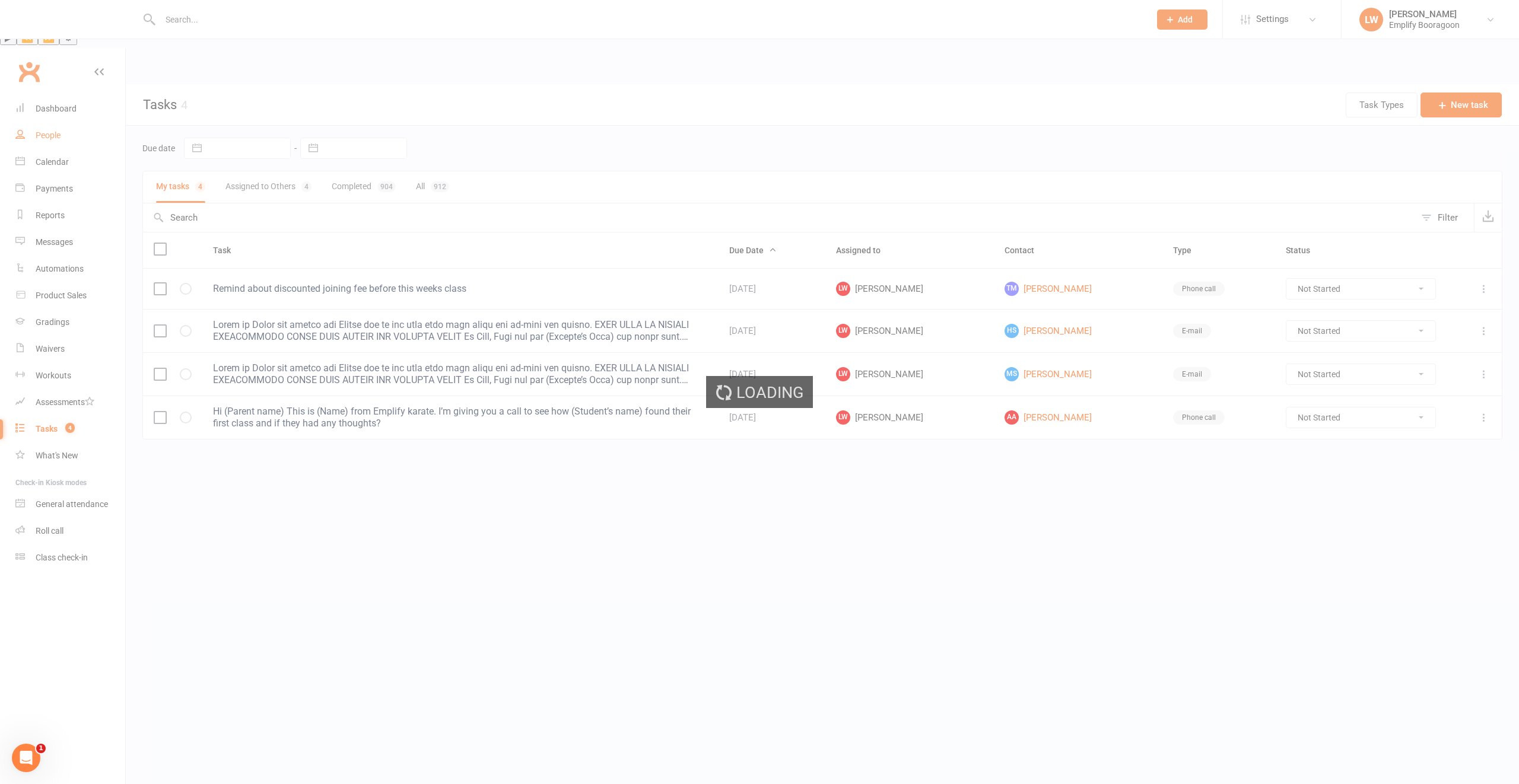
select select "100"
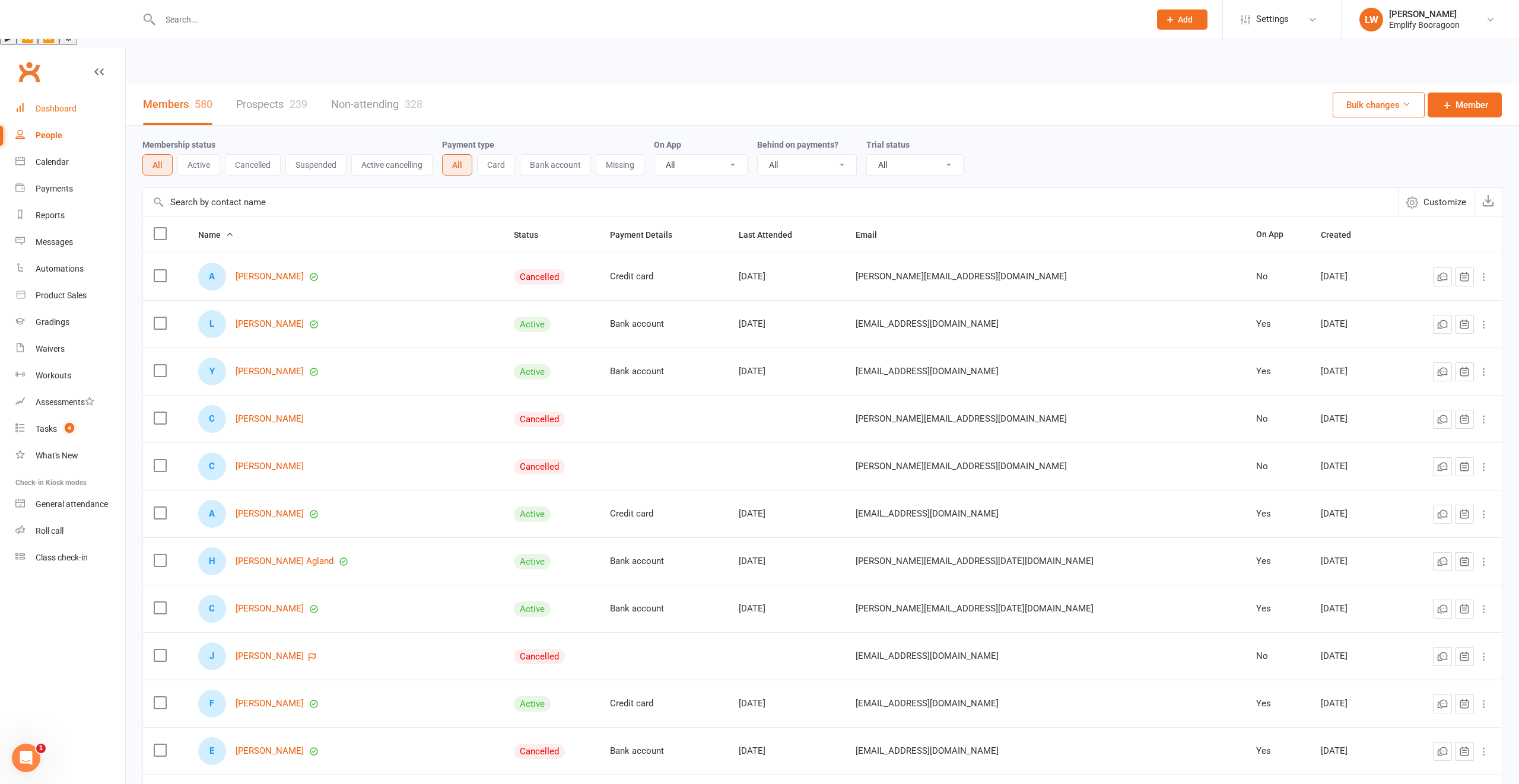
click at [57, 103] on div "Dashboard" at bounding box center [56, 108] width 41 height 9
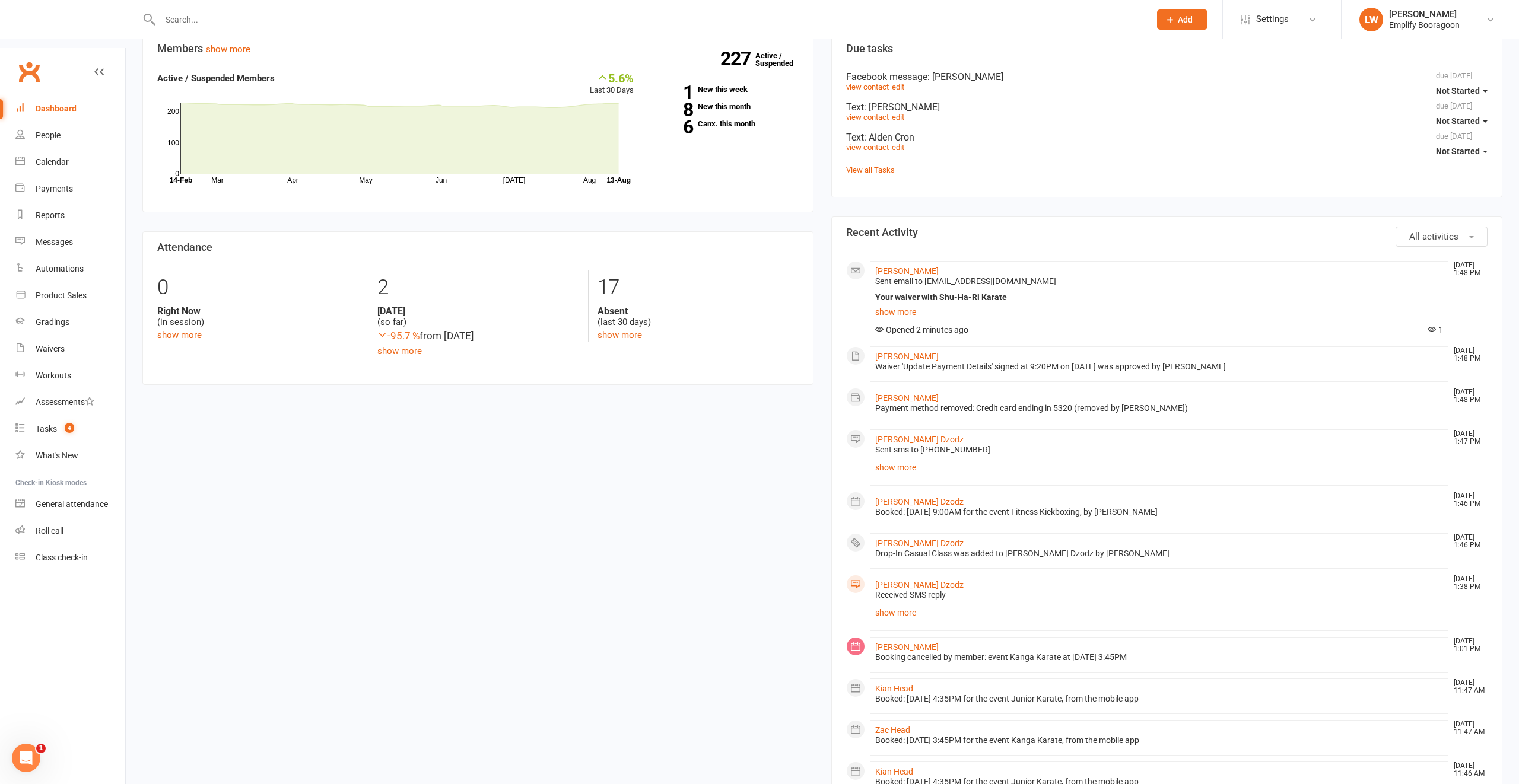
scroll to position [397, 0]
click at [910, 602] on link "show more" at bounding box center [1159, 610] width 568 height 17
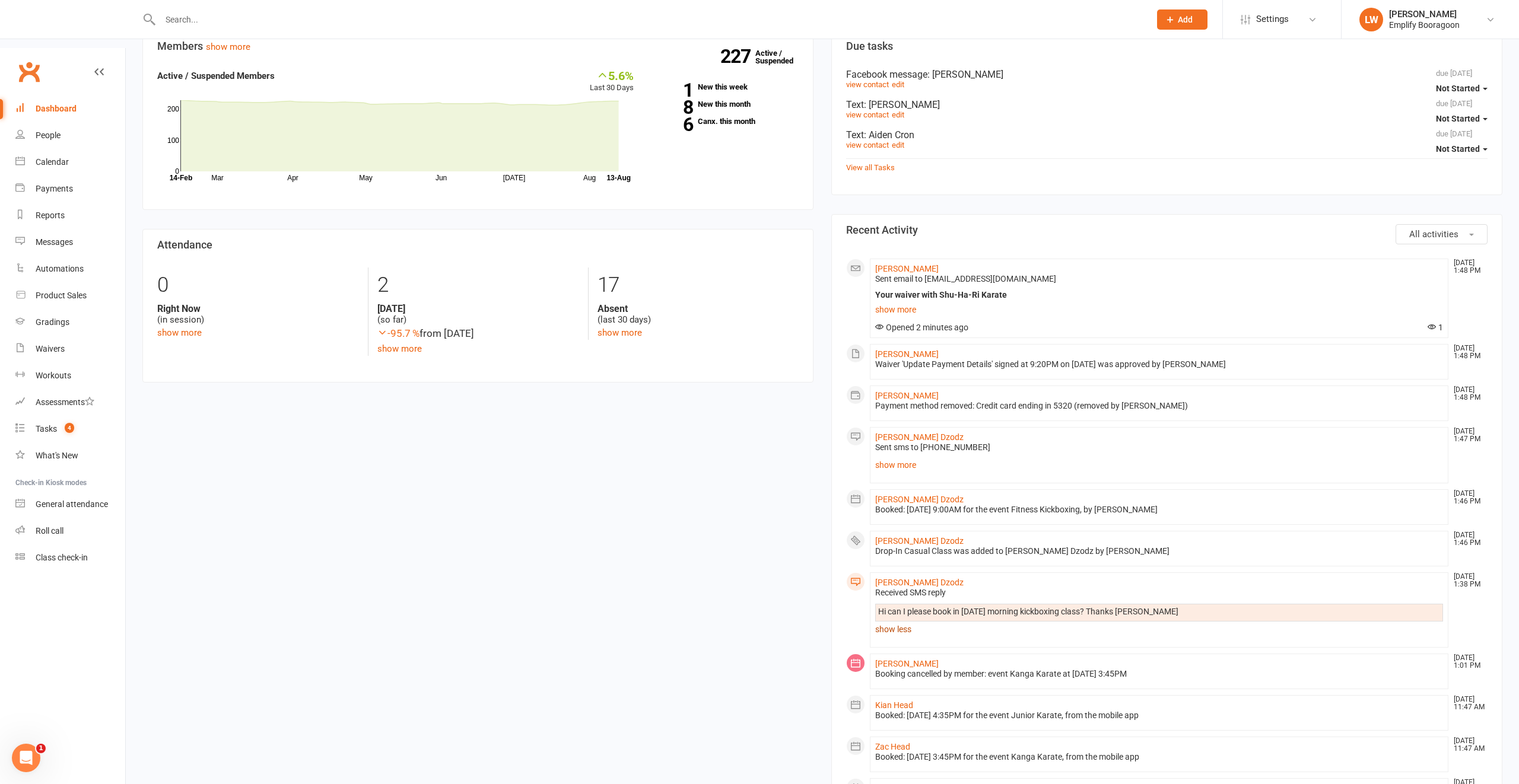
click at [905, 621] on link "show less" at bounding box center [1159, 629] width 568 height 17
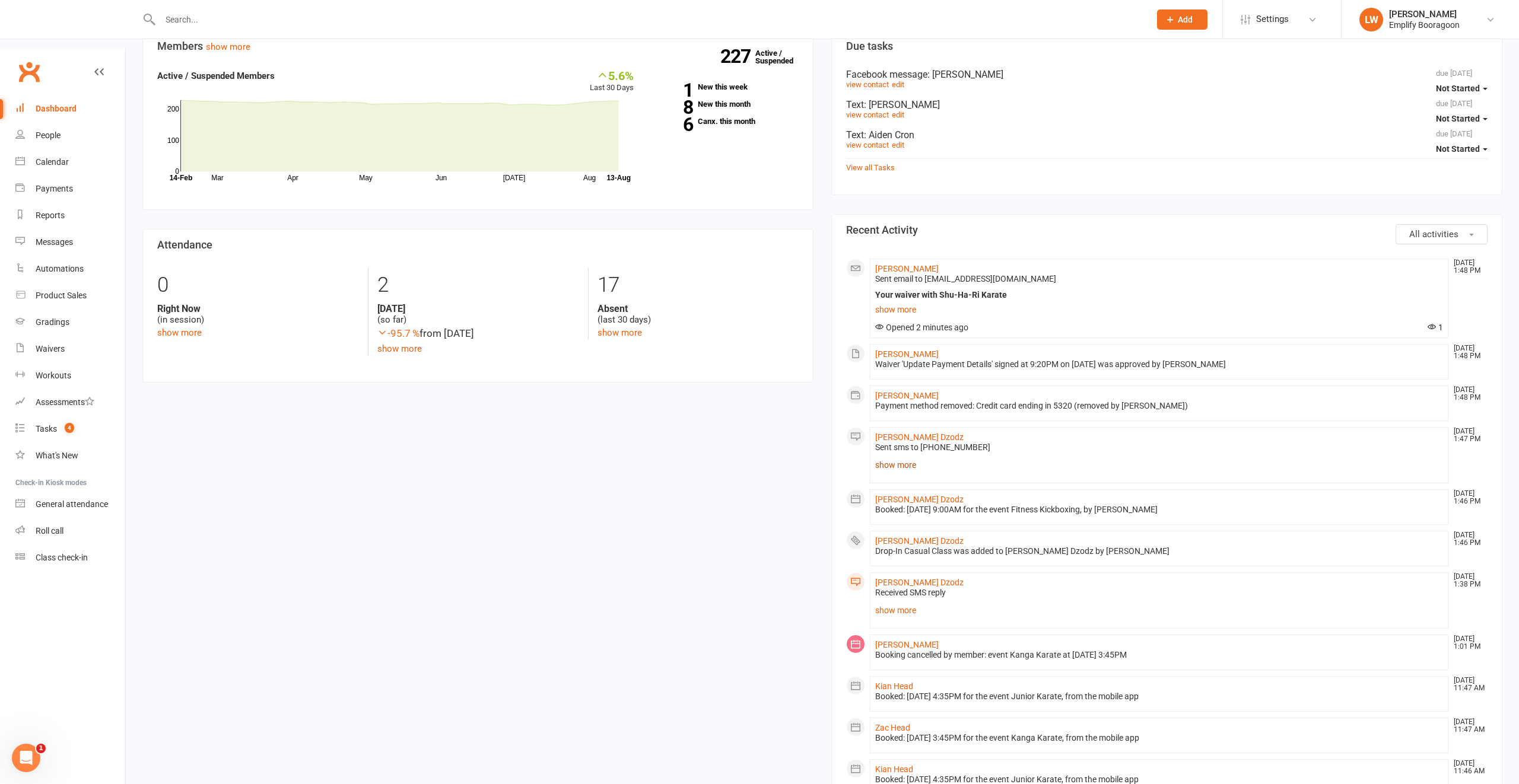
click at [901, 456] on link "show more" at bounding box center [1159, 464] width 568 height 17
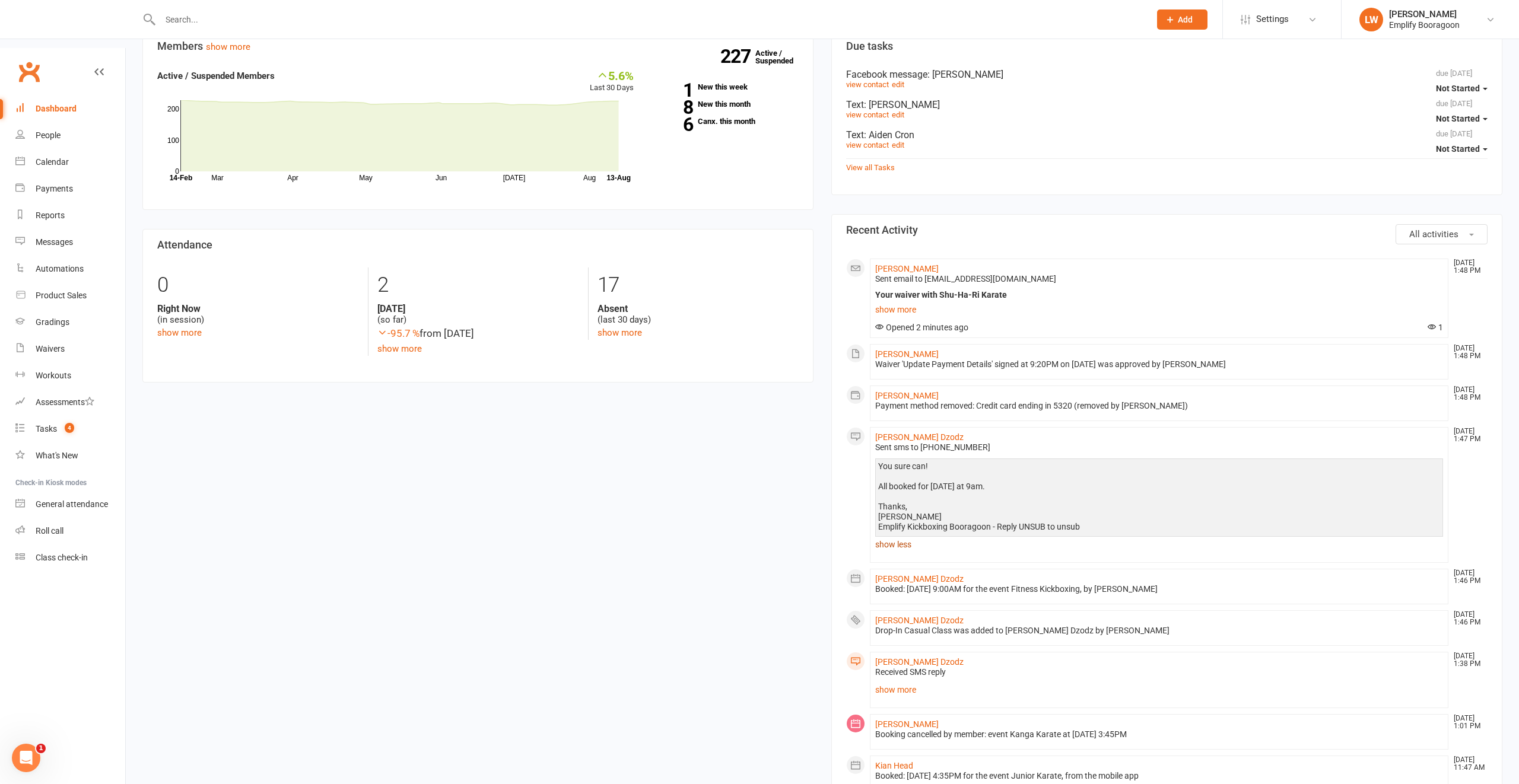
click at [895, 536] on link "show less" at bounding box center [1159, 544] width 568 height 17
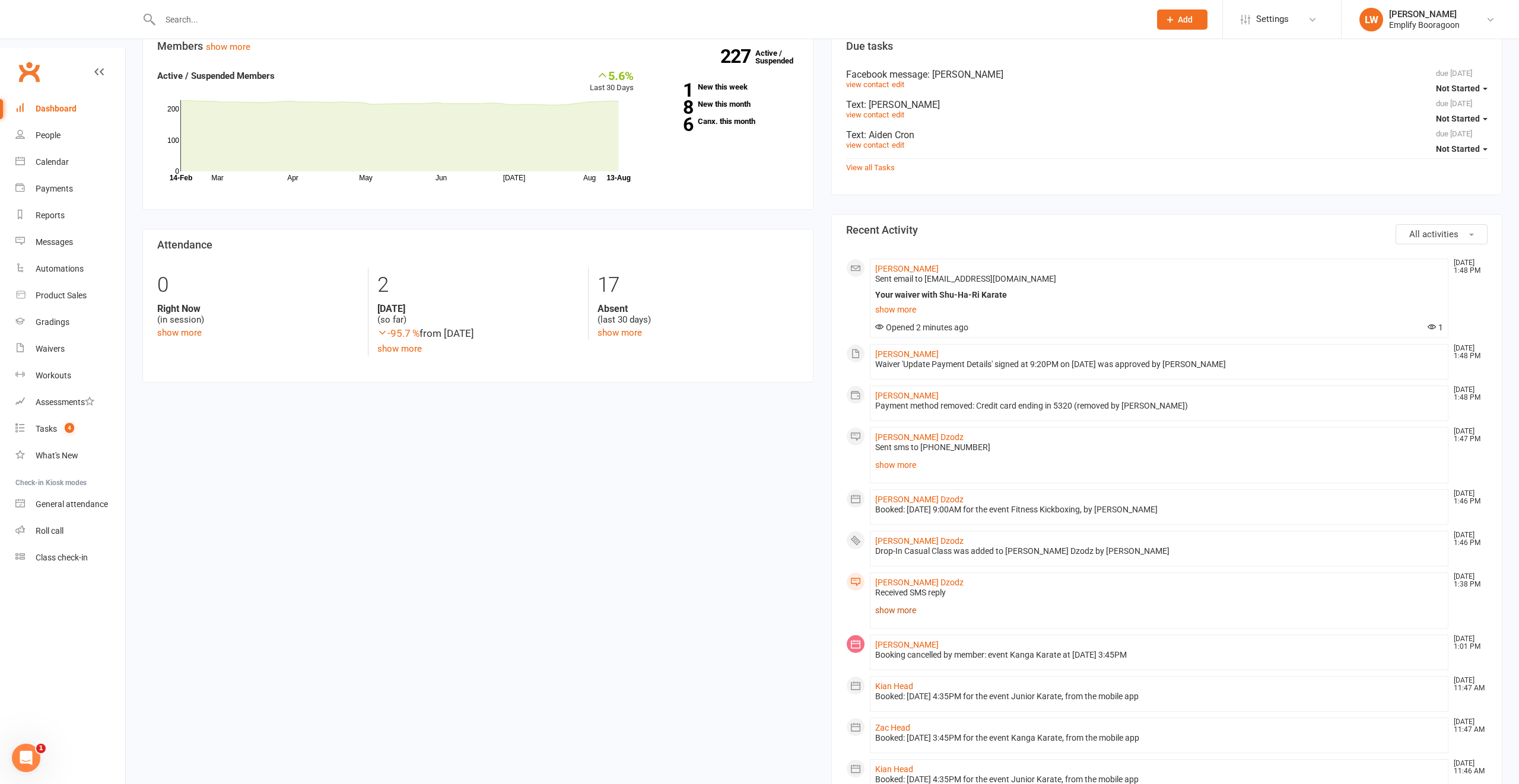
click at [906, 602] on link "show more" at bounding box center [1159, 610] width 568 height 17
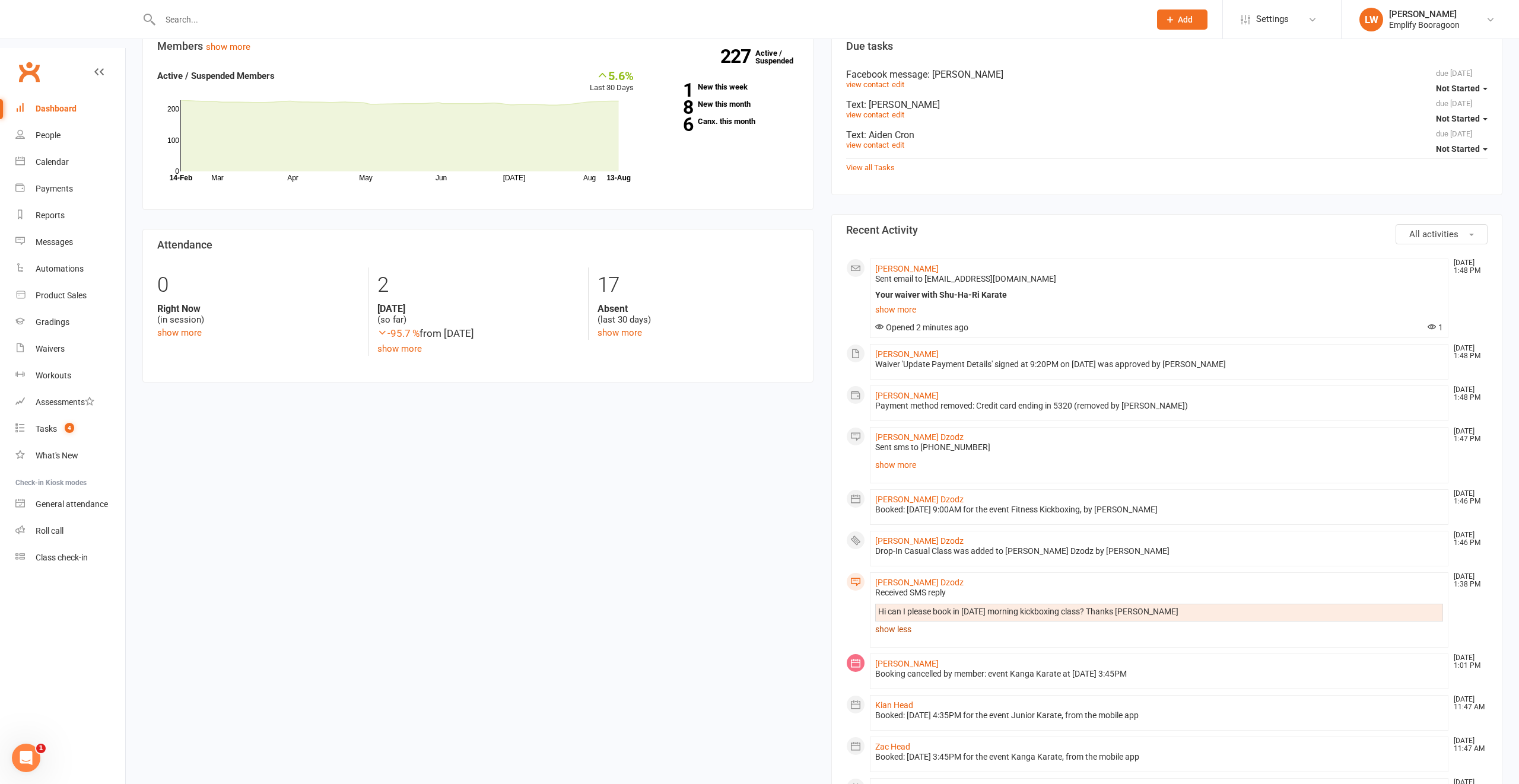
click at [899, 621] on link "show less" at bounding box center [1159, 629] width 568 height 17
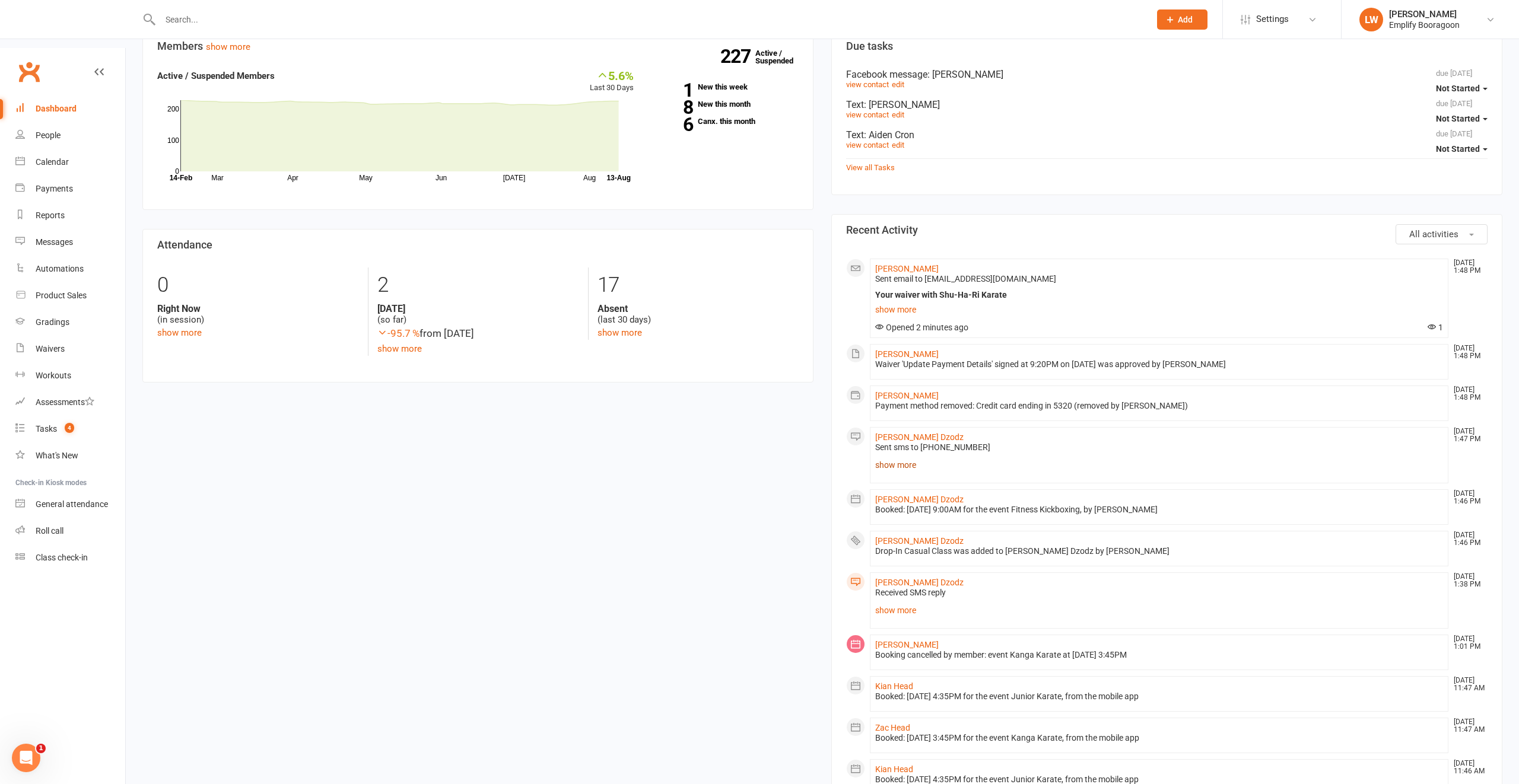
click at [889, 456] on link "show more" at bounding box center [1159, 464] width 568 height 17
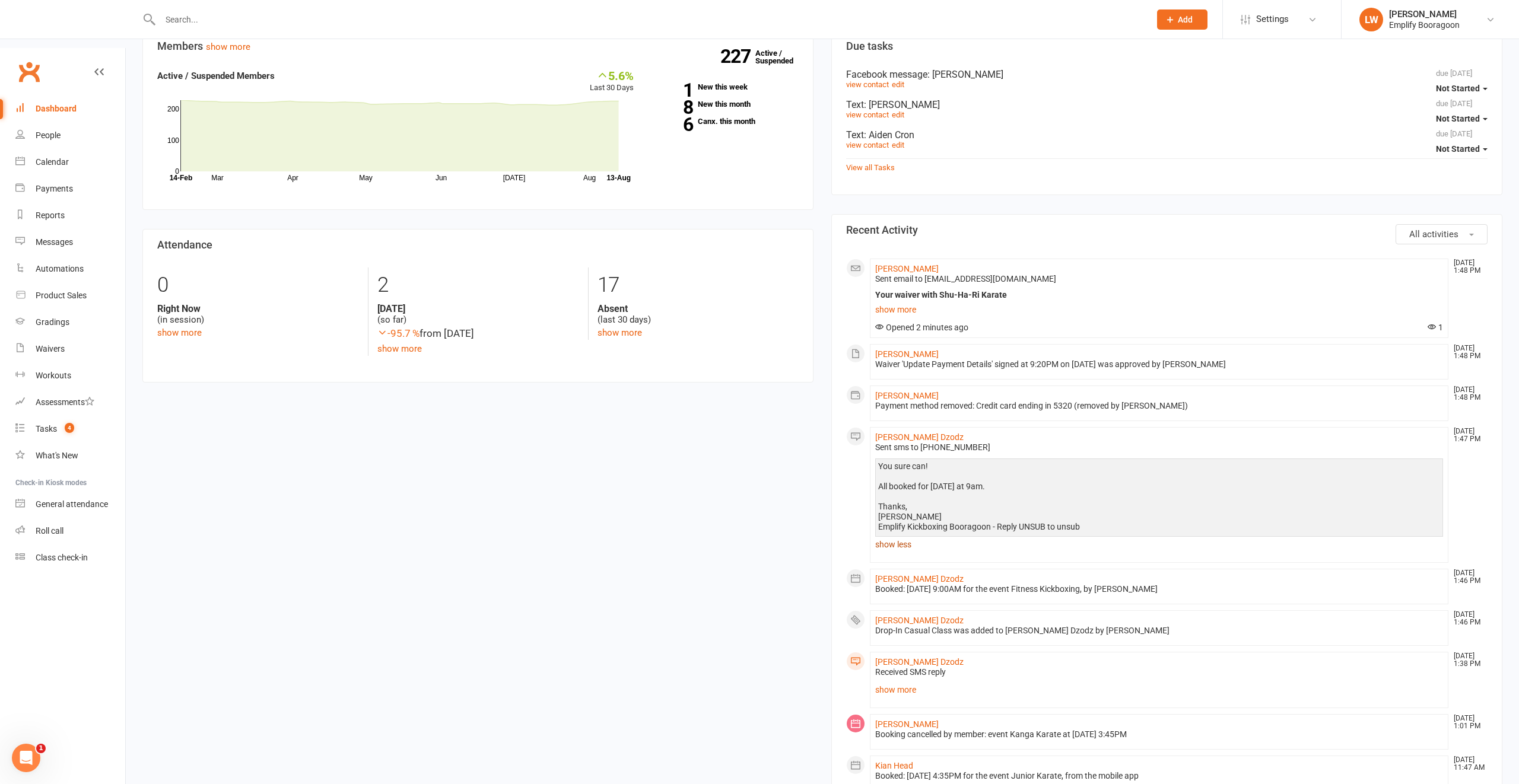
click at [896, 536] on link "show less" at bounding box center [1159, 544] width 568 height 17
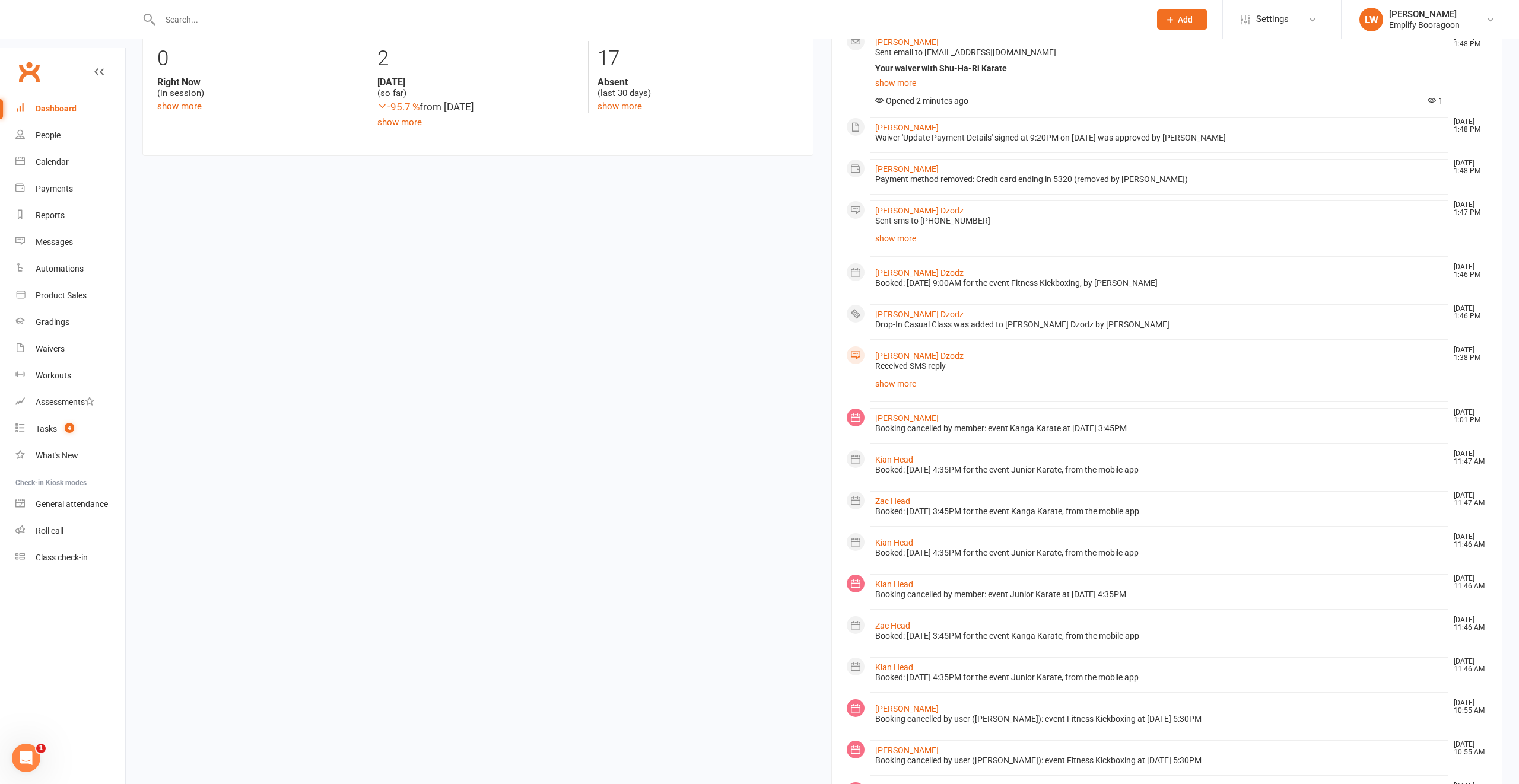
scroll to position [0, 0]
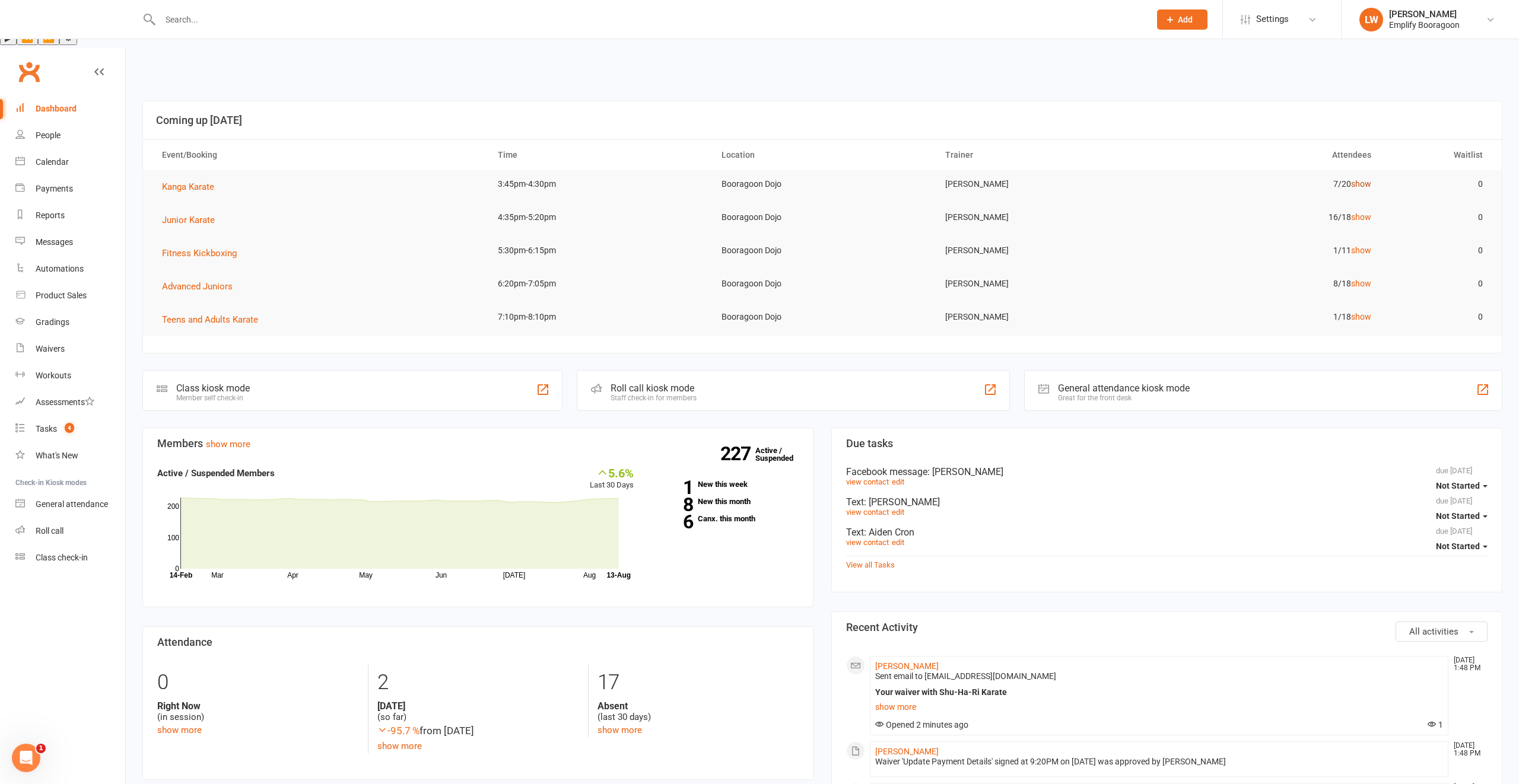
click at [1359, 179] on link "show" at bounding box center [1361, 183] width 20 height 9
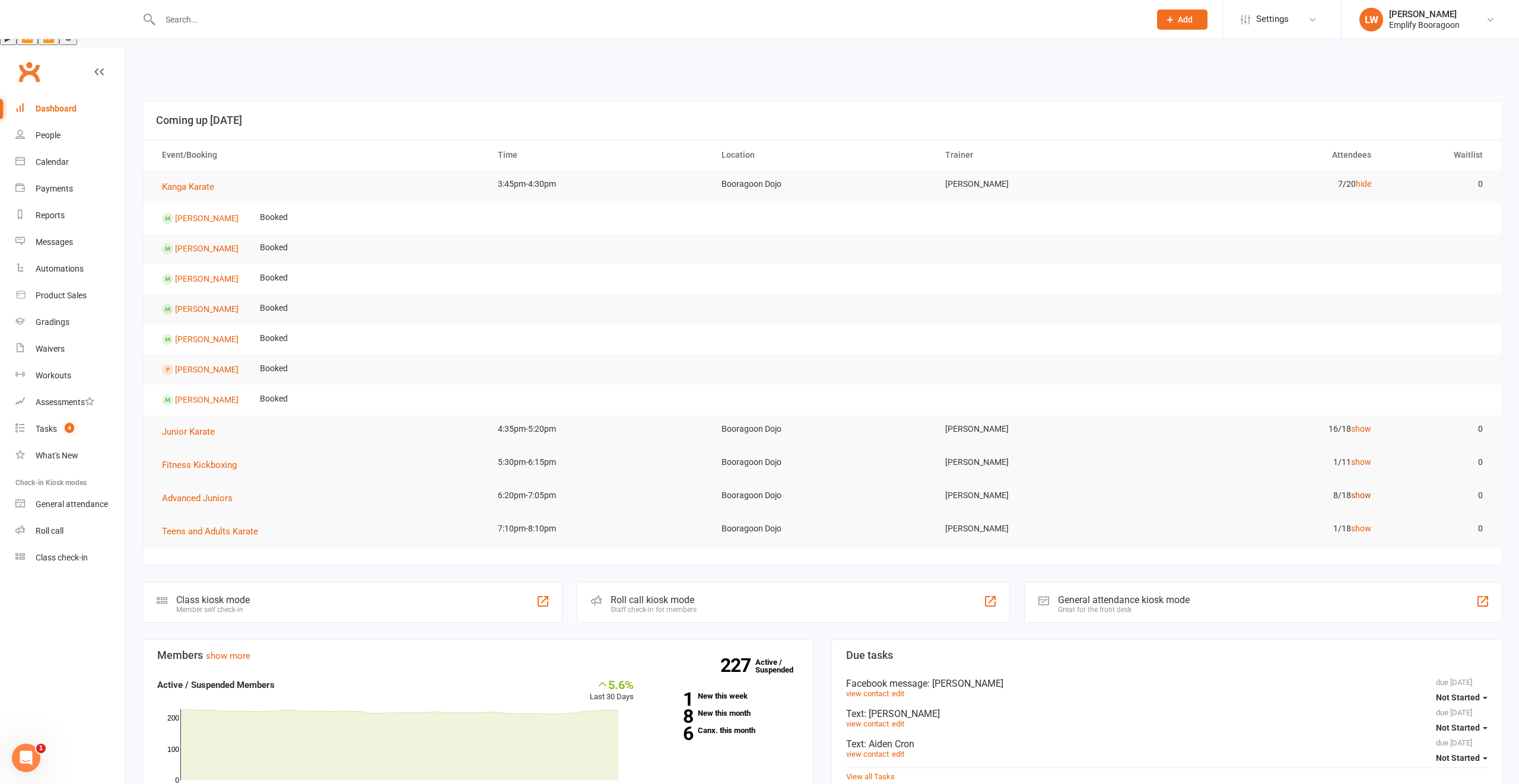
click at [1358, 490] on link "show" at bounding box center [1361, 494] width 20 height 9
